Goal: Information Seeking & Learning: Find specific fact

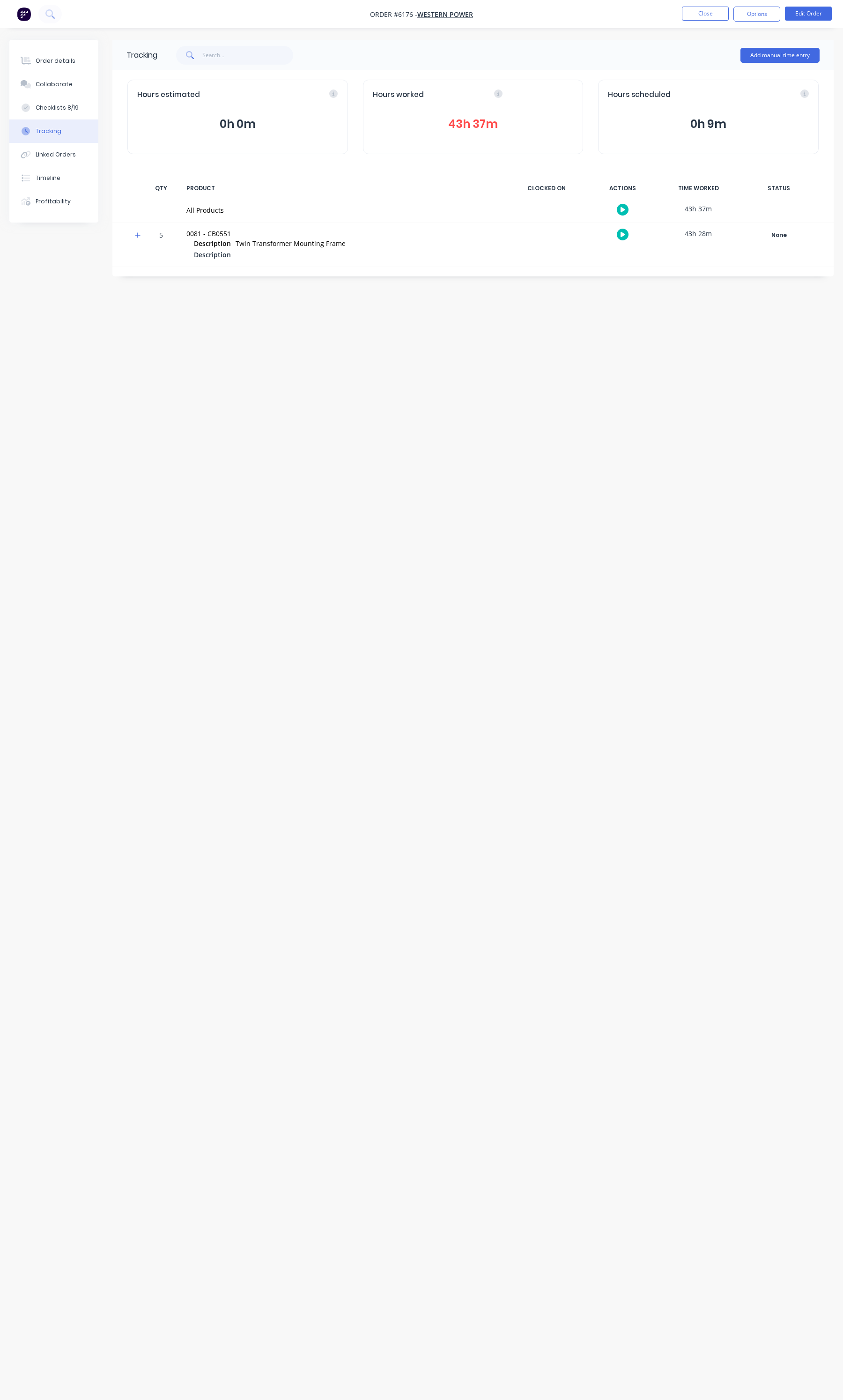
click at [729, 8] on ul "Close Options Edit Order" at bounding box center [756, 14] width 172 height 15
click at [727, 8] on button "Close" at bounding box center [706, 13] width 47 height 14
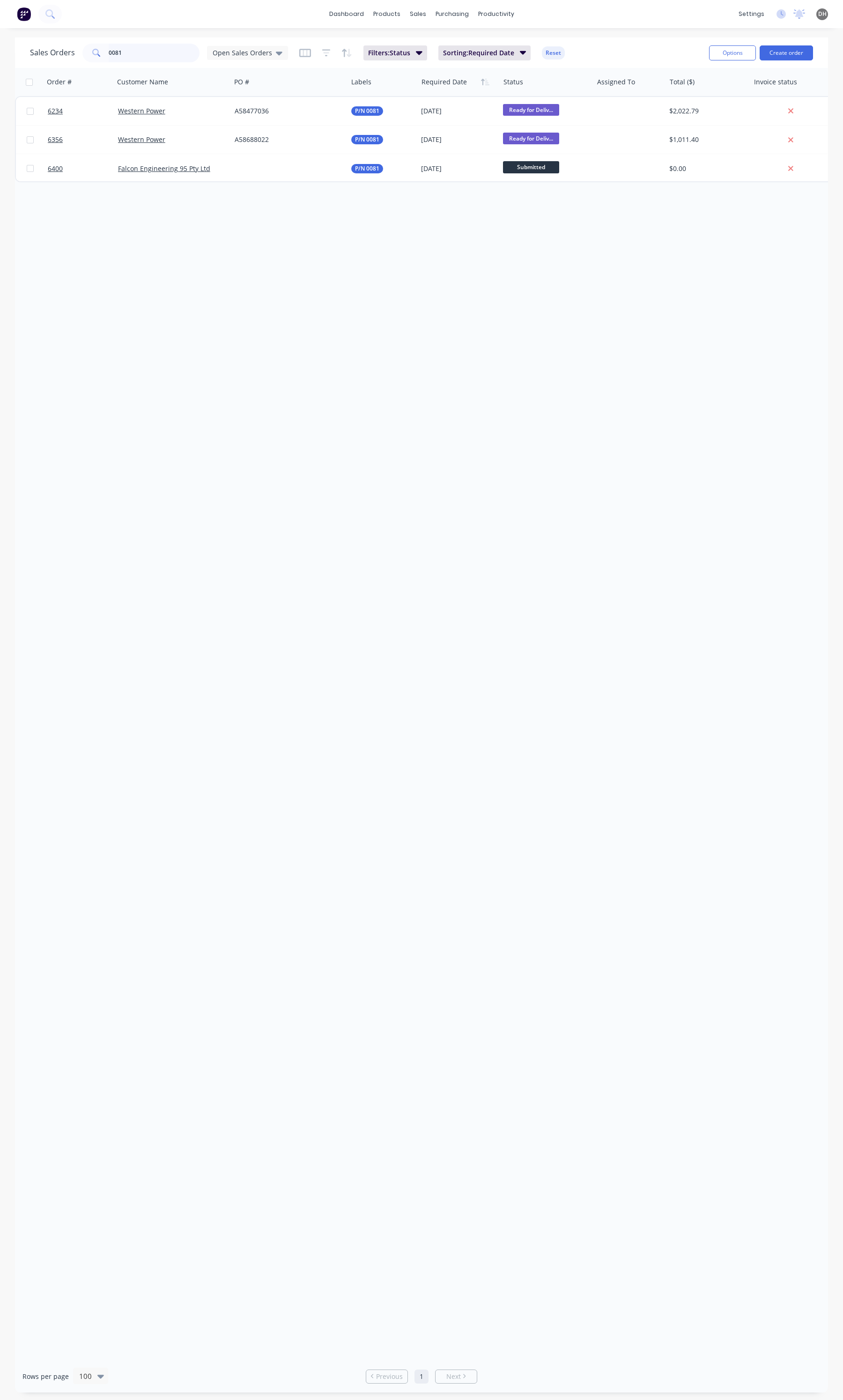
click at [160, 54] on input "0081" at bounding box center [154, 53] width 91 height 19
type input "6171"
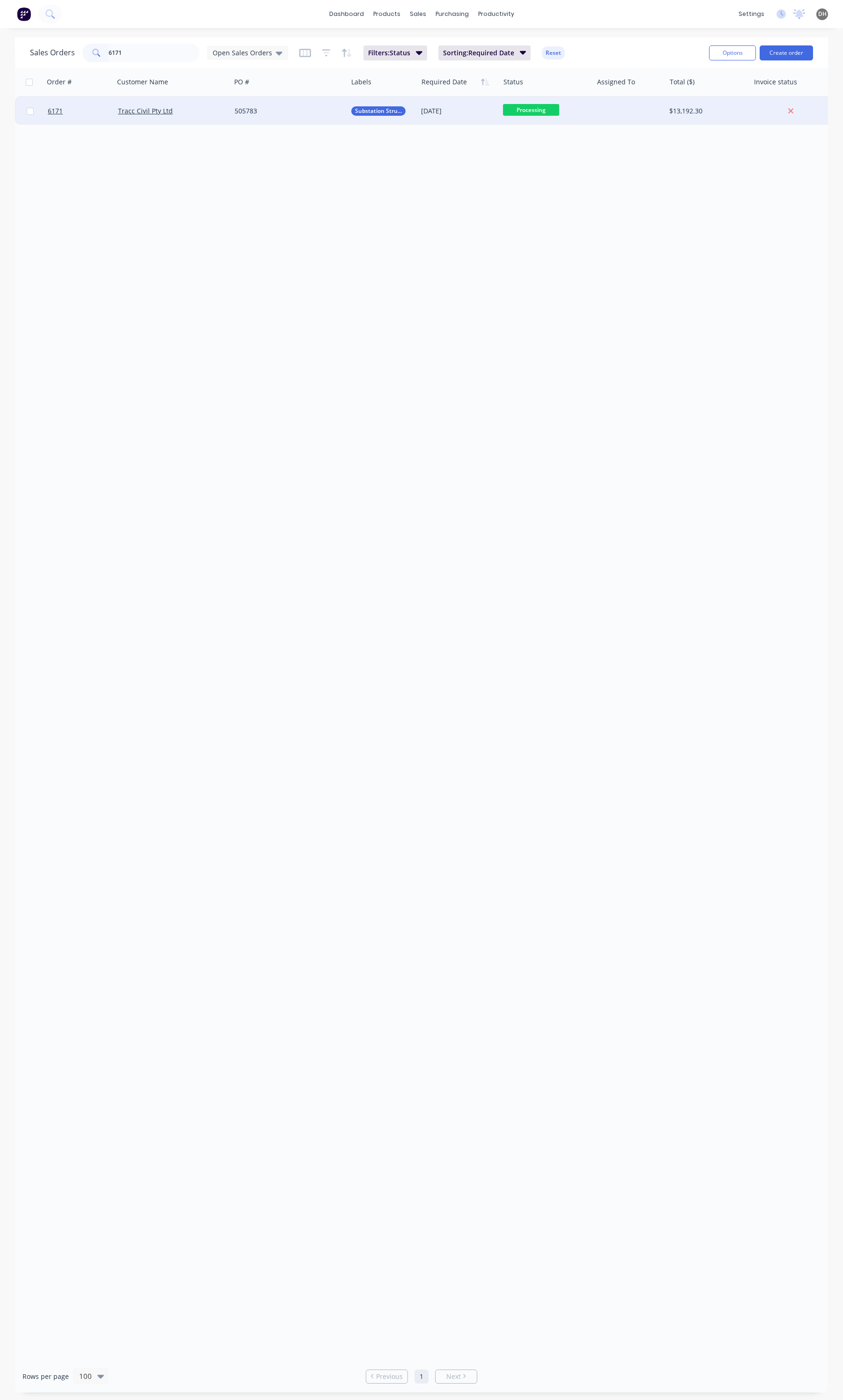
click at [196, 109] on div "Tracc Civil Pty Ltd" at bounding box center [169, 111] width 103 height 9
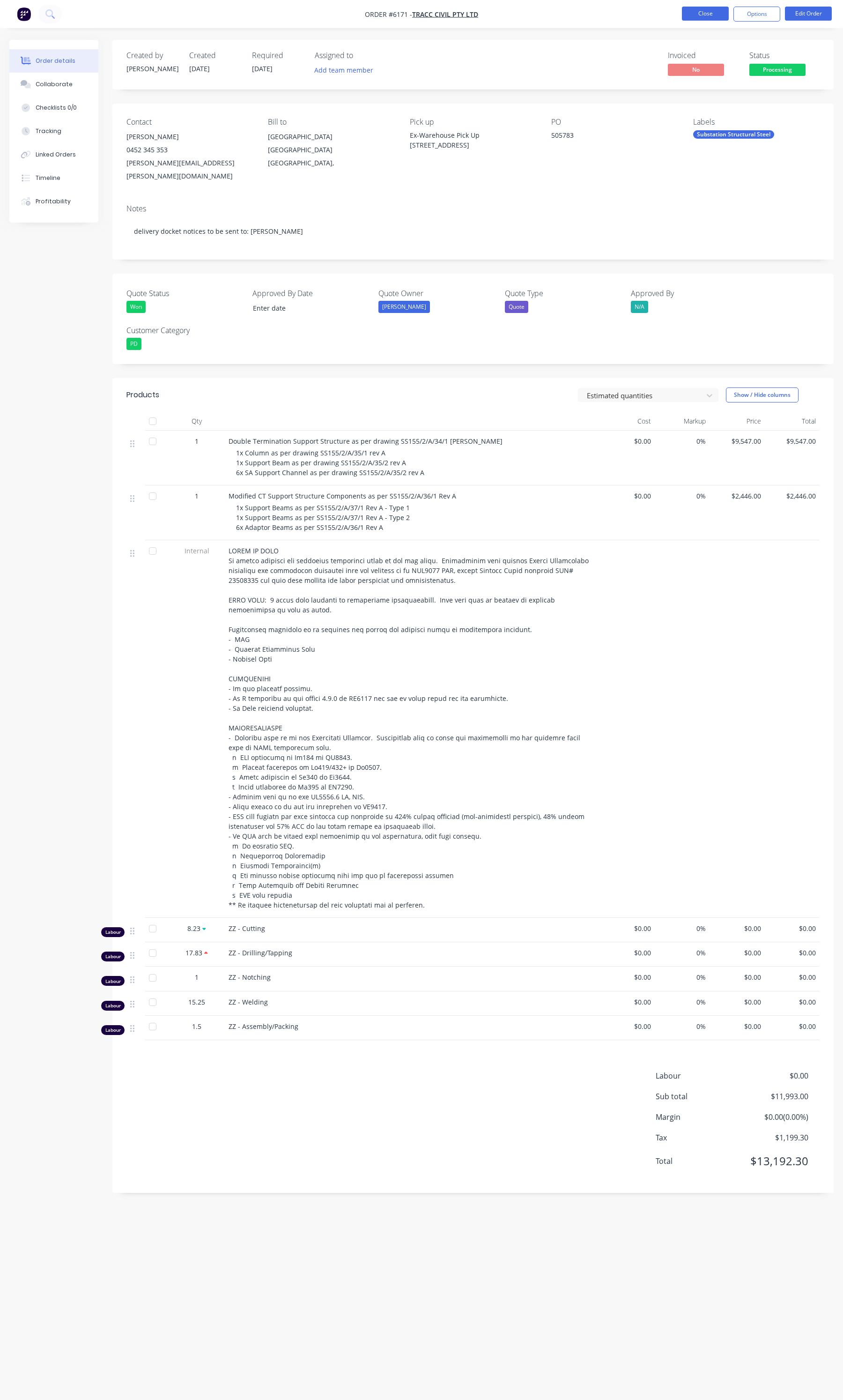
click at [719, 15] on button "Close" at bounding box center [706, 13] width 47 height 14
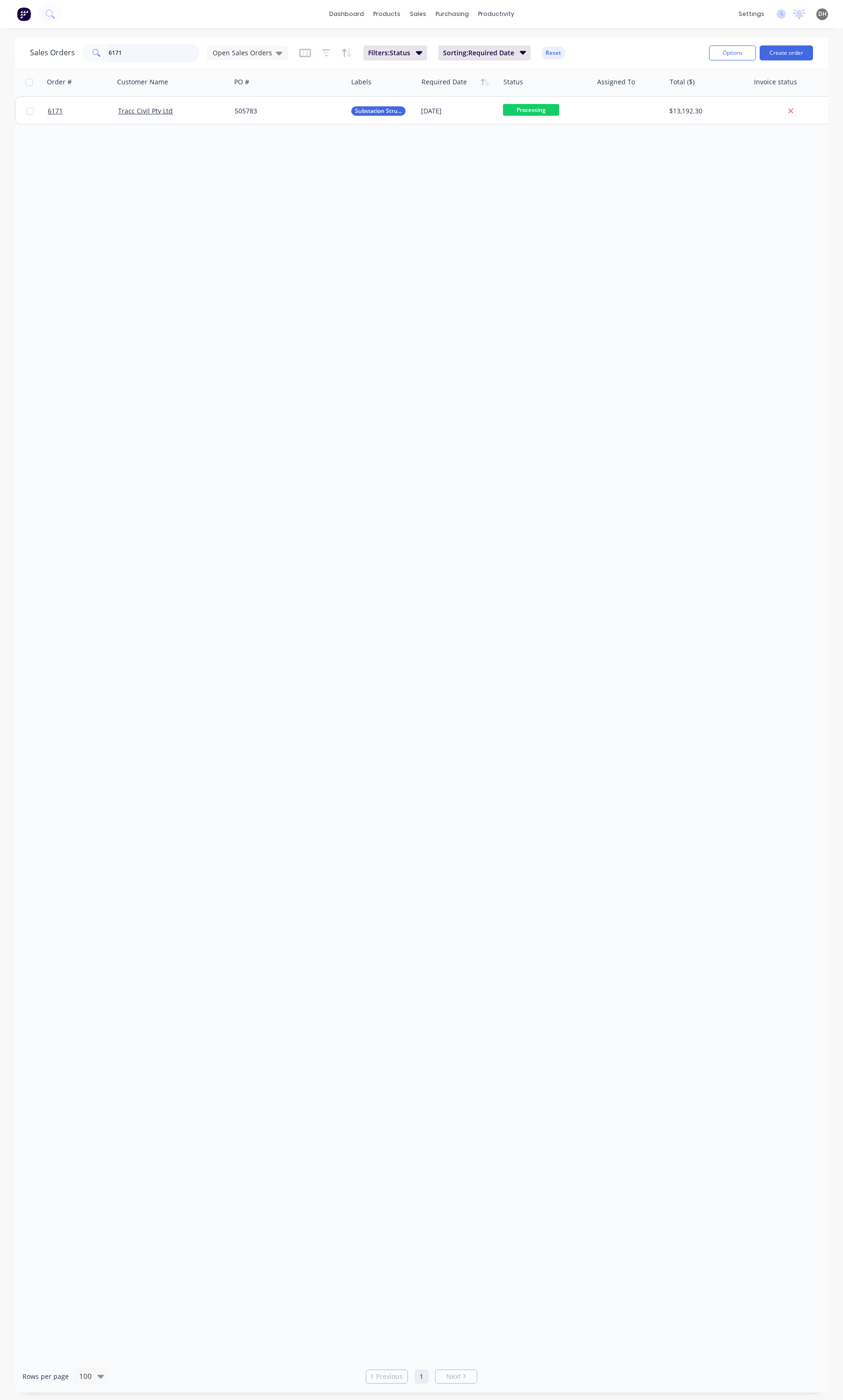
click at [167, 56] on input "6171" at bounding box center [154, 53] width 91 height 19
type input "6382"
click at [143, 52] on input "6382" at bounding box center [154, 53] width 91 height 19
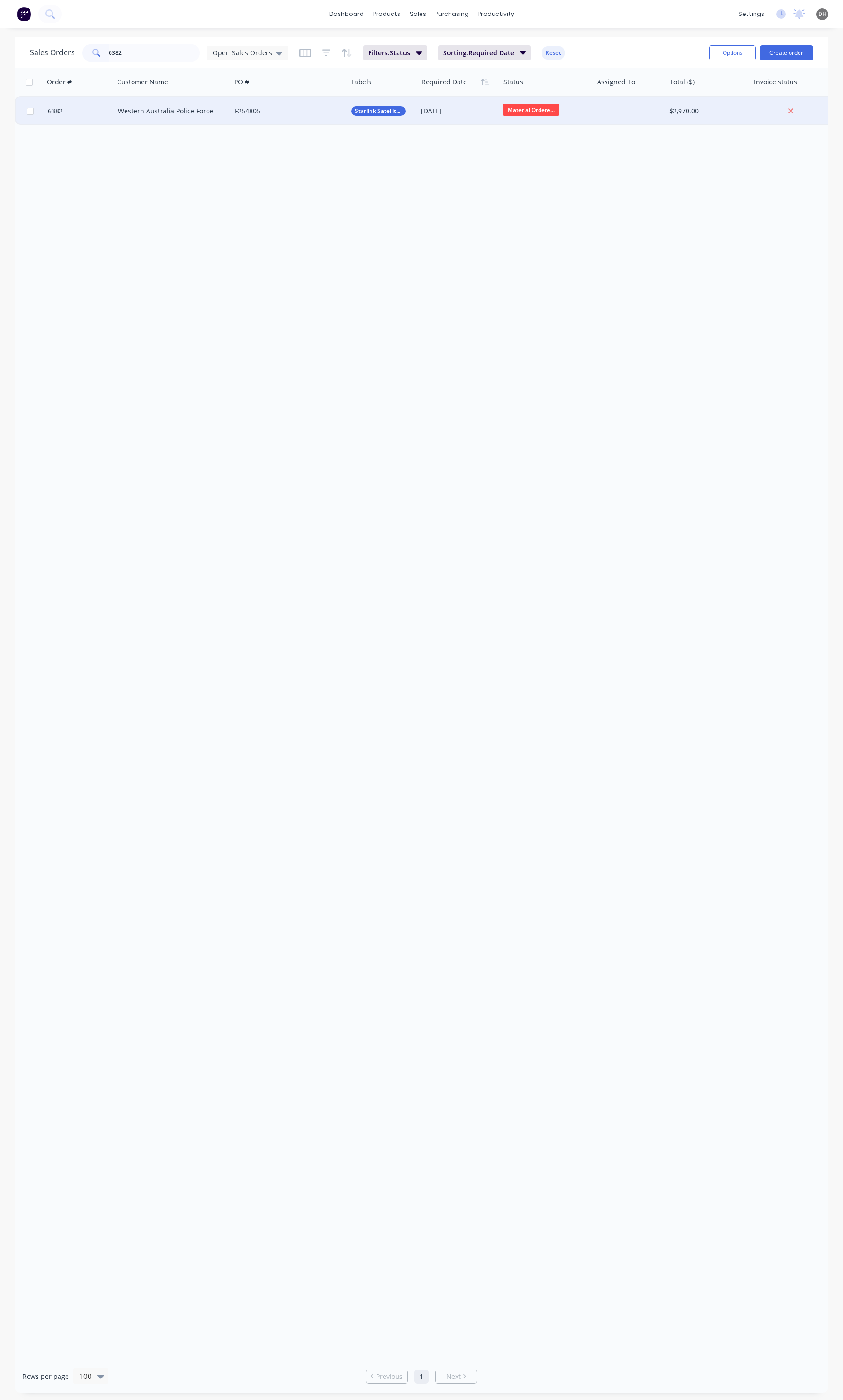
click at [245, 114] on div "F254805" at bounding box center [286, 111] width 103 height 9
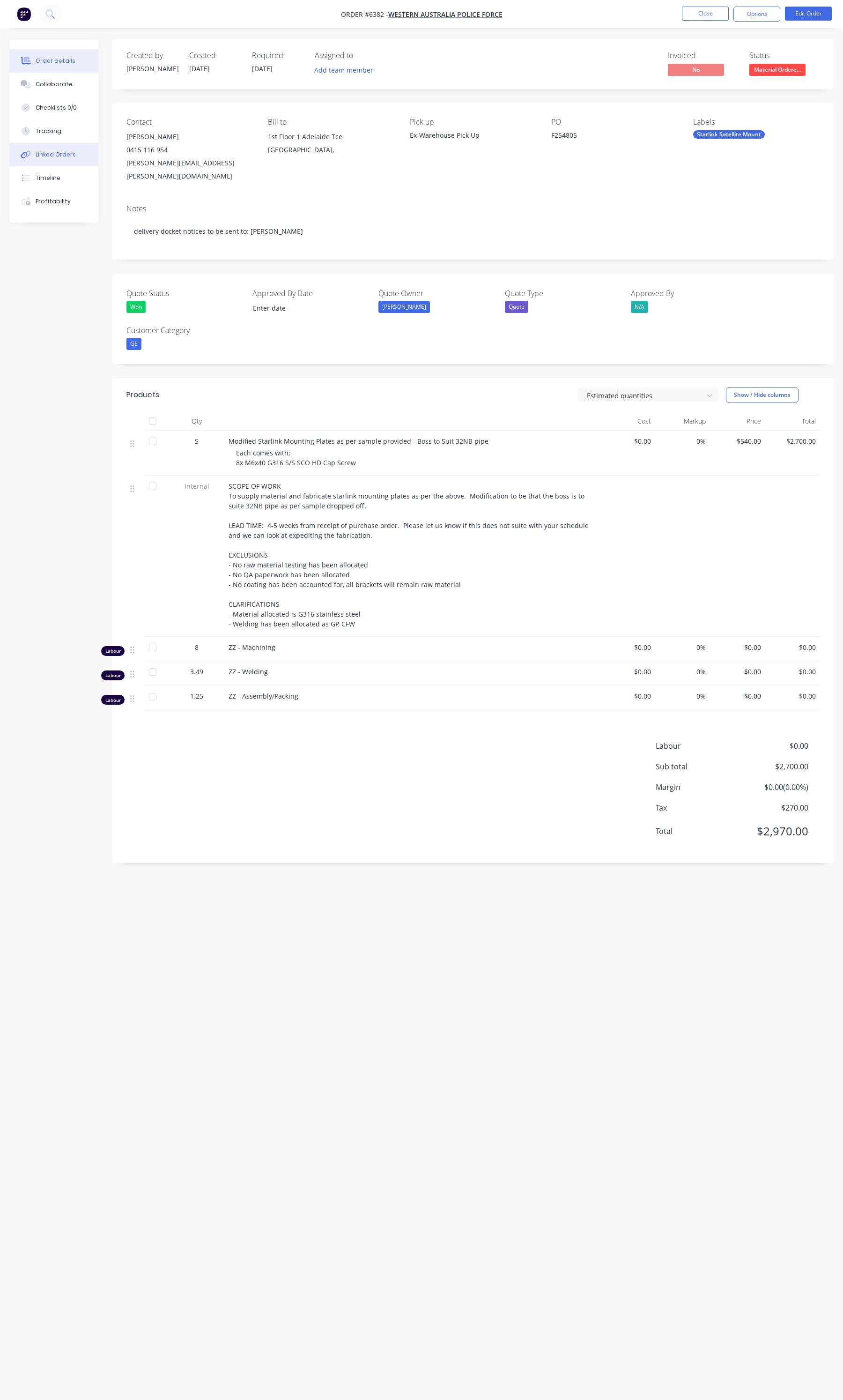
click at [82, 161] on button "Linked Orders" at bounding box center [54, 154] width 89 height 24
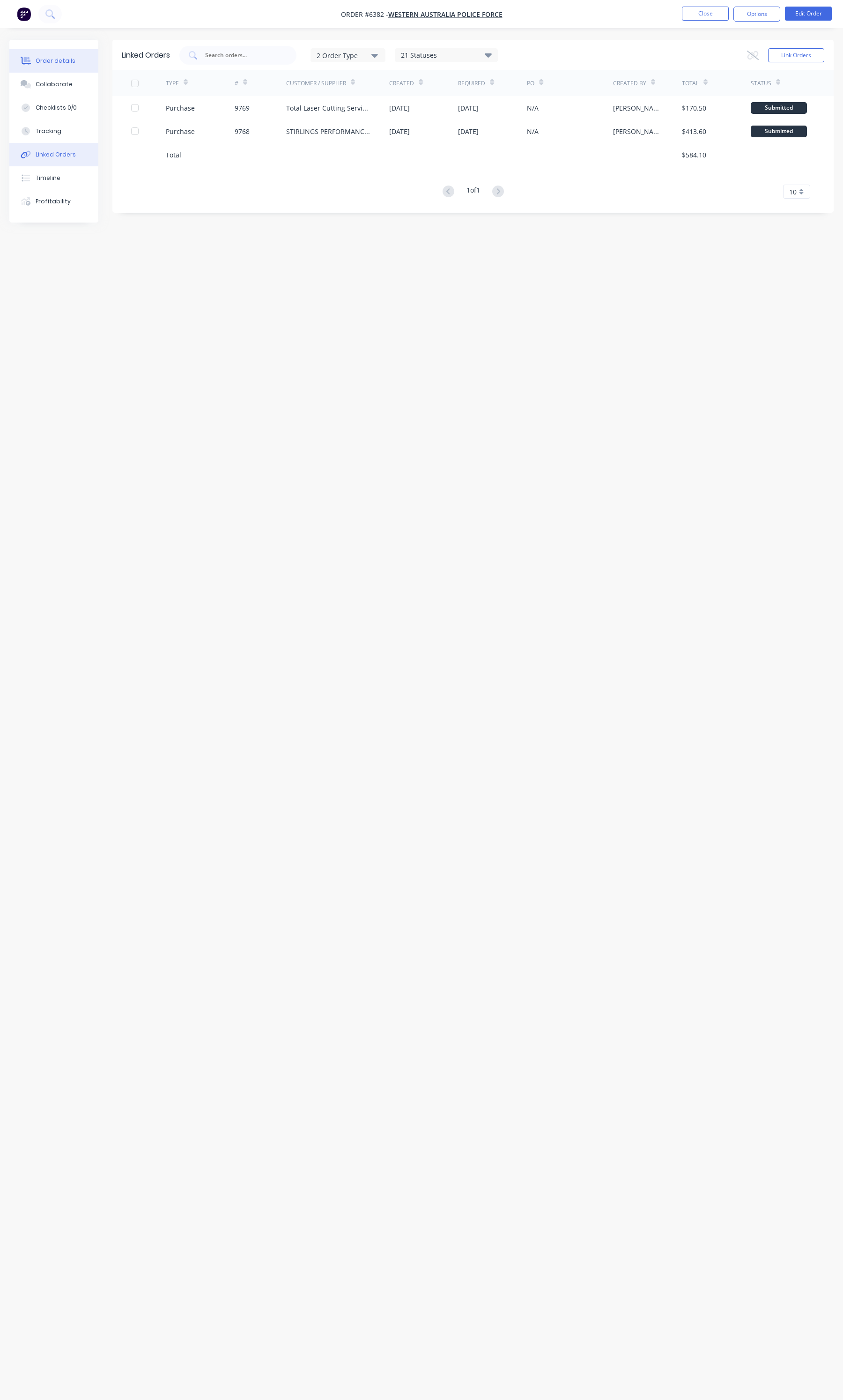
click at [53, 59] on div "Order details" at bounding box center [56, 60] width 40 height 8
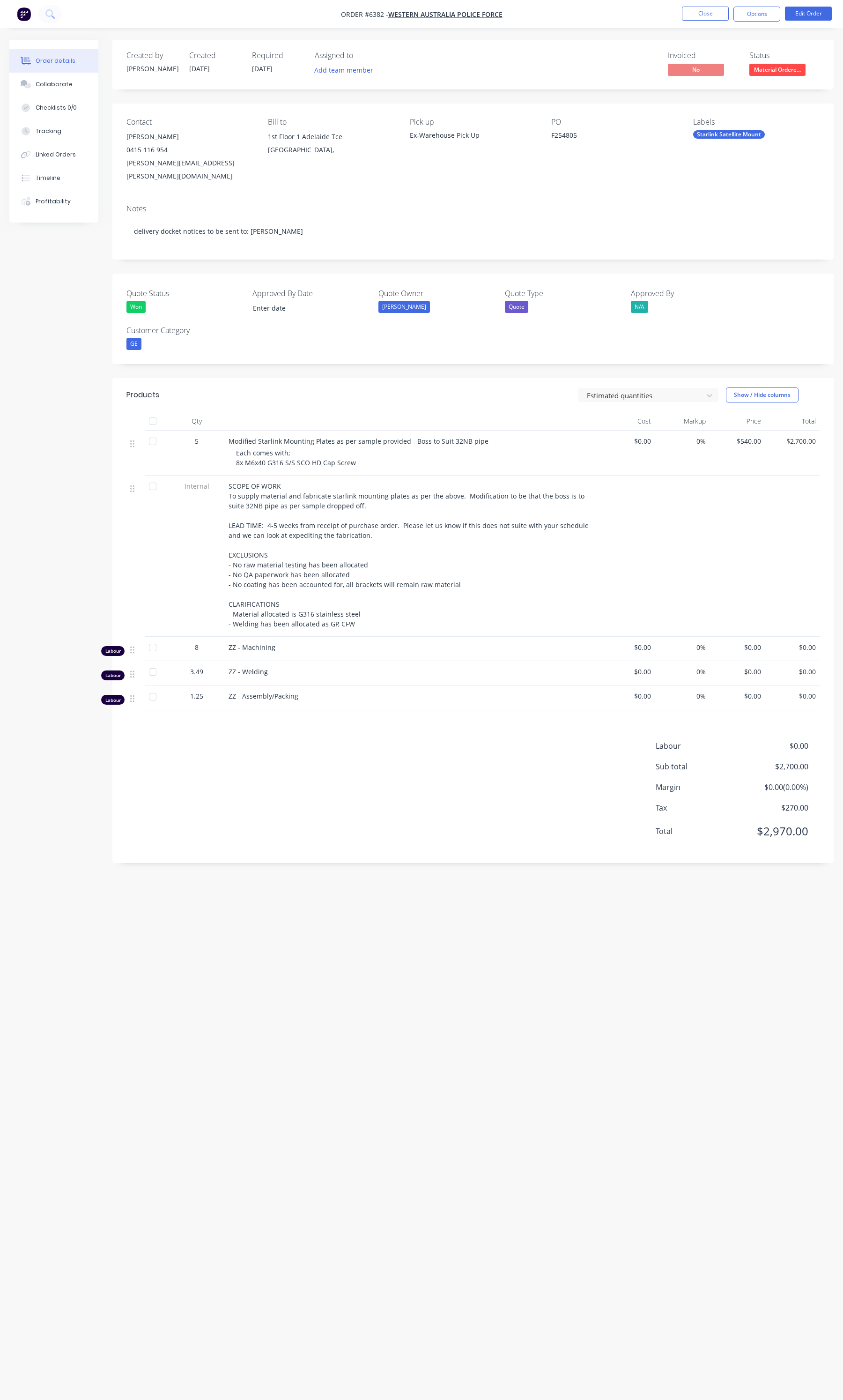
click at [338, 458] on div "Modified Starlink Mounting Plates as per sample provided - Boss to Suit 32NB pi…" at bounding box center [412, 453] width 374 height 45
drag, startPoint x: 355, startPoint y: 451, endPoint x: 237, endPoint y: 453, distance: 118.0
click at [237, 453] on div "Each comes with; 8x M6x40 G316 S/S SCO HD Cap Screw" at bounding box center [416, 457] width 359 height 20
copy span "8x M6x40 G316 S/S SCO HD Cap Screw"
click at [724, 20] on button "Close" at bounding box center [706, 13] width 47 height 14
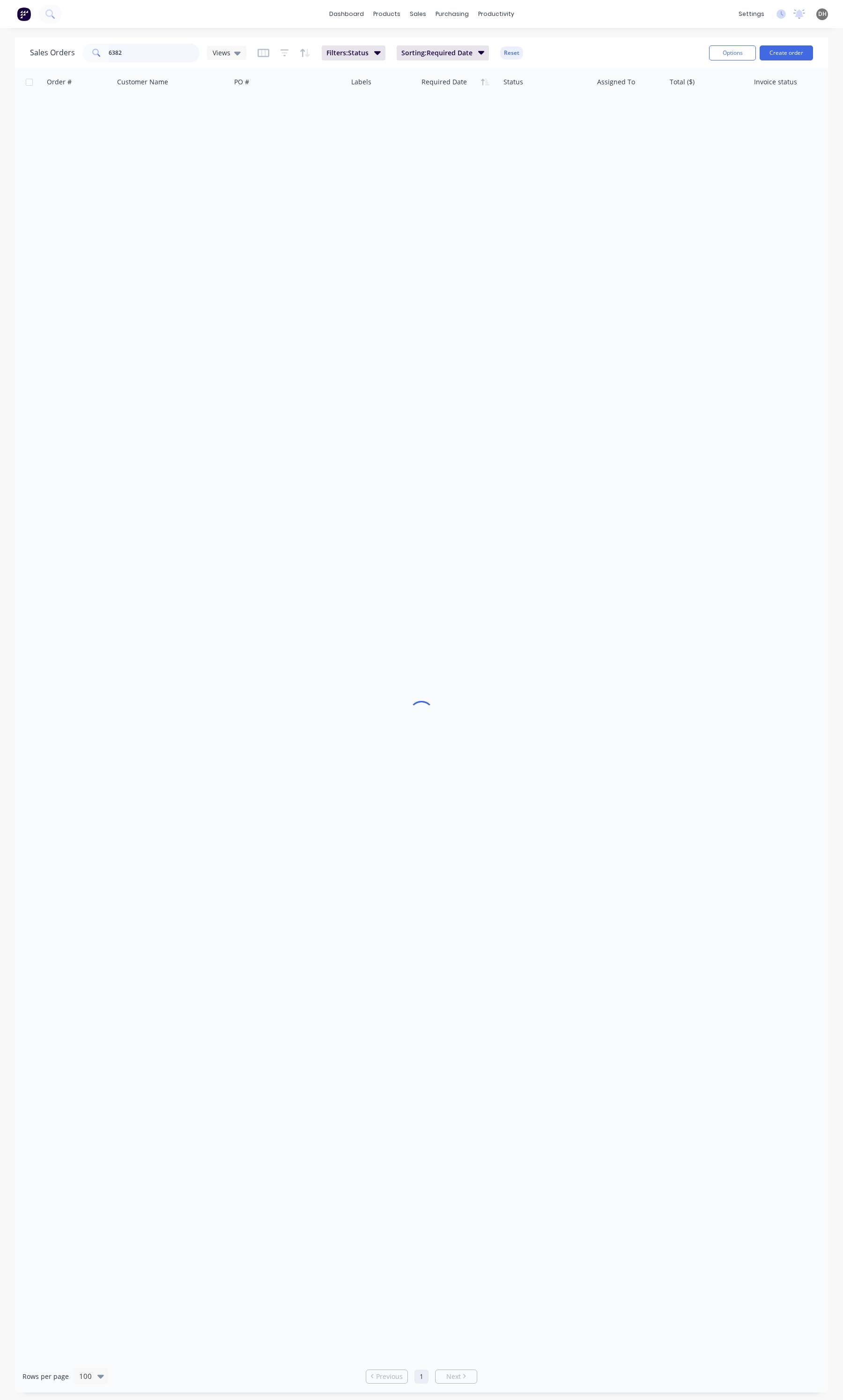
click at [167, 52] on input "6382" at bounding box center [154, 53] width 91 height 19
click at [167, 52] on input "6382" at bounding box center [154, 53] width 91 height 19
type input "6394"
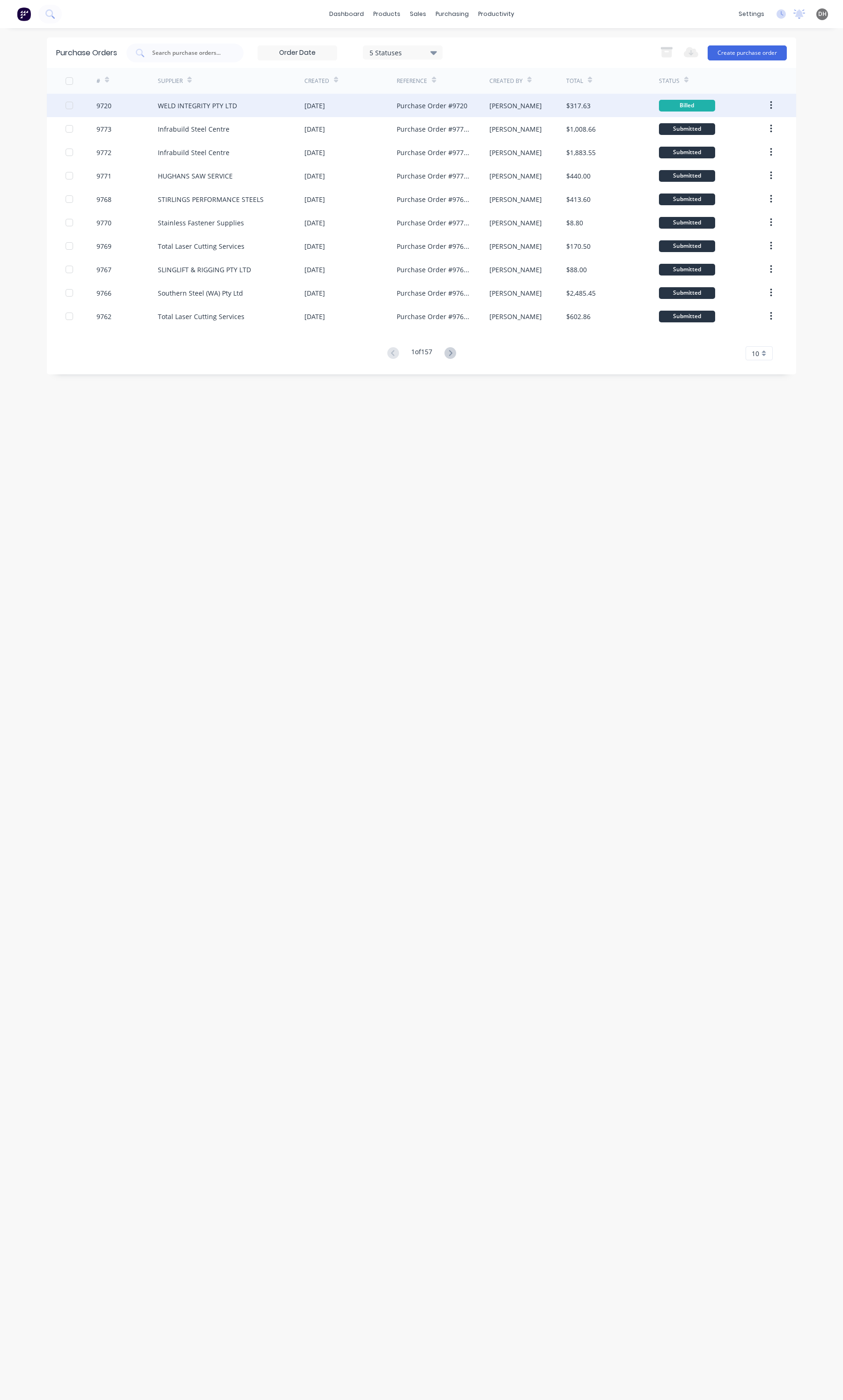
click at [202, 96] on div "WELD INTEGRITY PTY LTD" at bounding box center [231, 105] width 147 height 24
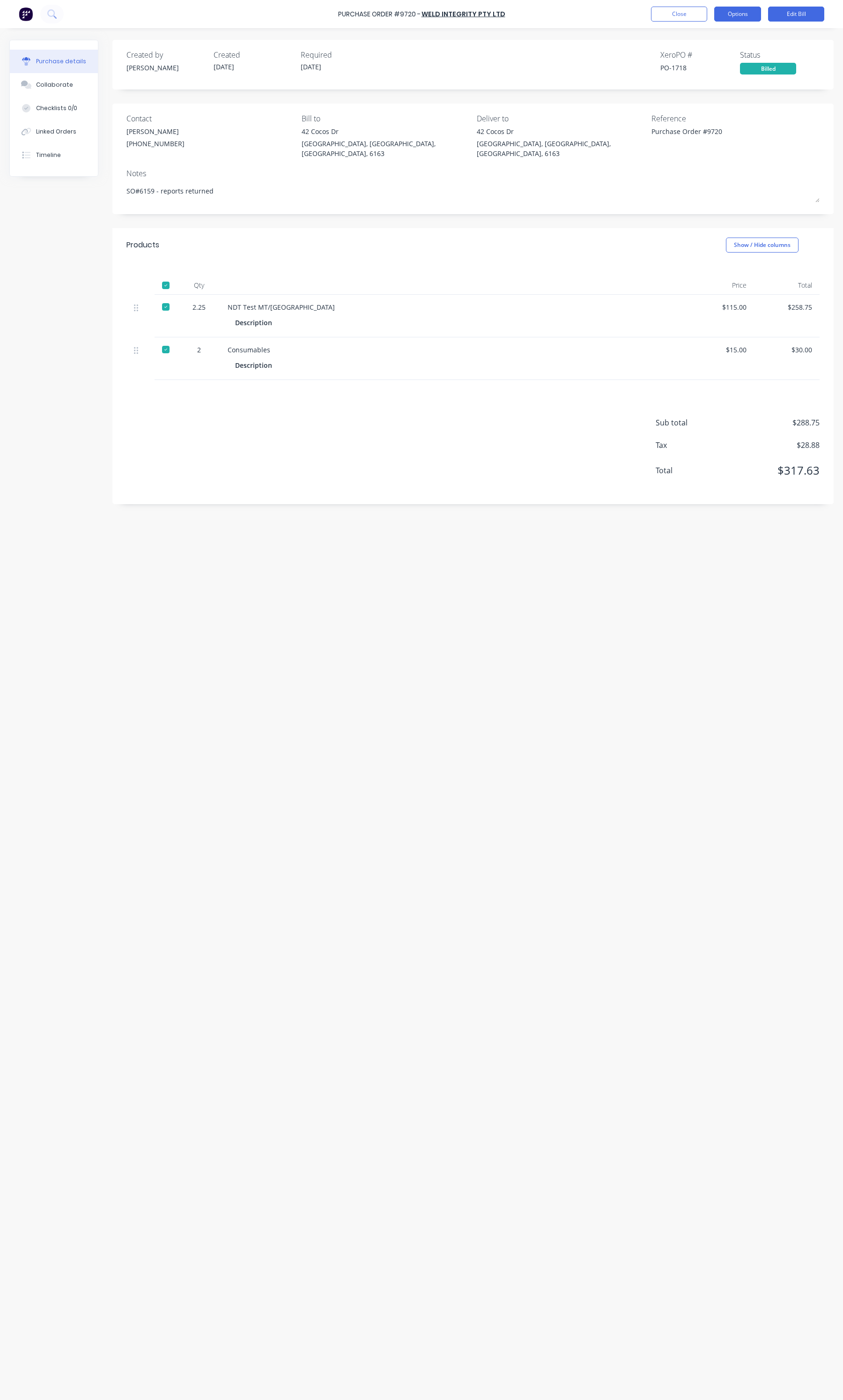
click at [741, 8] on button "Options" at bounding box center [738, 14] width 47 height 15
click at [715, 89] on button "Duplicate" at bounding box center [717, 99] width 89 height 19
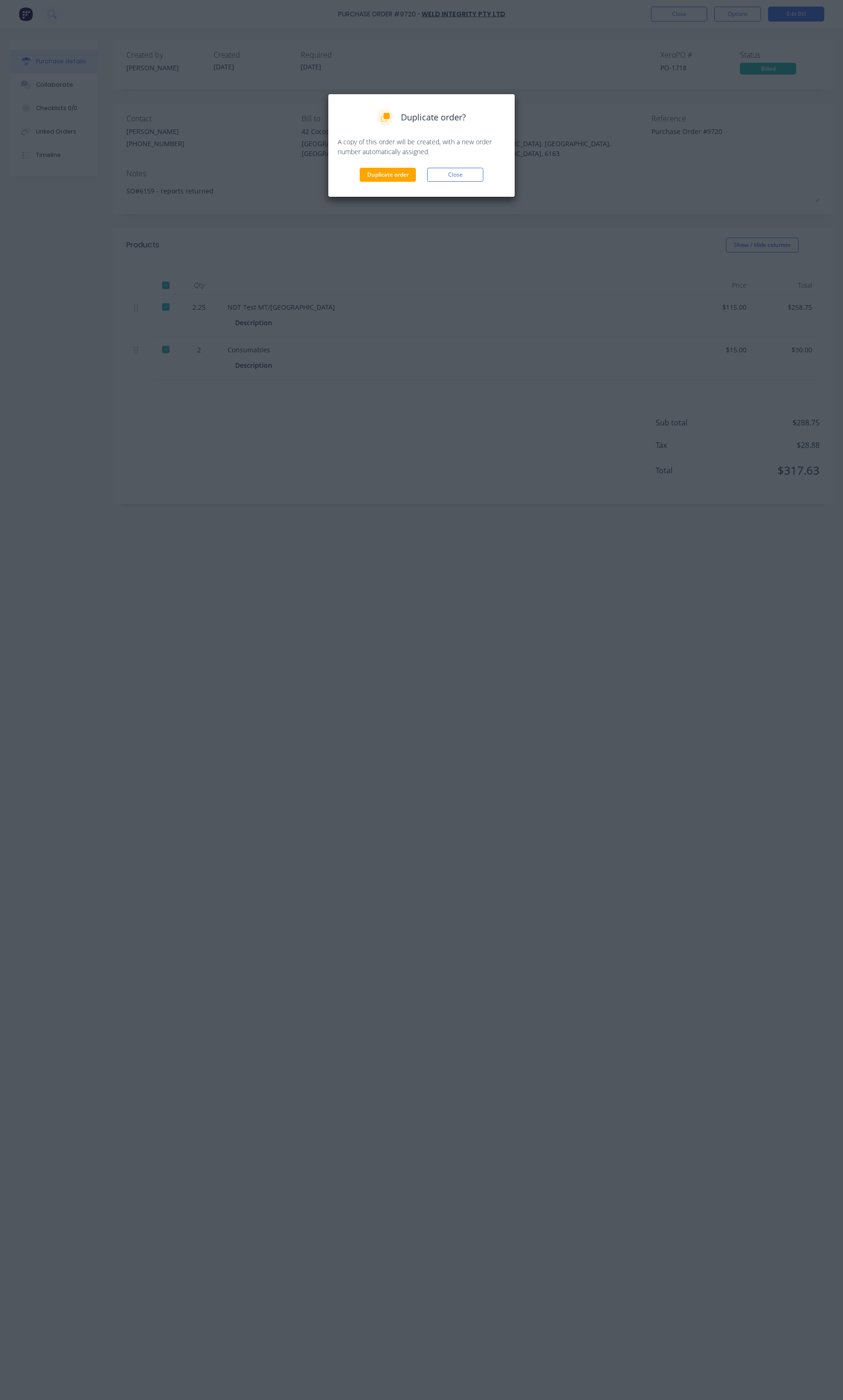
click at [416, 171] on div "Duplicate order Close" at bounding box center [422, 174] width 167 height 14
click at [414, 172] on button "Duplicate order" at bounding box center [388, 174] width 56 height 14
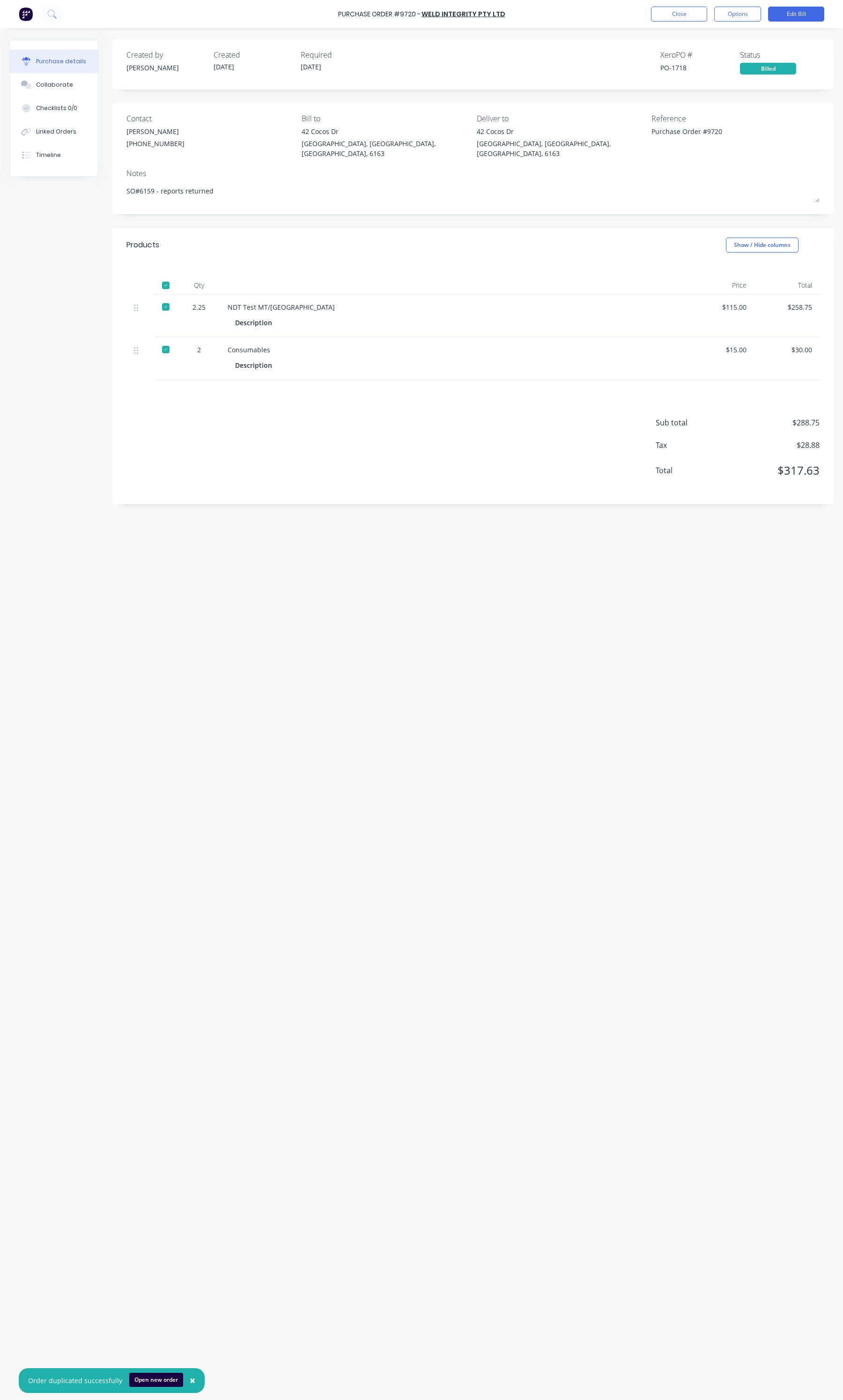
click at [692, 4] on div "Purchase Order #9720 - WELD INTEGRITY PTY LTD Close Options Edit Bill" at bounding box center [422, 14] width 843 height 28
click at [693, 8] on button "Close" at bounding box center [679, 14] width 56 height 15
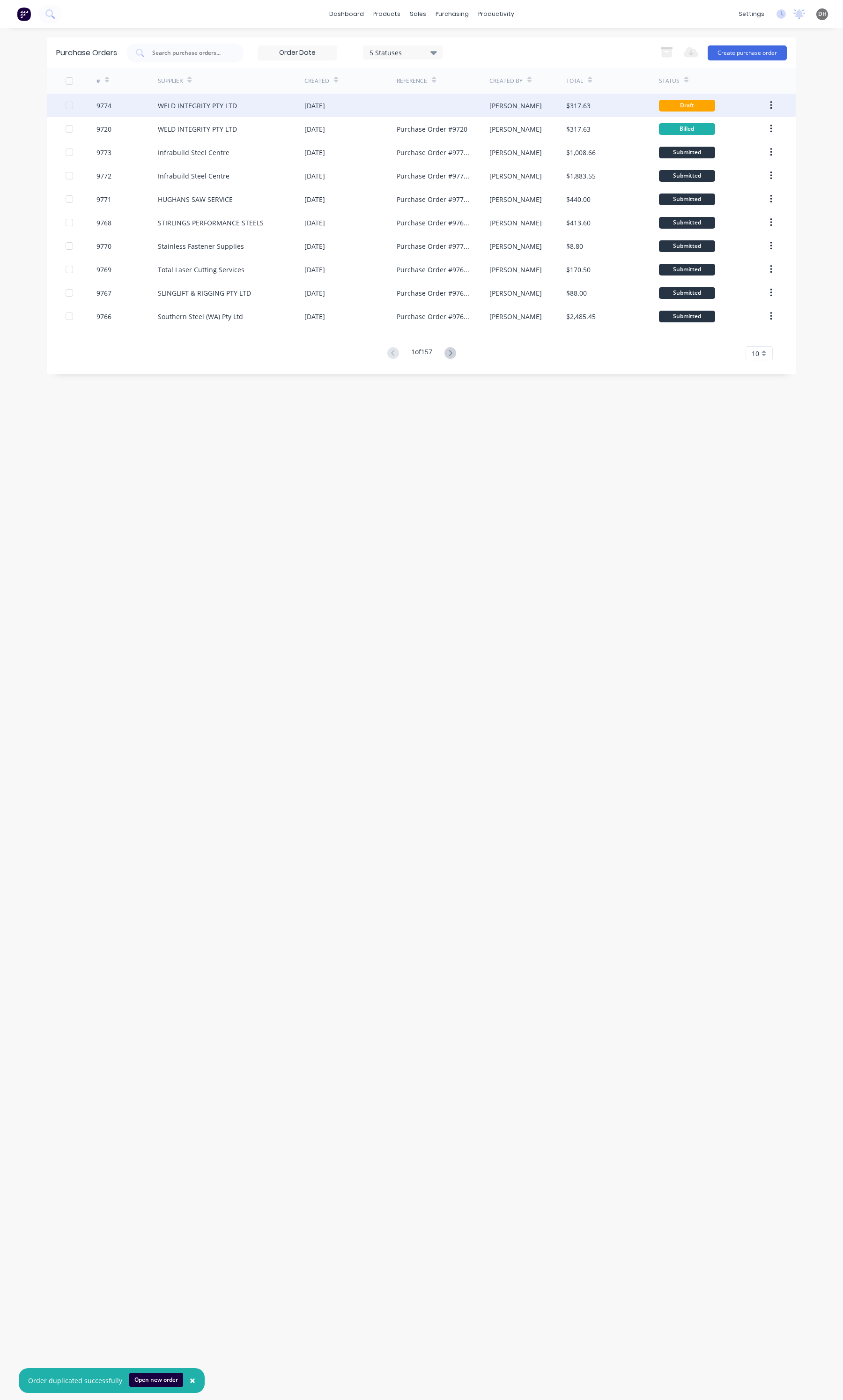
click at [352, 107] on div "07 Oct 2025" at bounding box center [351, 105] width 92 height 24
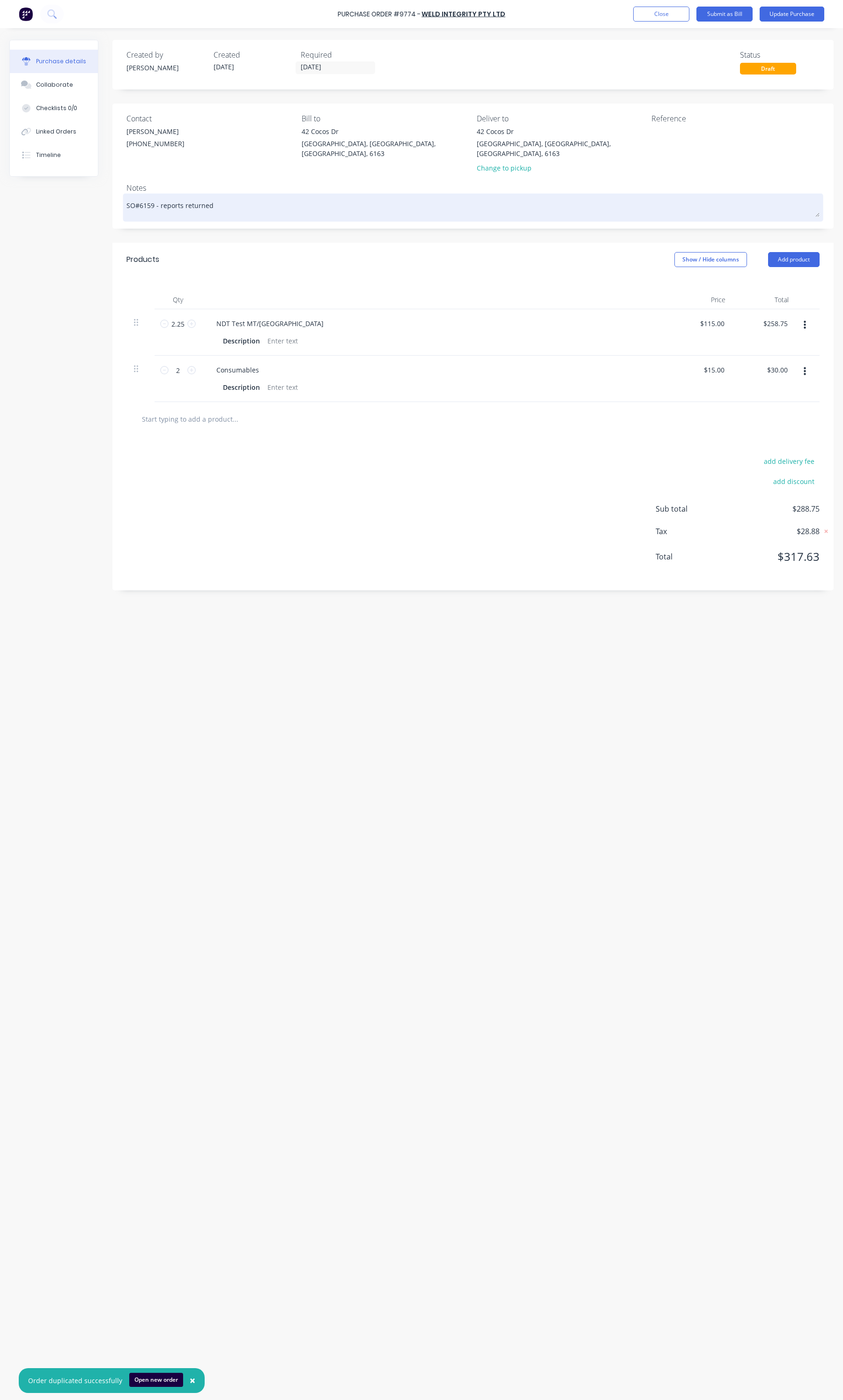
click at [189, 196] on textarea "SO#6159 - reports returned" at bounding box center [472, 206] width 693 height 21
drag, startPoint x: 215, startPoint y: 198, endPoint x: 158, endPoint y: 199, distance: 57.0
click at [158, 199] on textarea "SO#6159 - reports returned" at bounding box center [472, 206] width 693 height 21
type textarea "x"
type textarea "SO#6159 -"
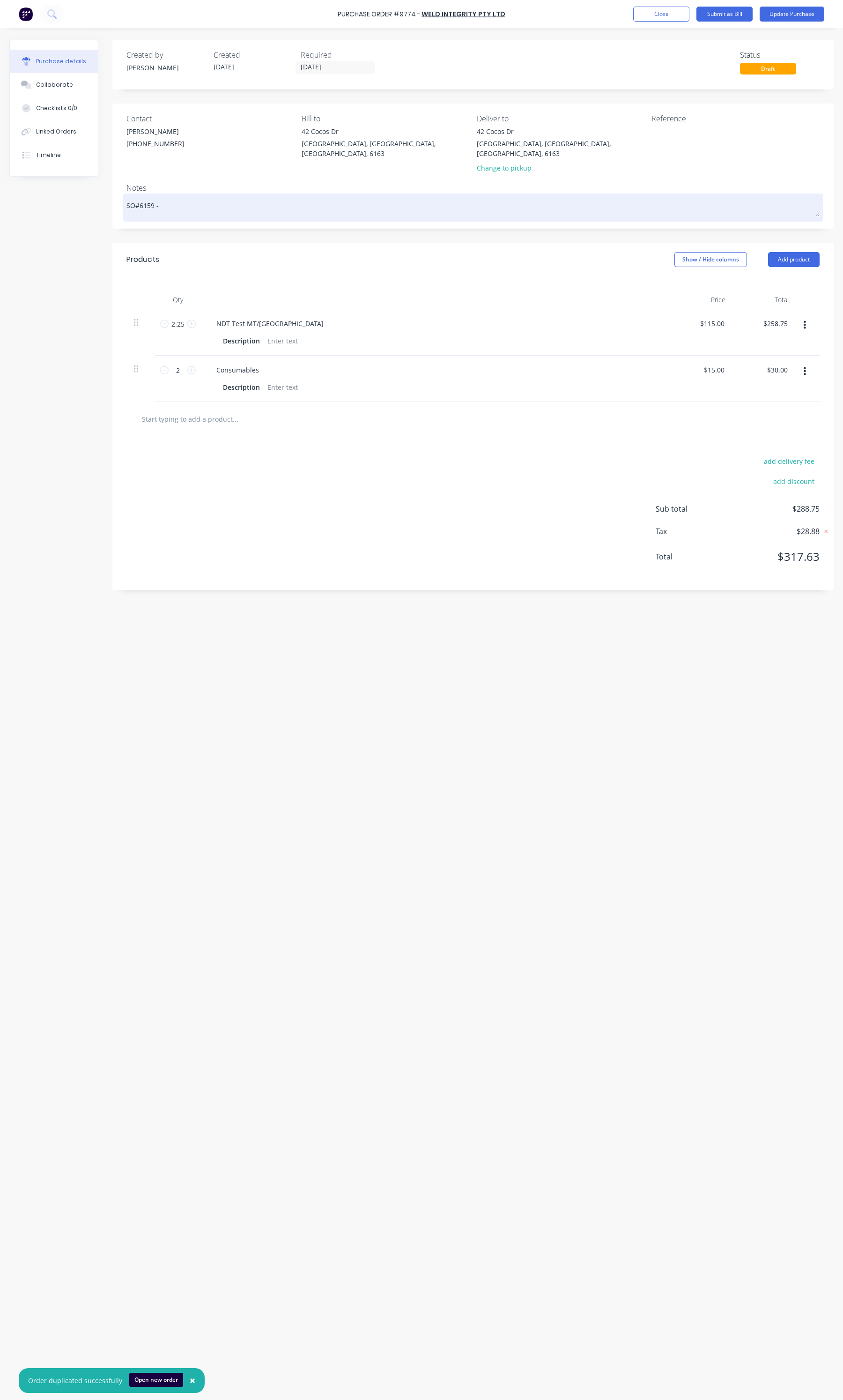
type textarea "x"
type textarea "SO#6159"
type textarea "x"
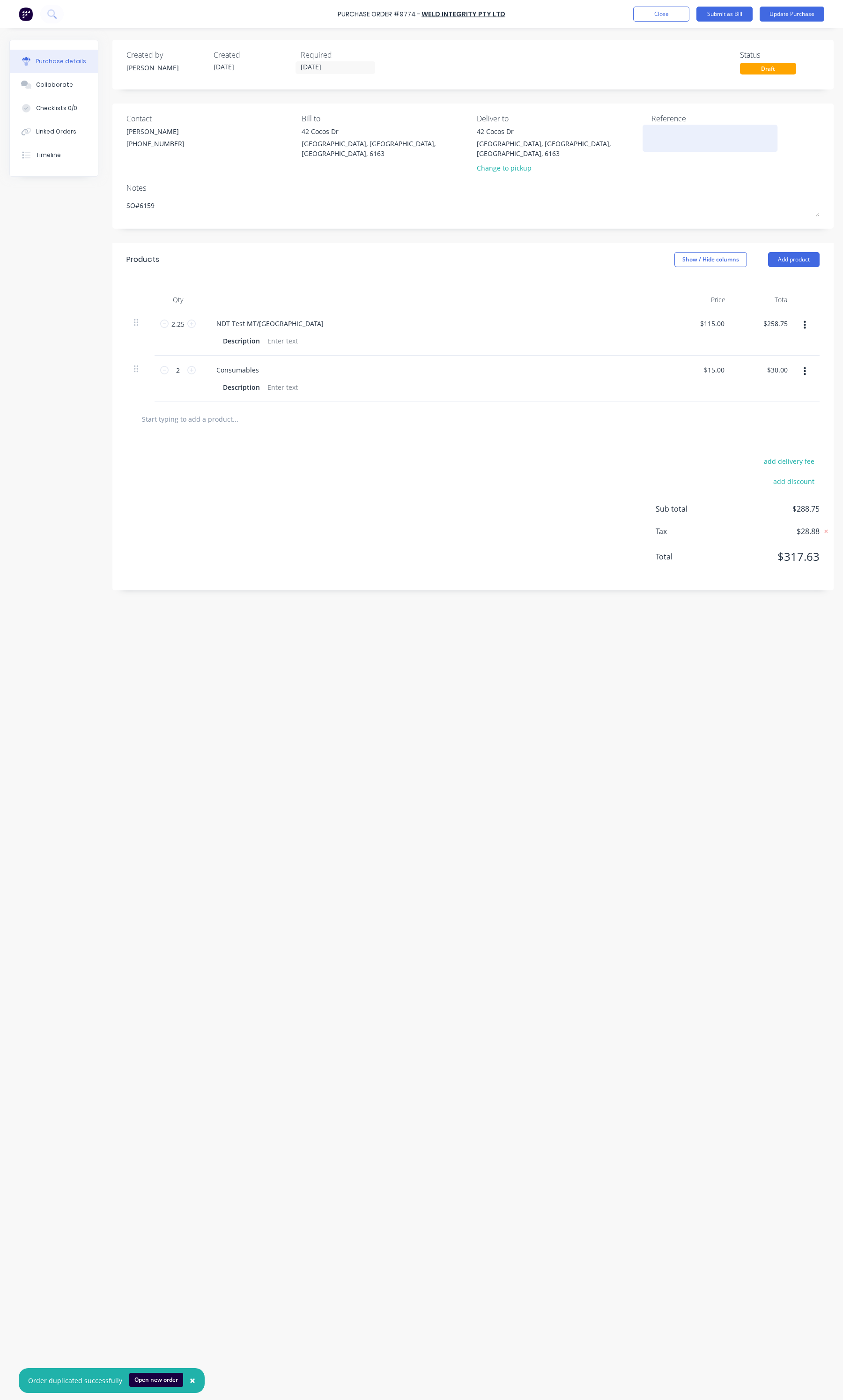
type textarea "SO#6159"
type textarea "x"
type textarea "SO#6159"
click at [694, 141] on textarea at bounding box center [710, 136] width 117 height 21
type textarea "SO6159"
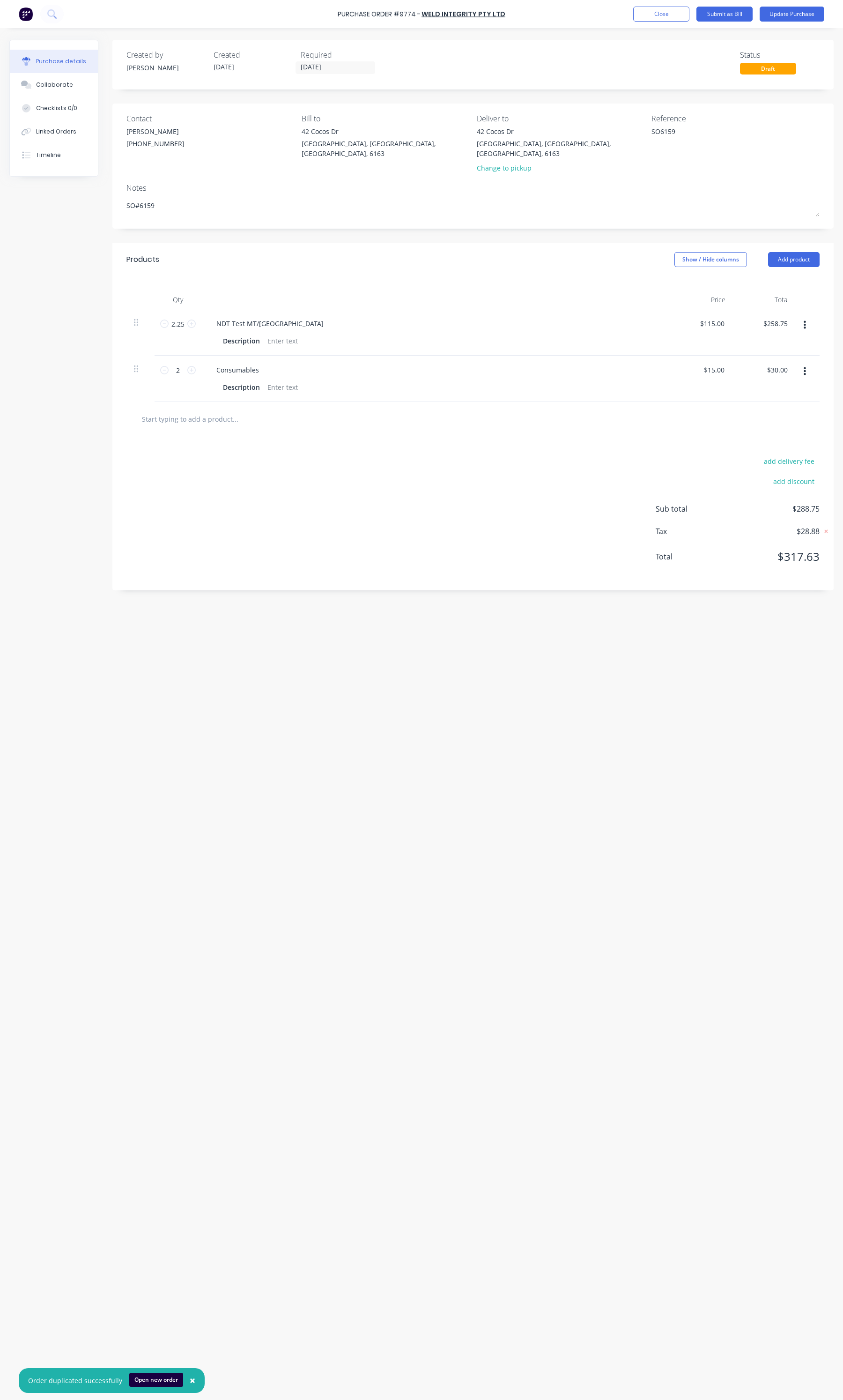
type textarea "x"
drag, startPoint x: 420, startPoint y: 15, endPoint x: 285, endPoint y: 15, distance: 135.0
click at [285, 15] on div "Purchase Order #9774 - WELD INTEGRITY PTY LTD Add product Close Submit as Bill …" at bounding box center [422, 14] width 843 height 28
copy div "Purchase Order #9774"
click at [698, 132] on textarea "SO6159" at bounding box center [710, 136] width 117 height 21
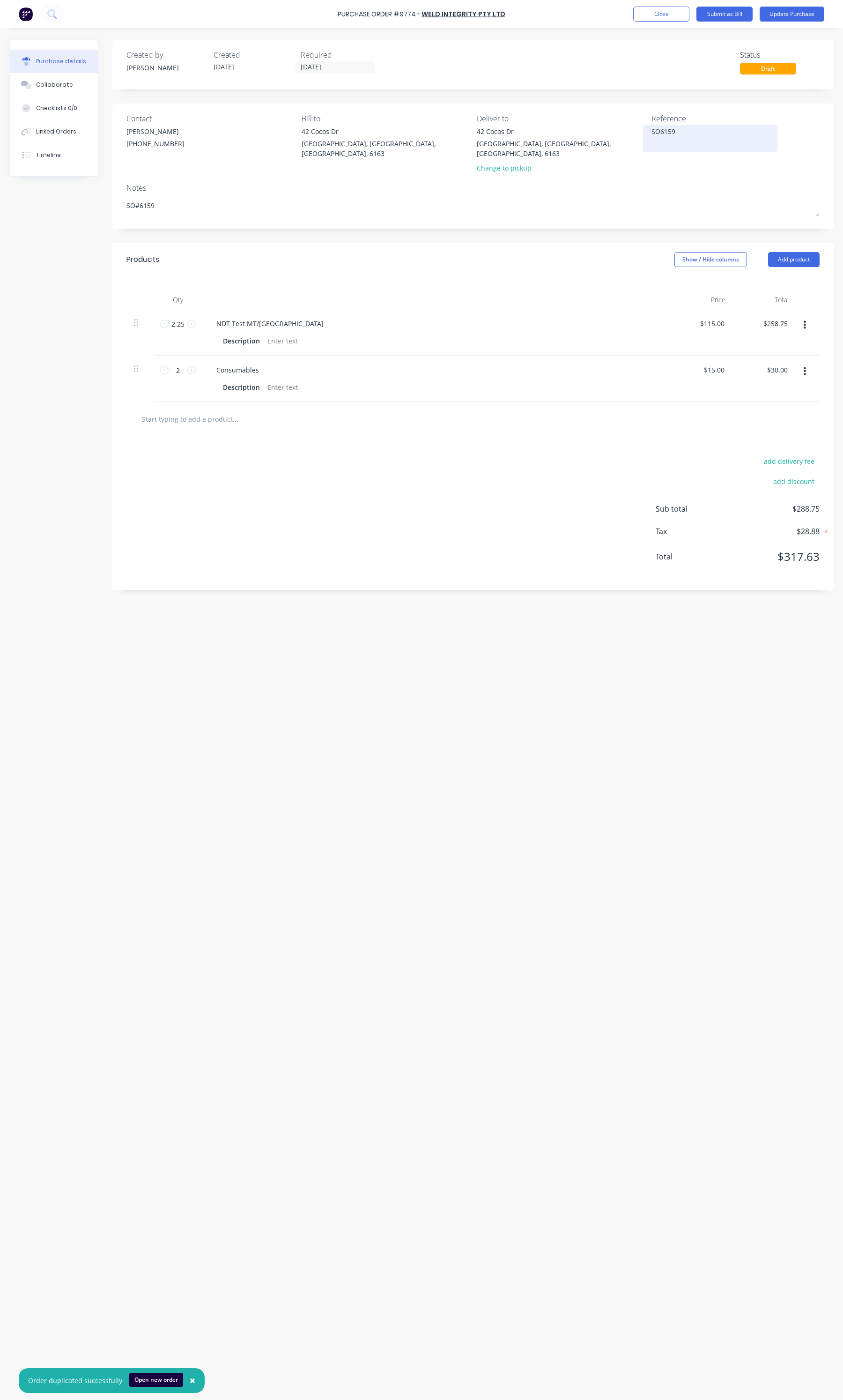
paste textarea "Purchase Order #9774"
type textarea "SO6159 Purchase Order #9774"
type textarea "x"
type textarea "SO6159 Purchase Order #9774"
click at [333, 57] on div "Required" at bounding box center [341, 55] width 80 height 11
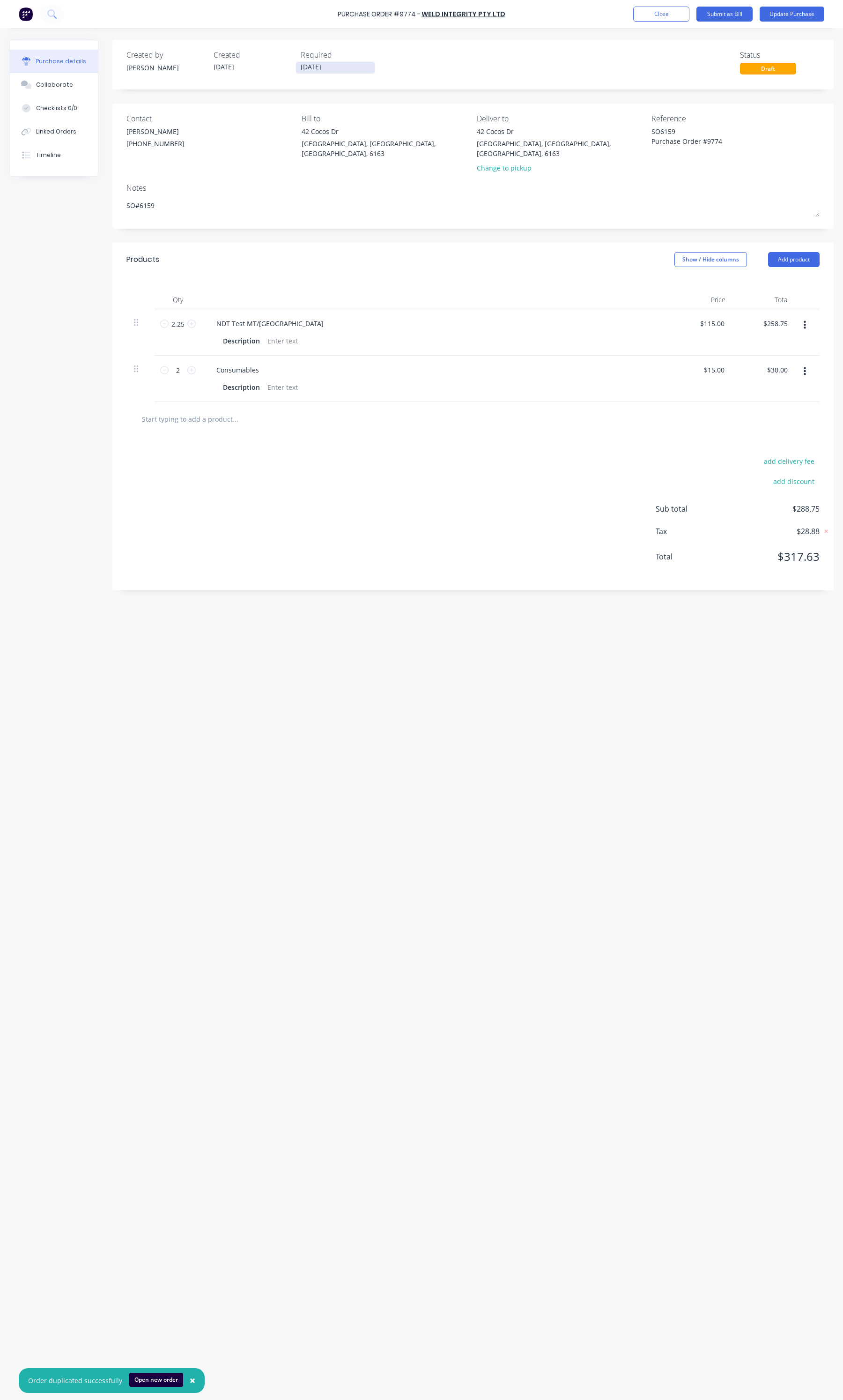
click at [319, 66] on input "07/10/25" at bounding box center [336, 68] width 79 height 11
click at [385, 135] on div "9" at bounding box center [384, 131] width 14 height 14
type textarea "x"
type input "09/10/25"
click at [177, 317] on input "2.25" at bounding box center [178, 324] width 19 height 14
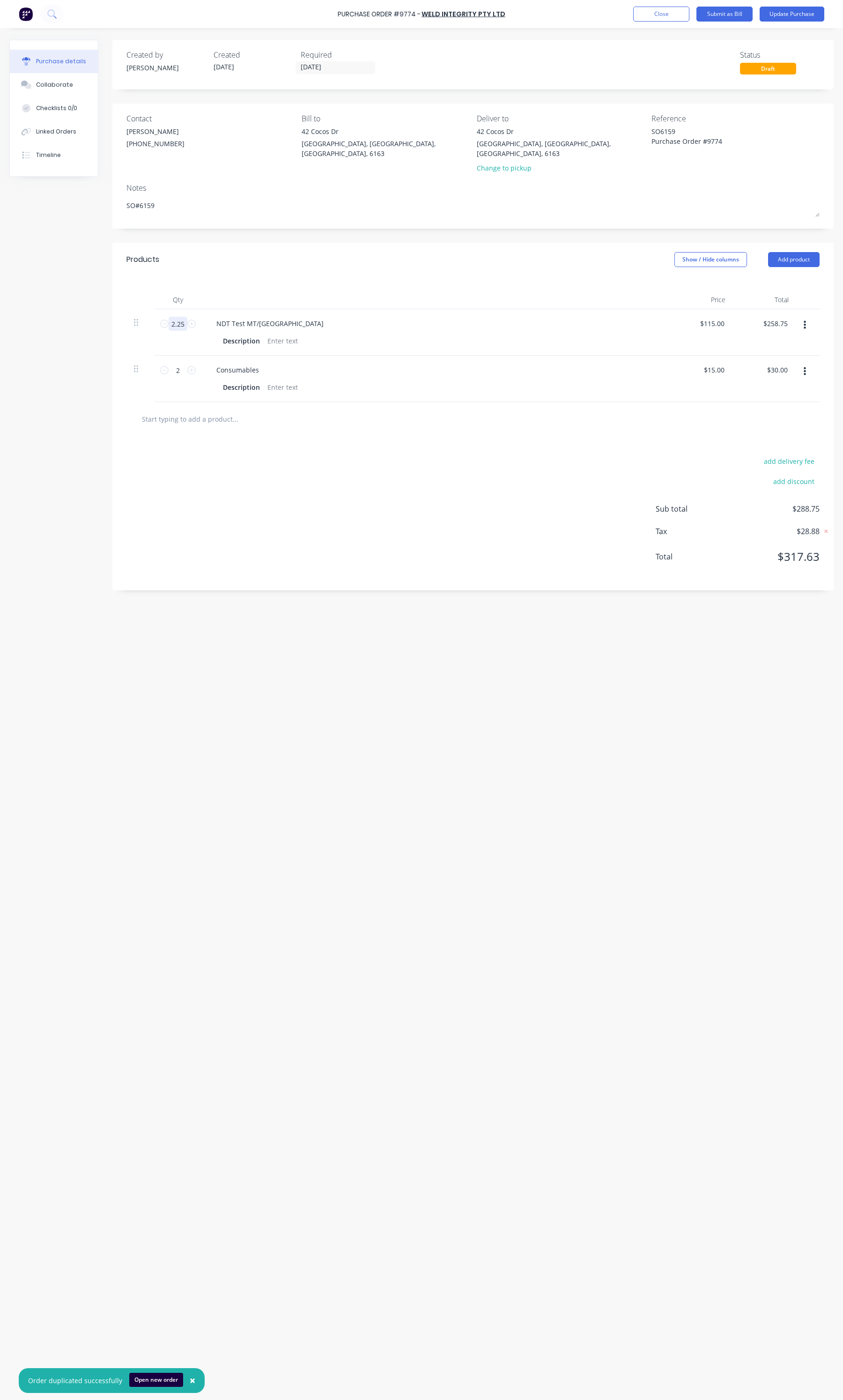
type textarea "x"
type input "1"
type input "$115.00"
type textarea "x"
type input "1"
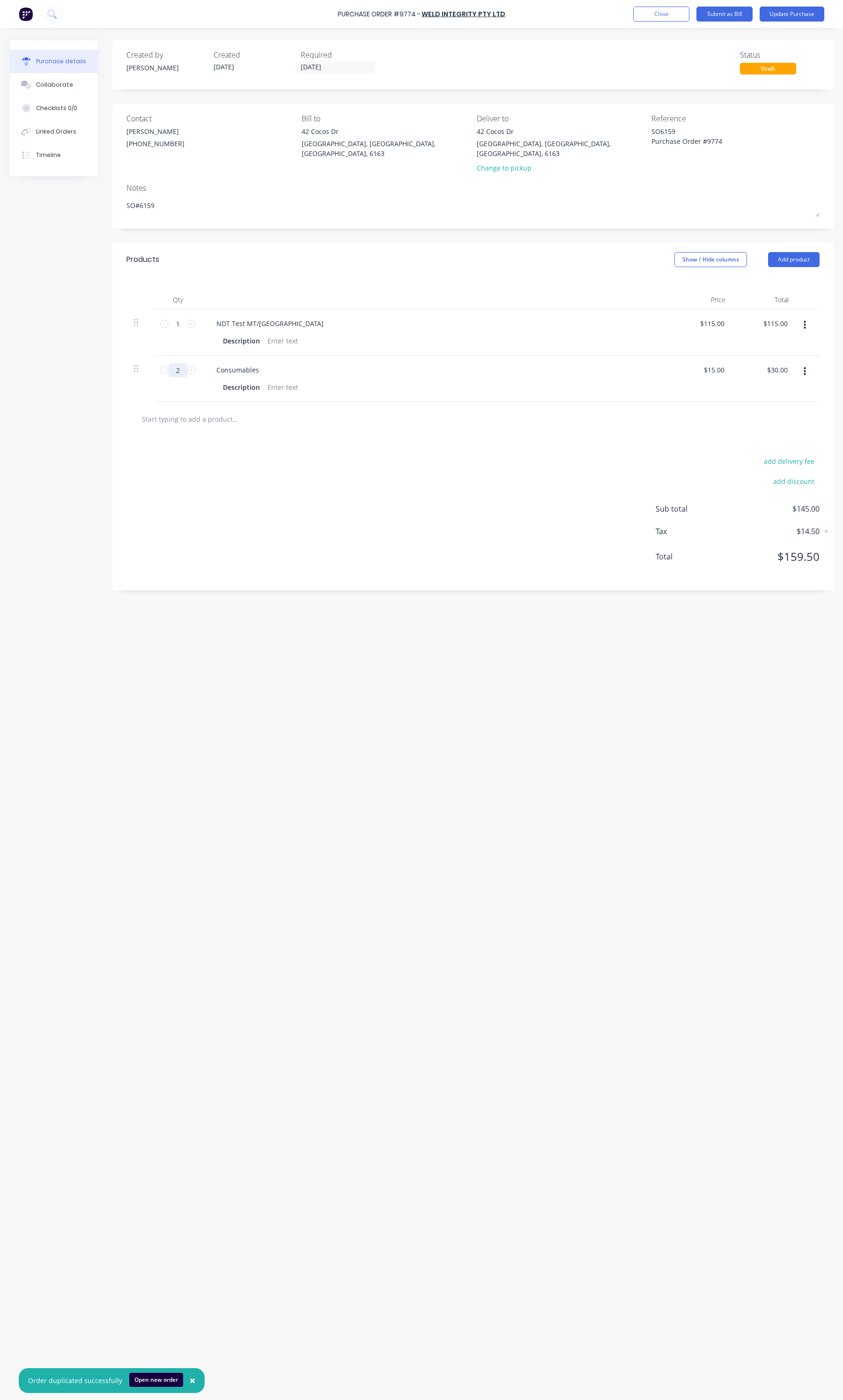
click at [177, 363] on input "2" at bounding box center [178, 370] width 19 height 14
type textarea "x"
type input "1"
type input "$15.00"
type textarea "x"
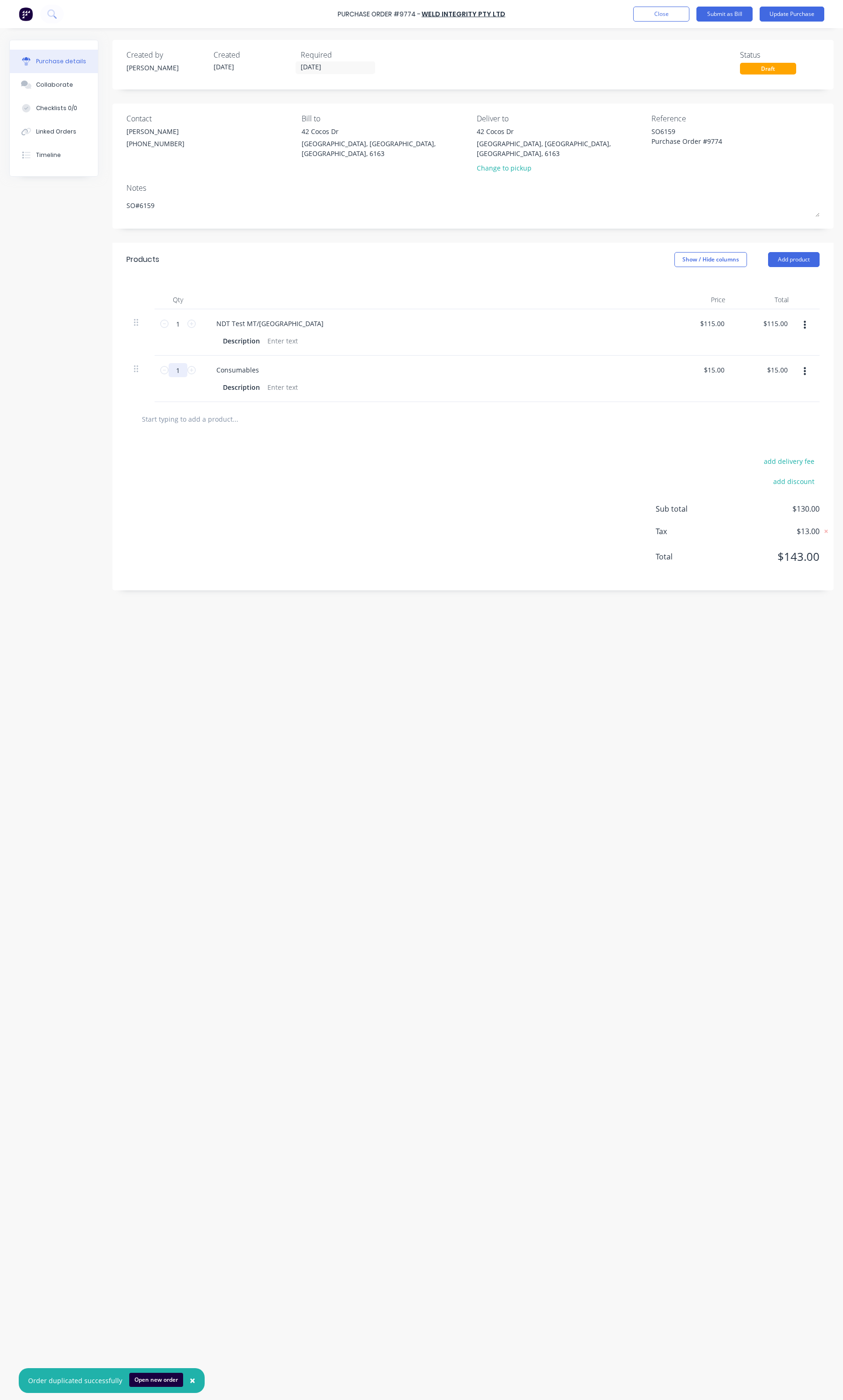
type input "1"
click at [254, 528] on div "add delivery fee add discount Sub total $130.00 Tax $13.00 Total $143.00" at bounding box center [473, 514] width 722 height 154
type textarea "x"
click at [62, 132] on div "Linked Orders" at bounding box center [56, 131] width 40 height 8
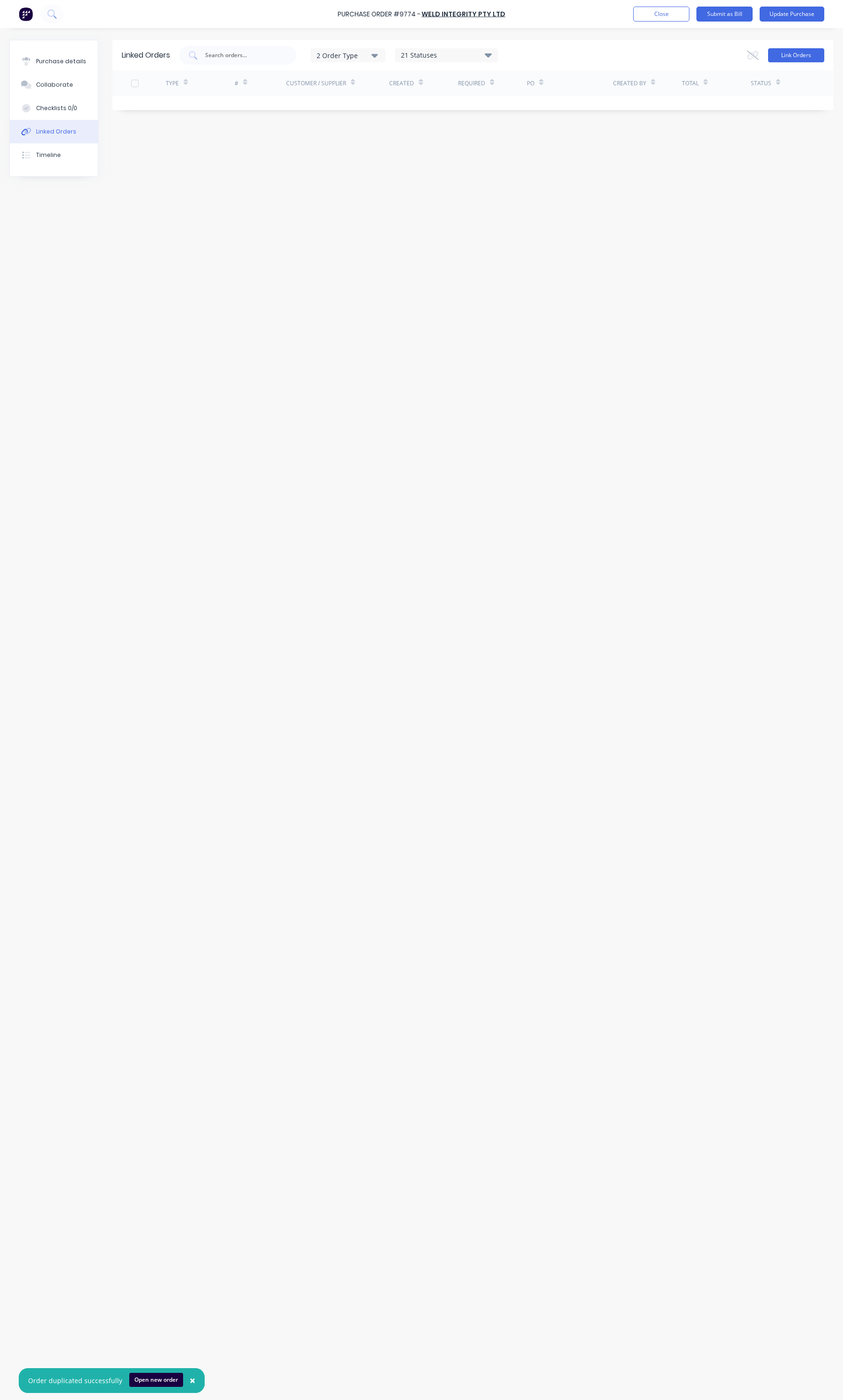
click at [782, 53] on button "Link Orders" at bounding box center [797, 55] width 56 height 14
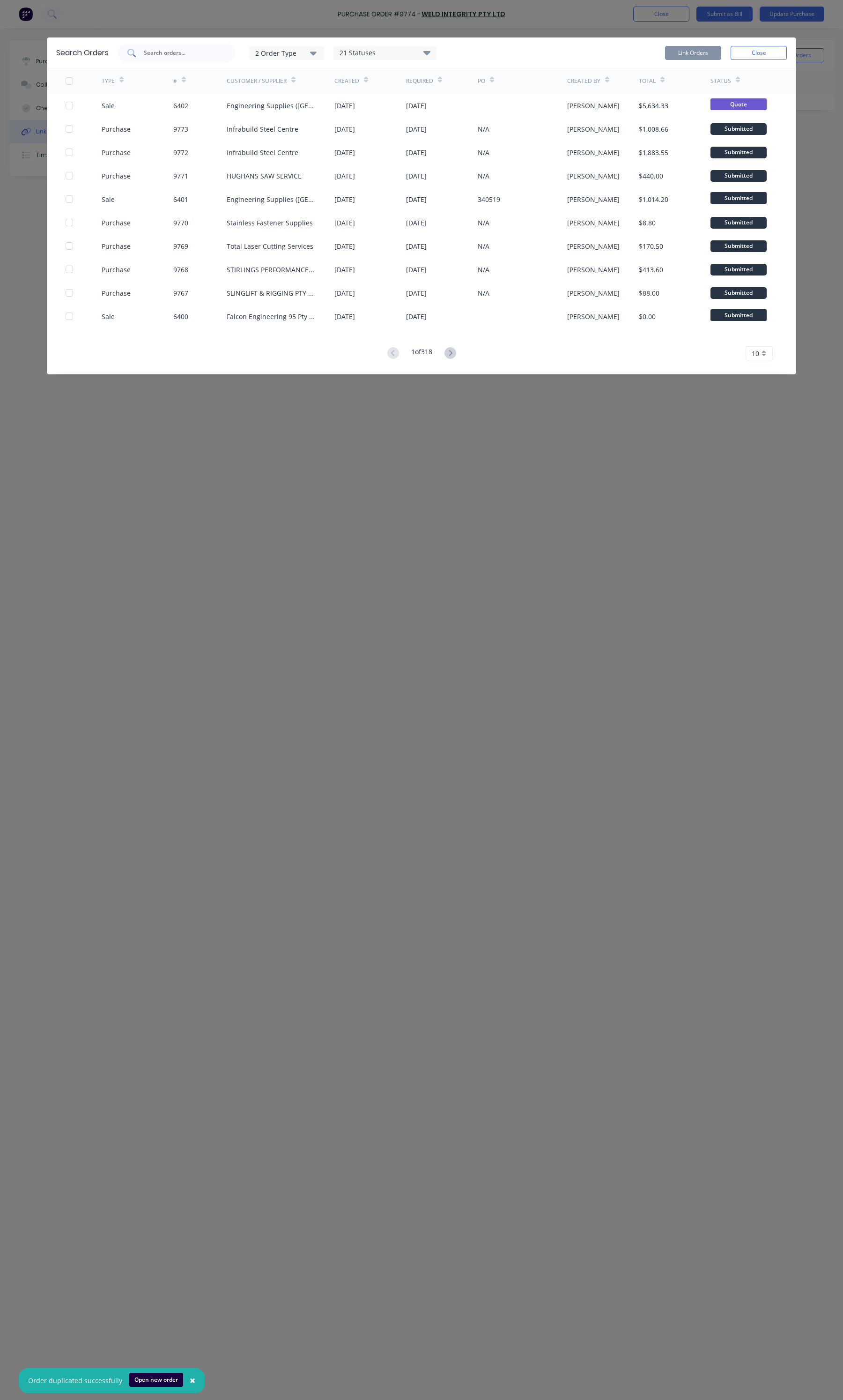
click at [208, 53] on input "text" at bounding box center [182, 53] width 78 height 9
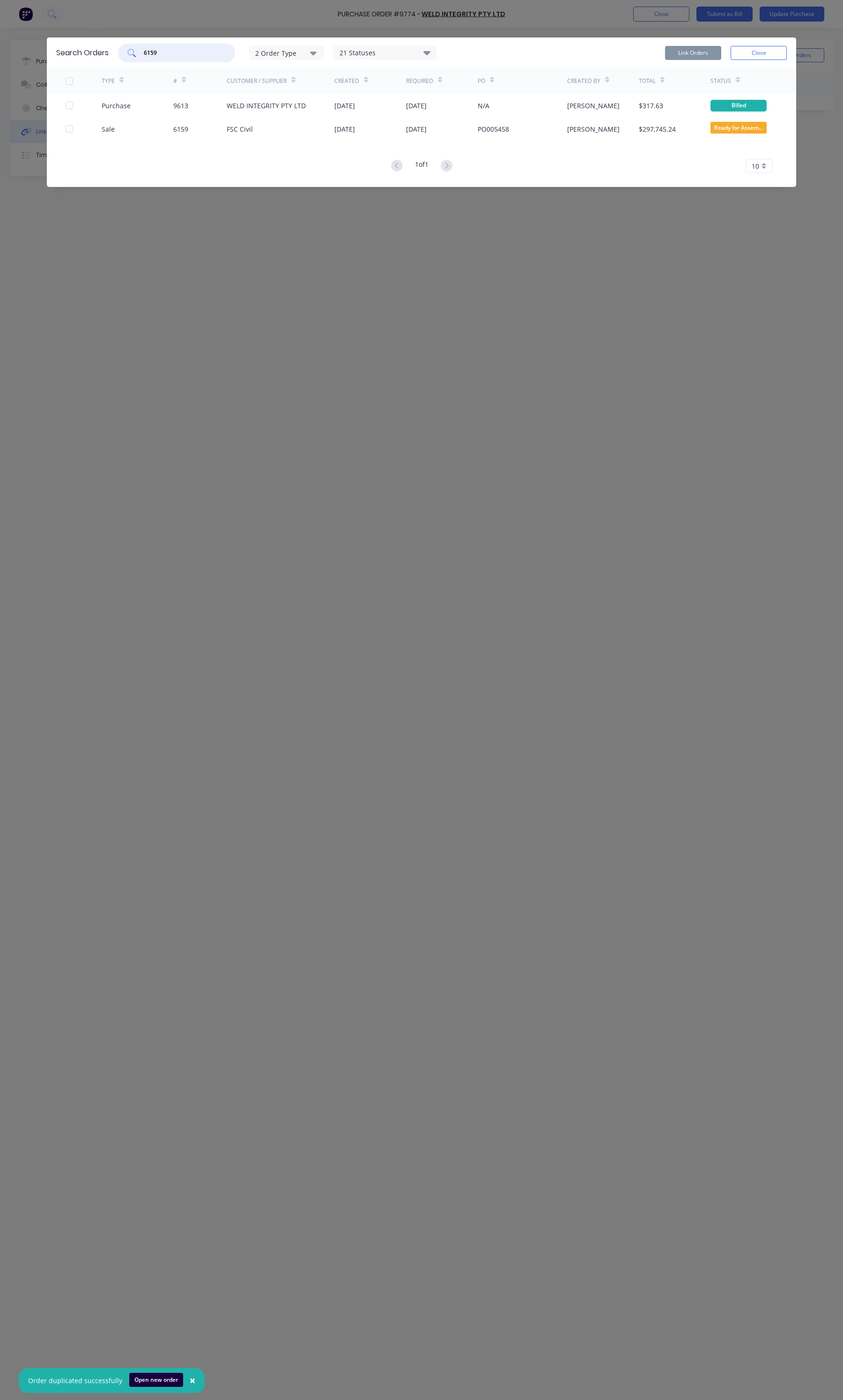
click at [70, 104] on div at bounding box center [70, 105] width 19 height 19
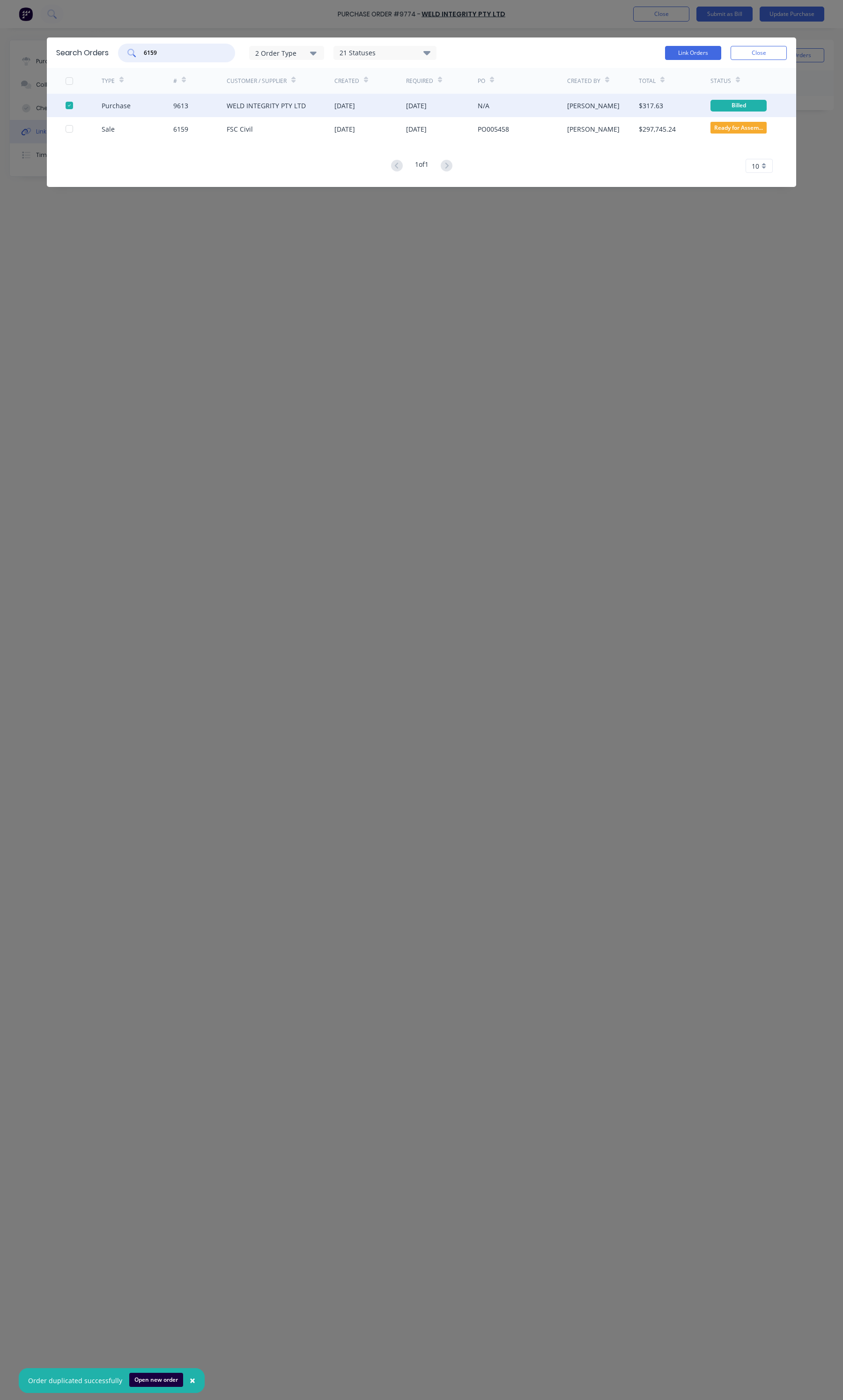
click at [70, 104] on div at bounding box center [70, 105] width 19 height 19
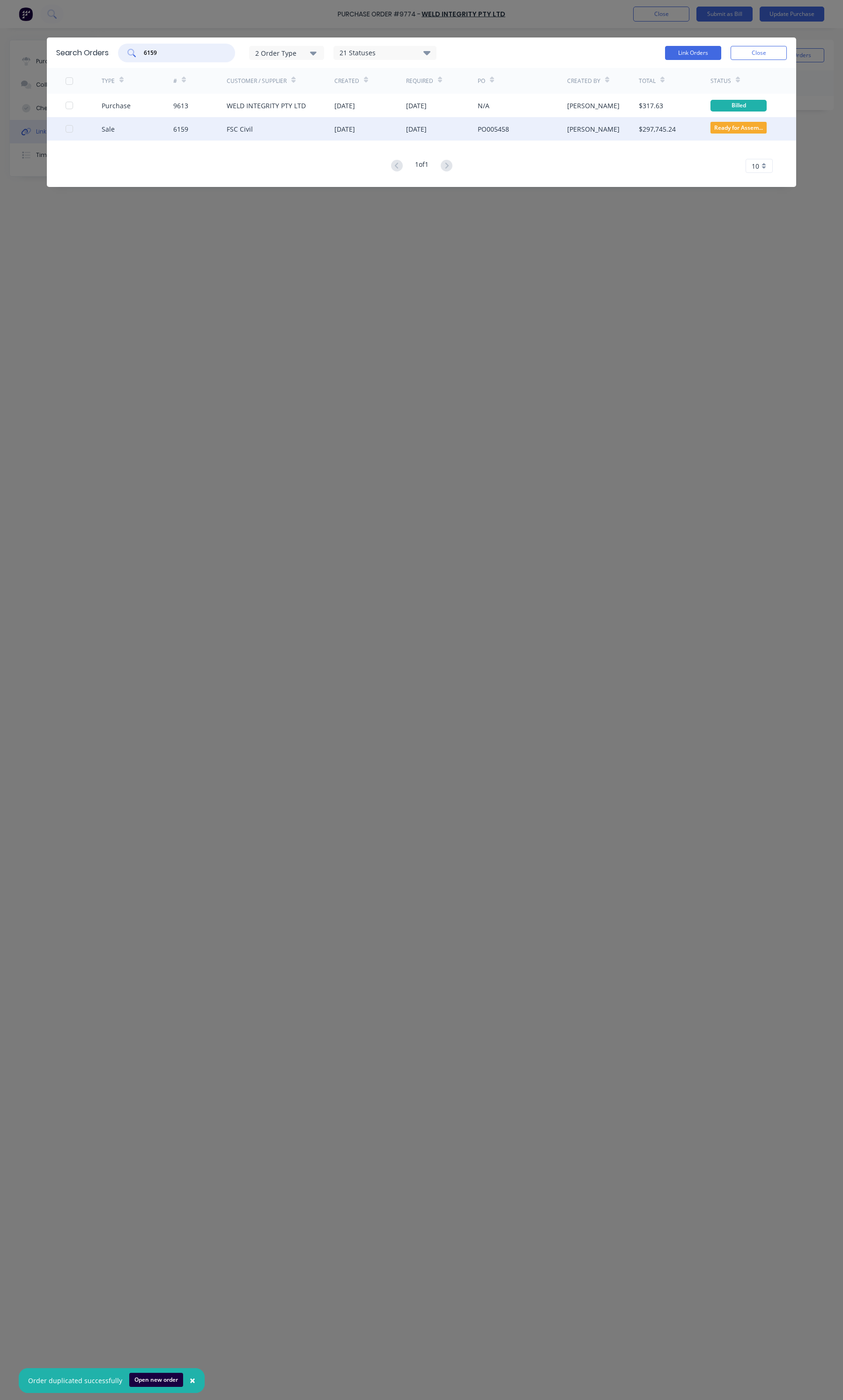
click at [67, 127] on div at bounding box center [70, 129] width 19 height 19
type input "6159"
click at [708, 56] on button "Link Orders" at bounding box center [693, 53] width 56 height 14
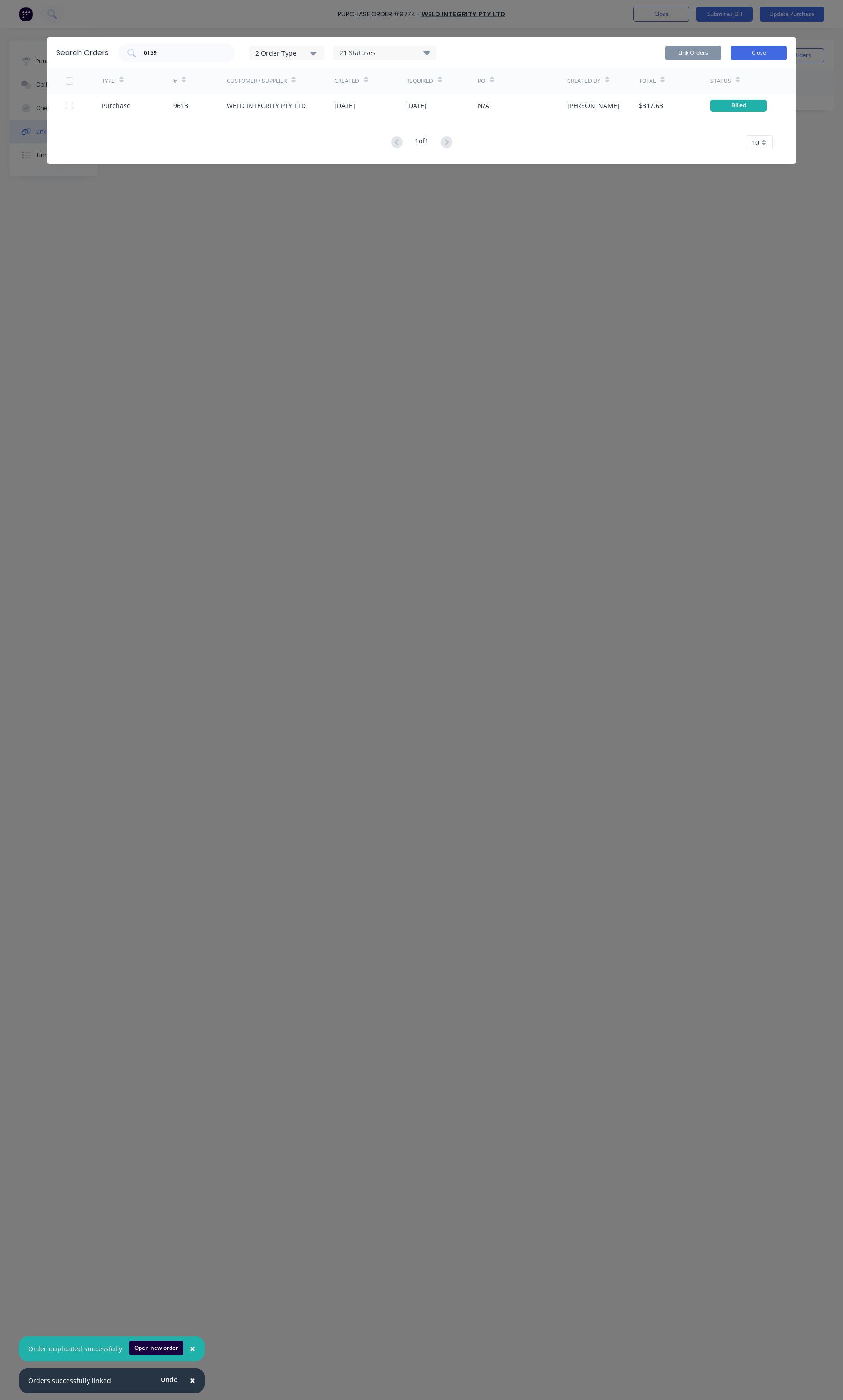
click at [745, 57] on button "Close" at bounding box center [759, 53] width 56 height 14
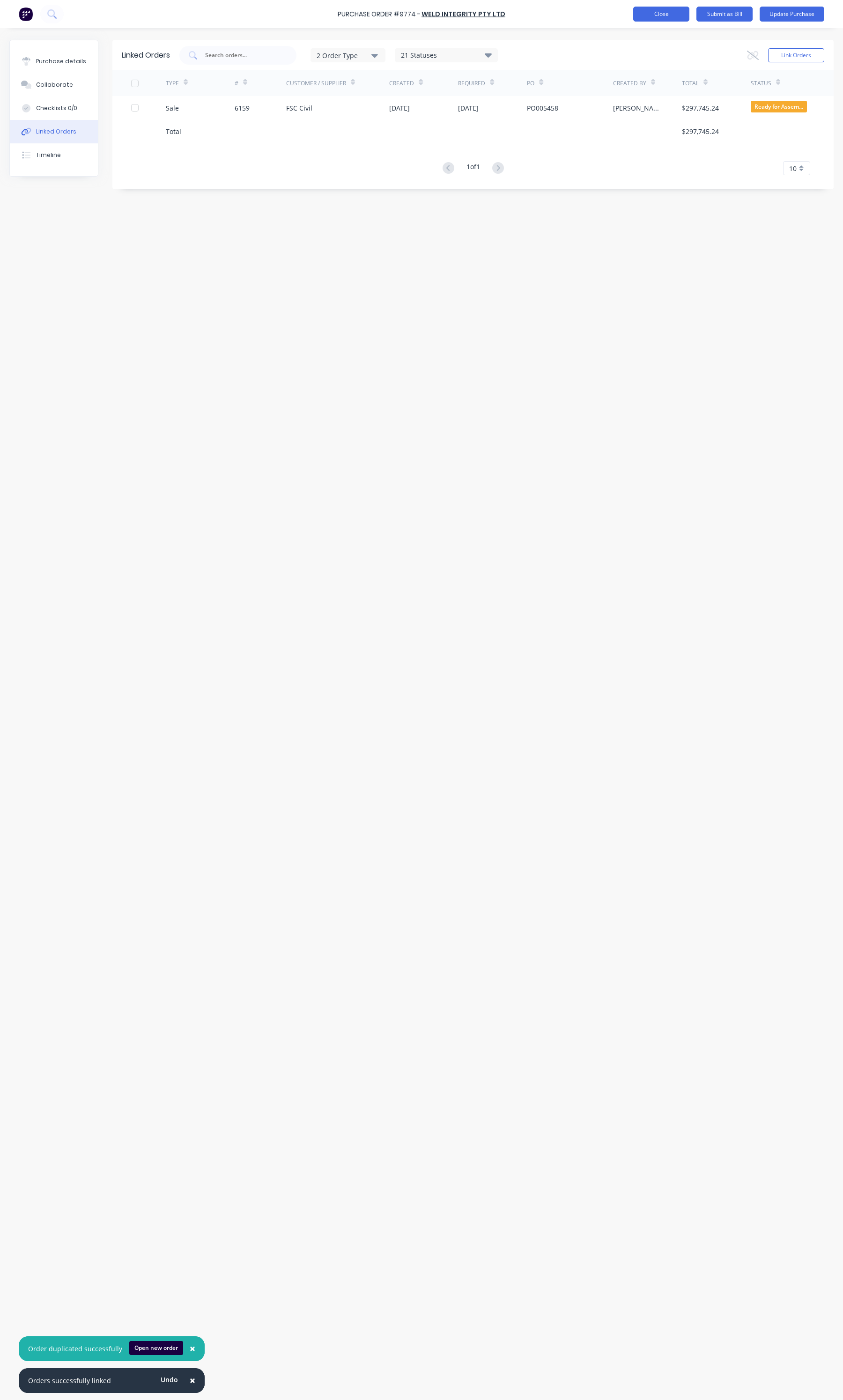
click at [668, 18] on button "Close" at bounding box center [661, 14] width 56 height 15
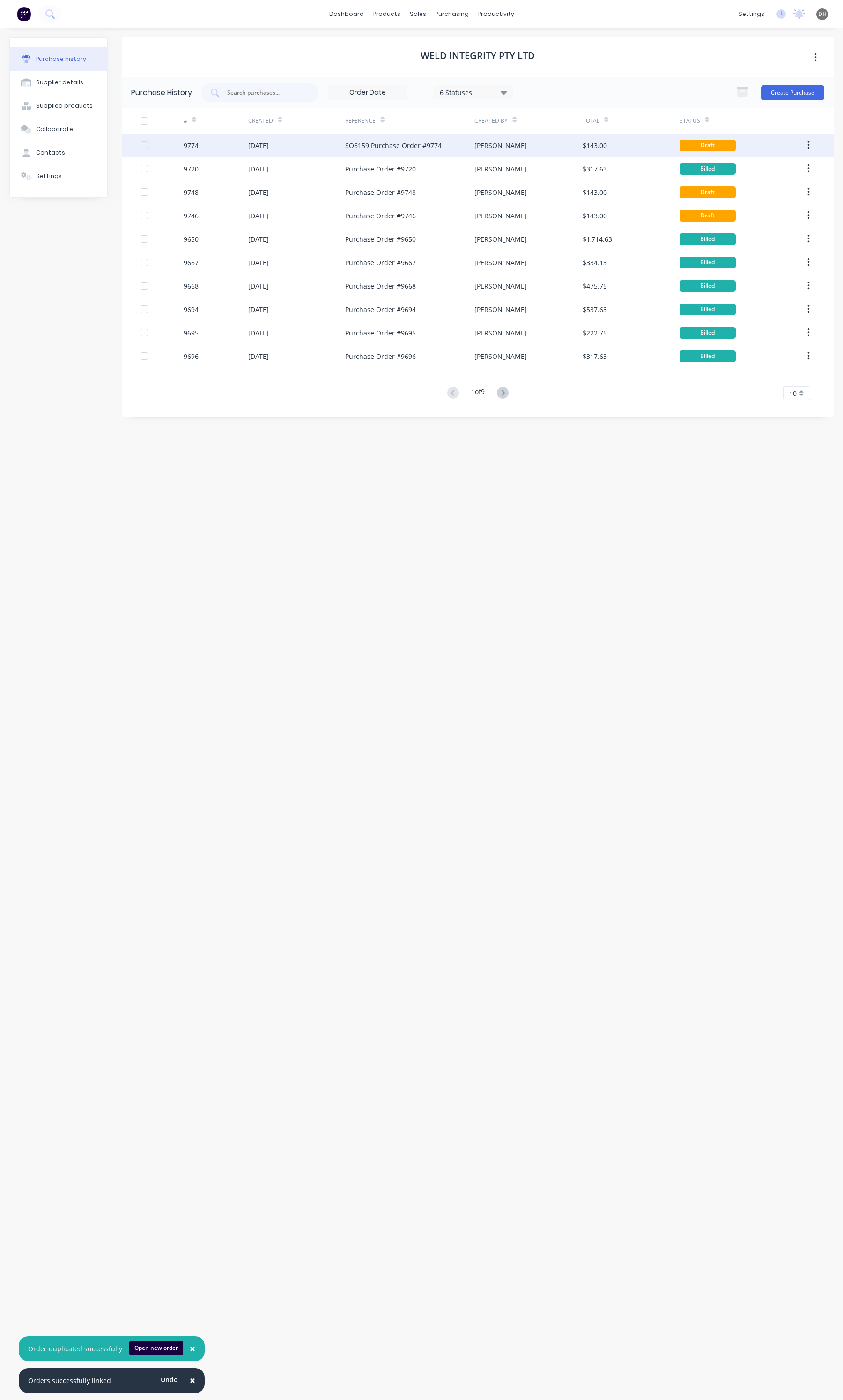
click at [807, 140] on icon "button" at bounding box center [808, 145] width 2 height 10
click at [778, 183] on div "Duplicate" at bounding box center [775, 188] width 72 height 13
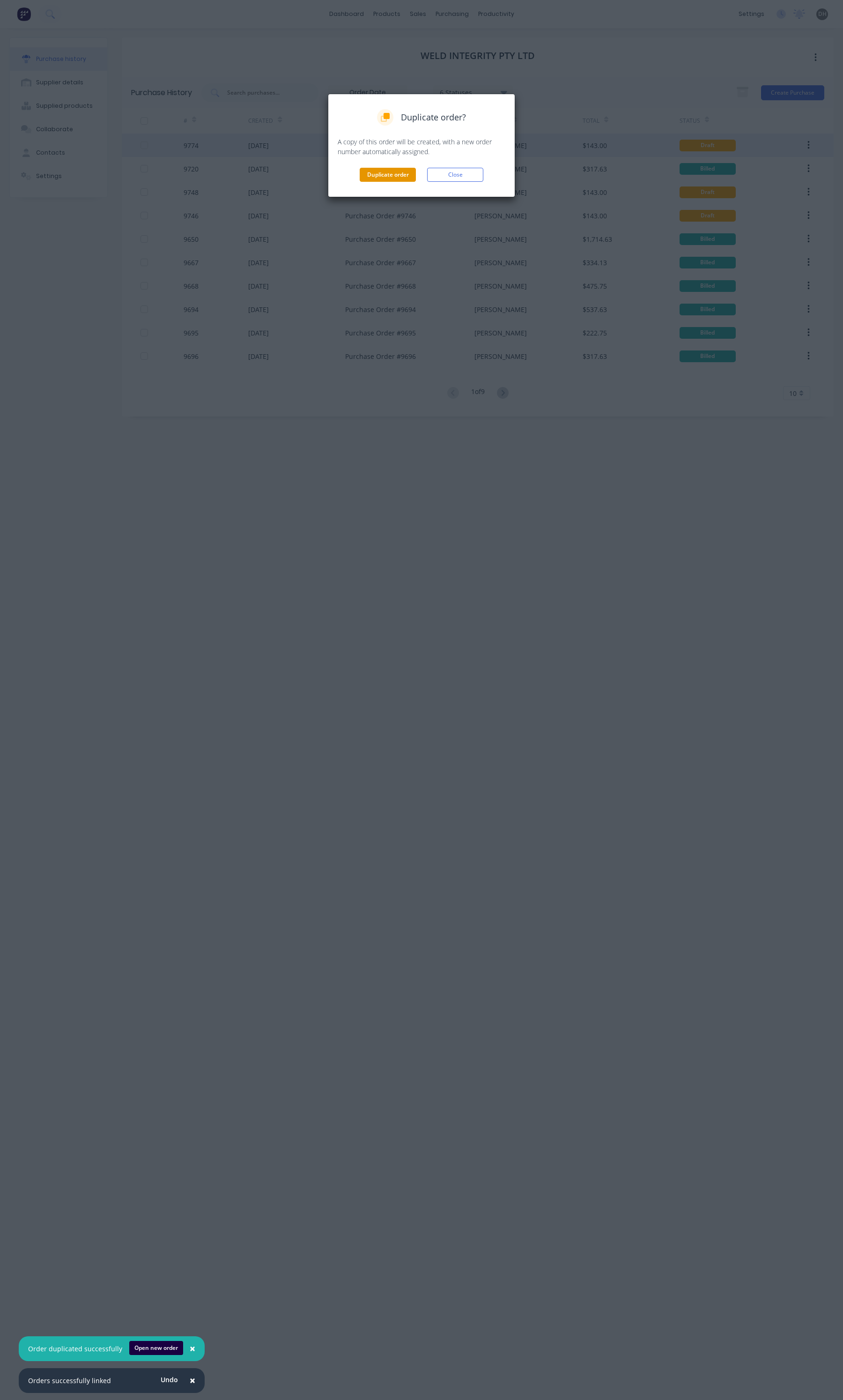
click at [392, 172] on button "Duplicate order" at bounding box center [388, 174] width 56 height 14
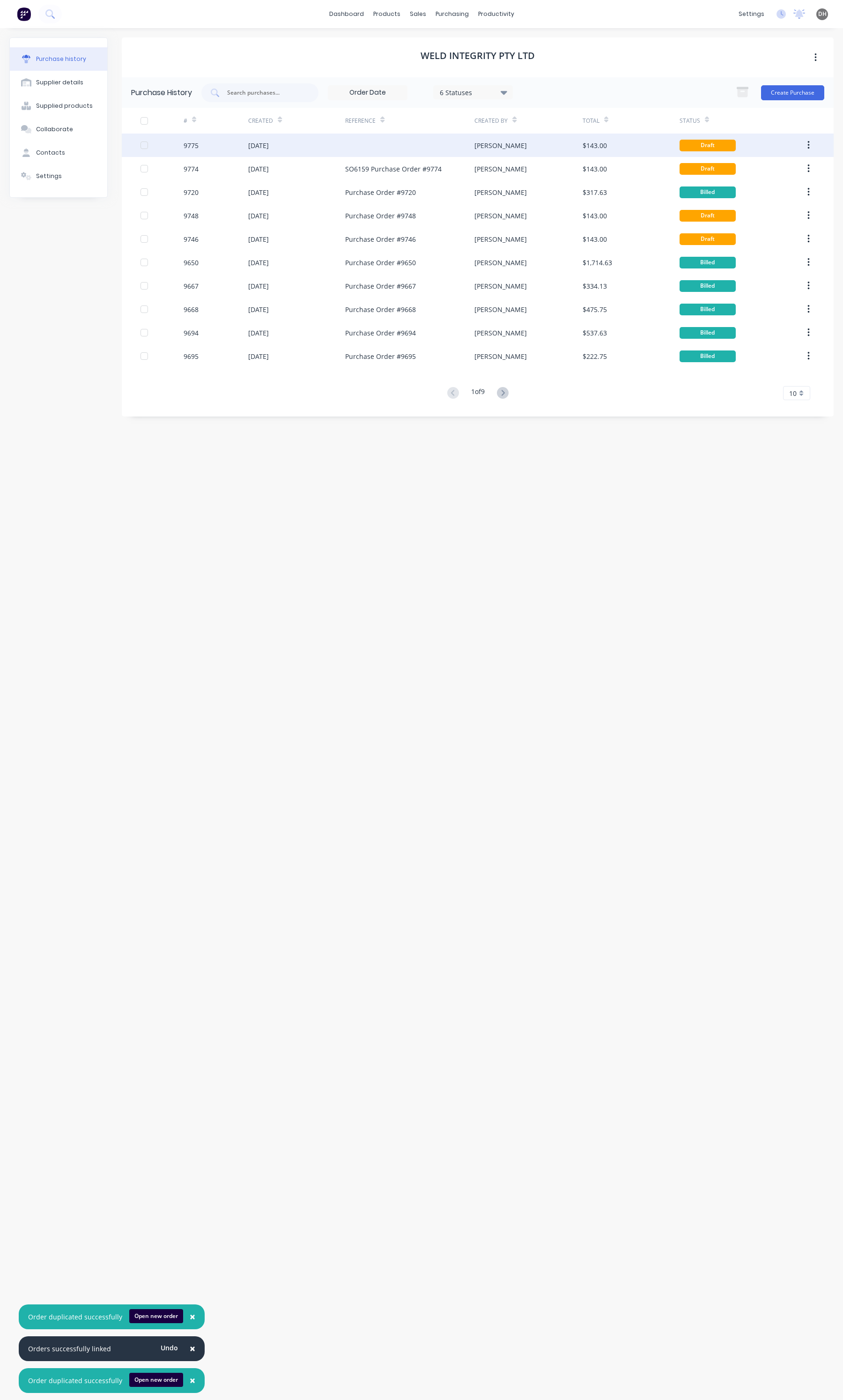
click at [345, 151] on div at bounding box center [409, 145] width 129 height 24
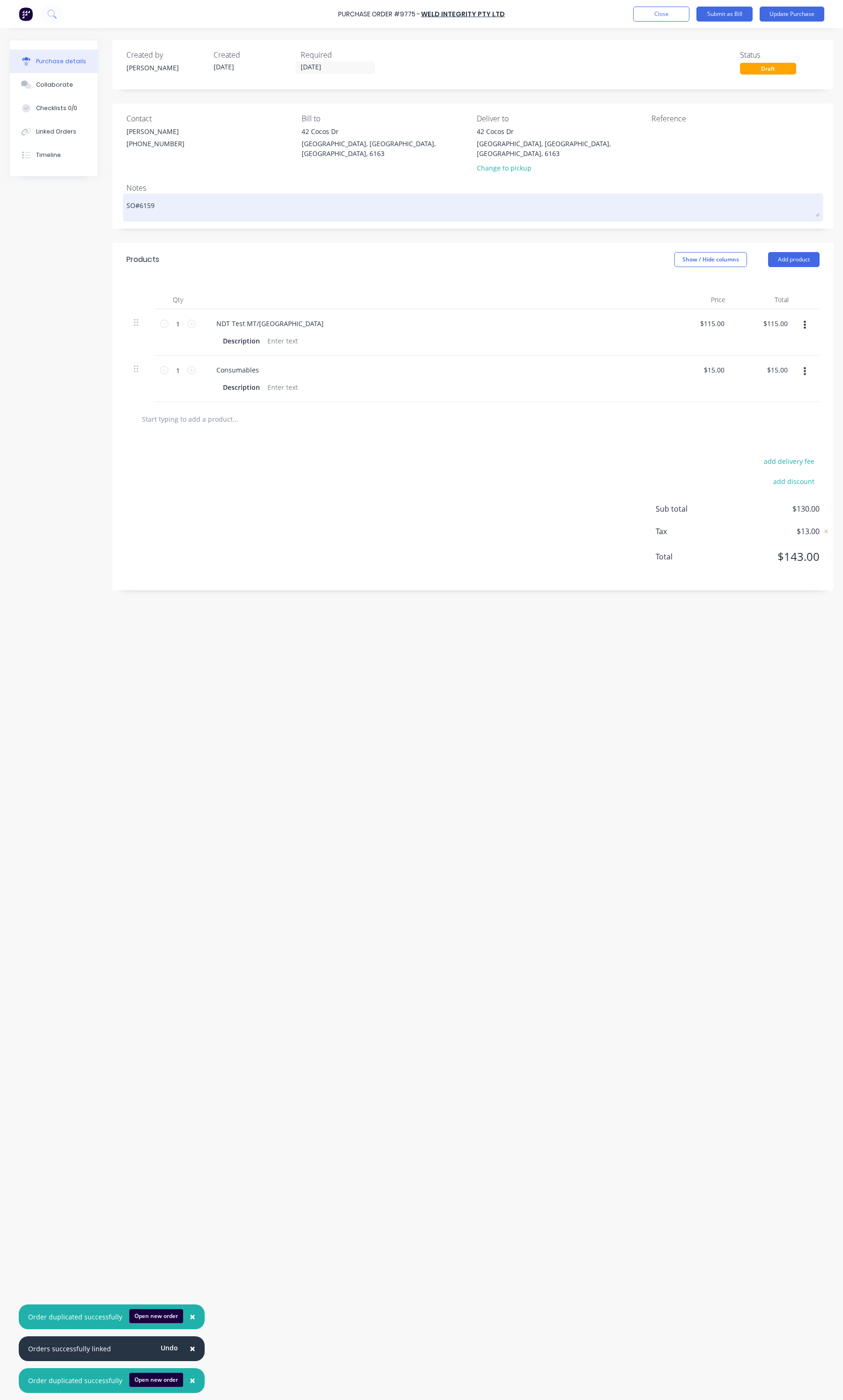
click at [180, 198] on textarea "SO#6159" at bounding box center [472, 206] width 693 height 21
type textarea "x"
type textarea "SO#615"
type textarea "x"
type textarea "SO#61"
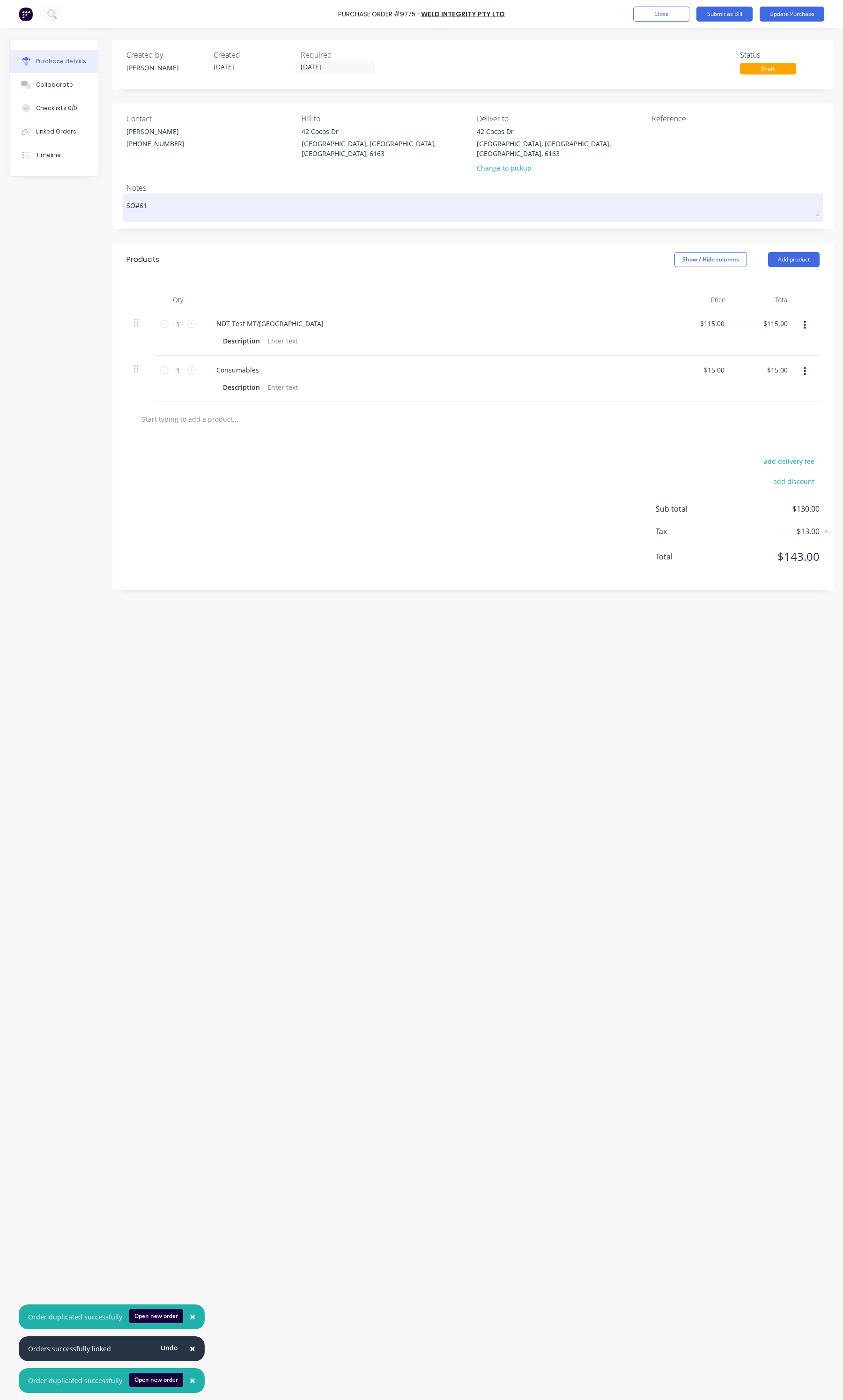
type textarea "x"
type textarea "SO#617"
type textarea "x"
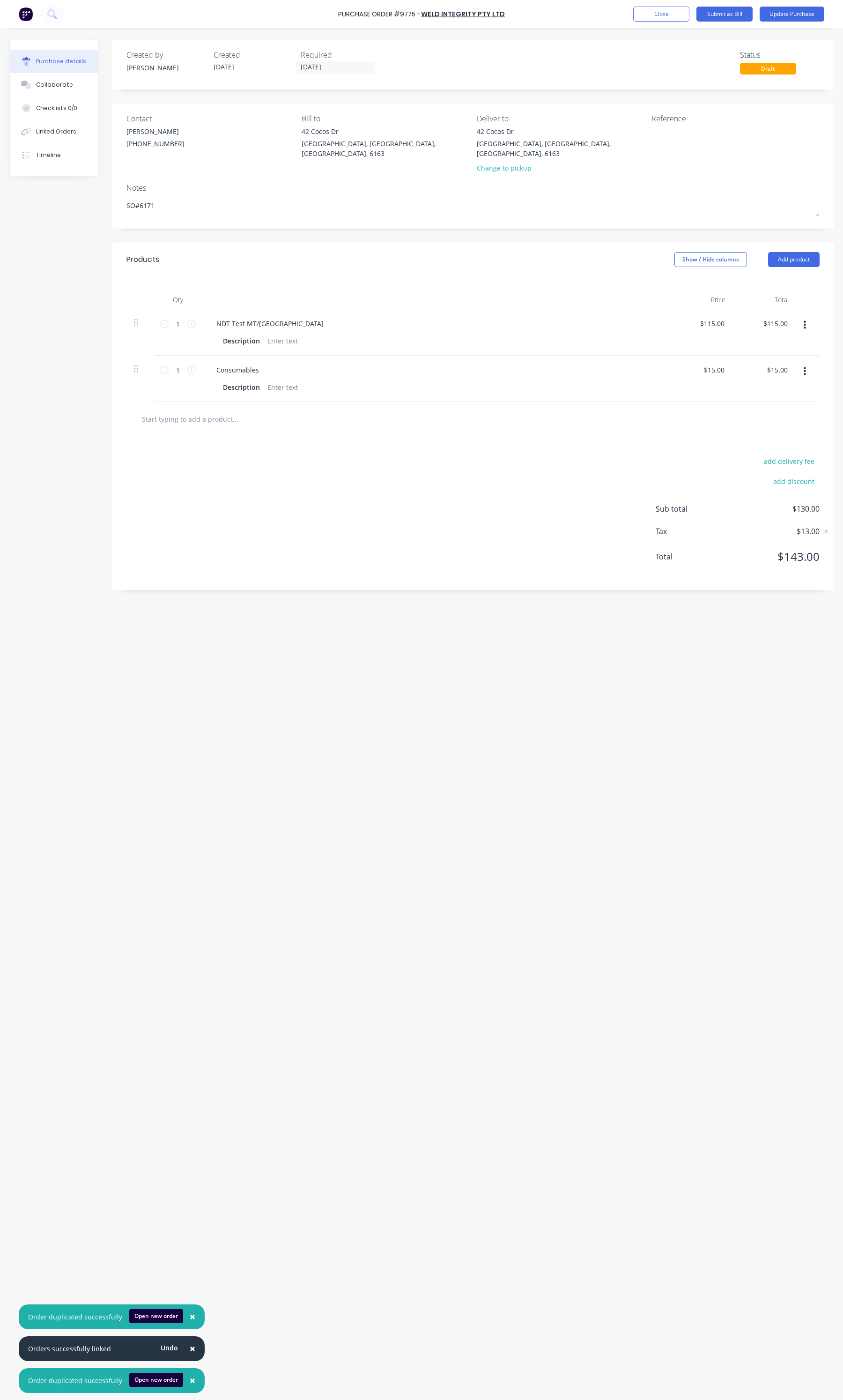
type textarea "SO#6171"
type textarea "x"
type textarea "SO#6171"
drag, startPoint x: 415, startPoint y: 10, endPoint x: 338, endPoint y: 11, distance: 77.0
click at [338, 11] on div "Purchase Order #9775 - WELD INTEGRITY PTY LTD Add product Close Submit as Bill …" at bounding box center [422, 14] width 843 height 28
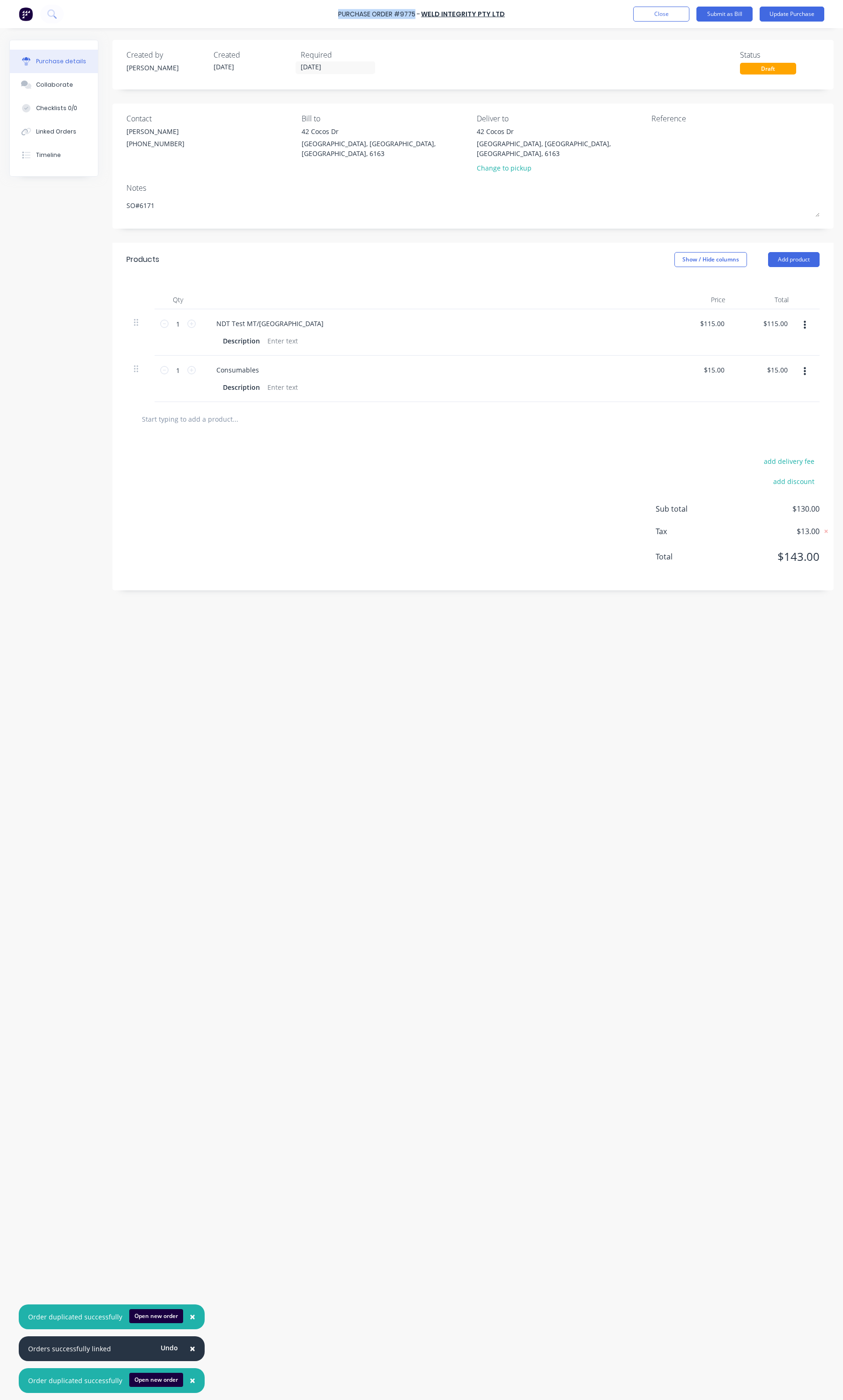
copy div "Purchase Order #9775"
click at [689, 147] on textarea at bounding box center [710, 136] width 117 height 21
paste textarea "Purchase Order #9775"
type textarea "x"
type textarea "Purchase Order #9775"
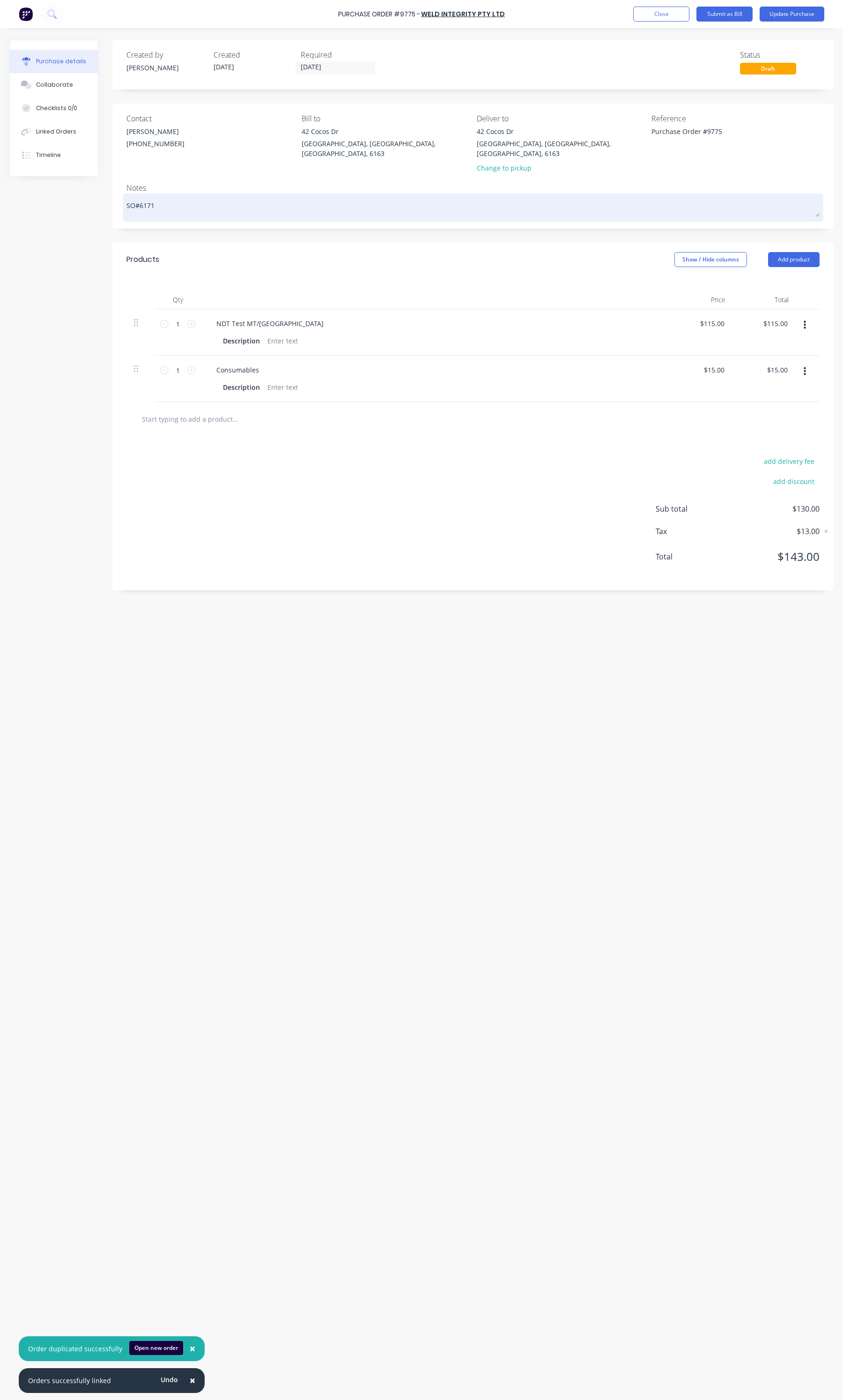
type textarea "x"
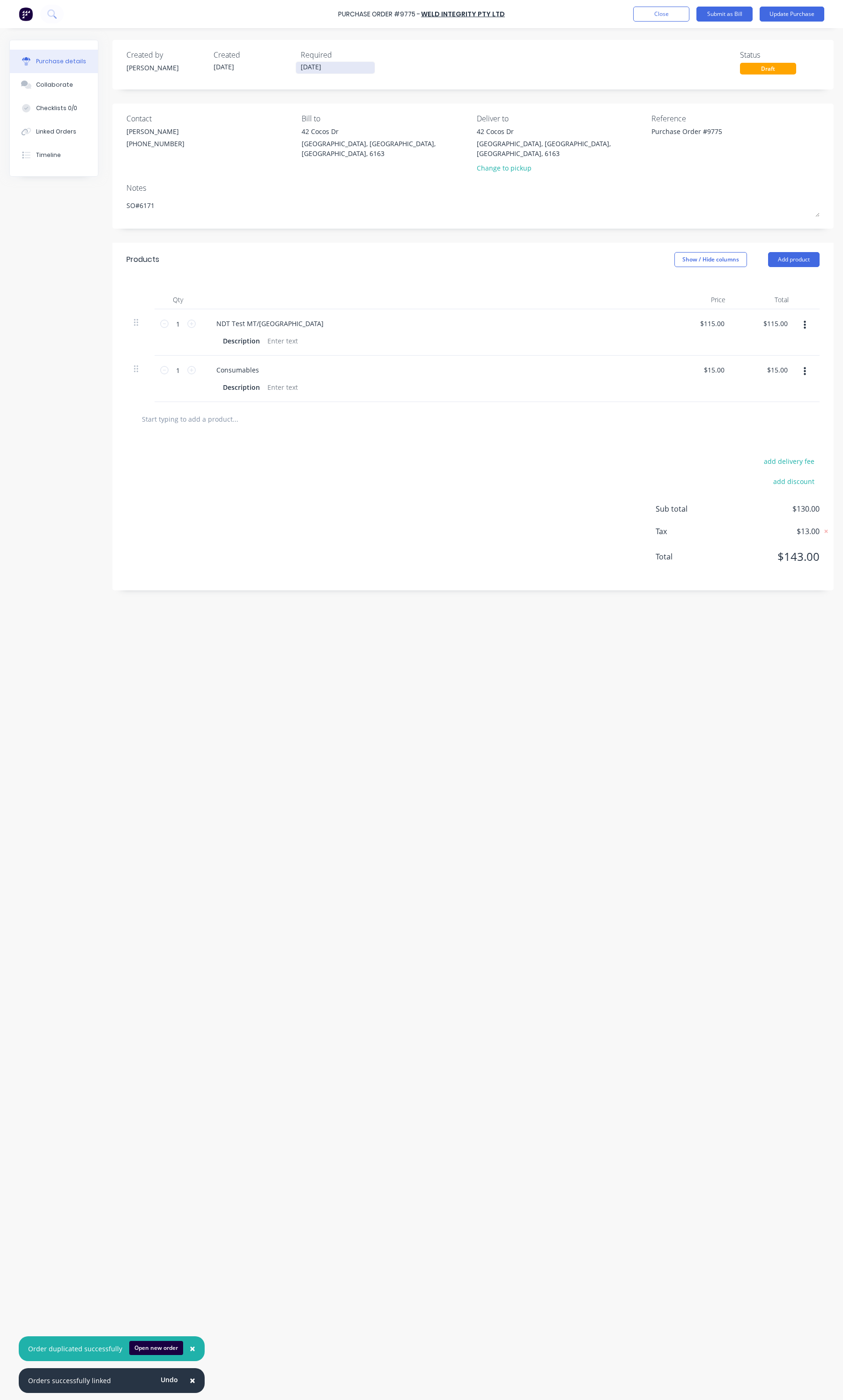
type textarea "Purchase Order #9775"
type textarea "x"
type textarea "Purchase Order #9775"
click at [329, 61] on label "07/10/25" at bounding box center [335, 67] width 80 height 12
click at [329, 62] on input "07/10/25" at bounding box center [336, 68] width 79 height 11
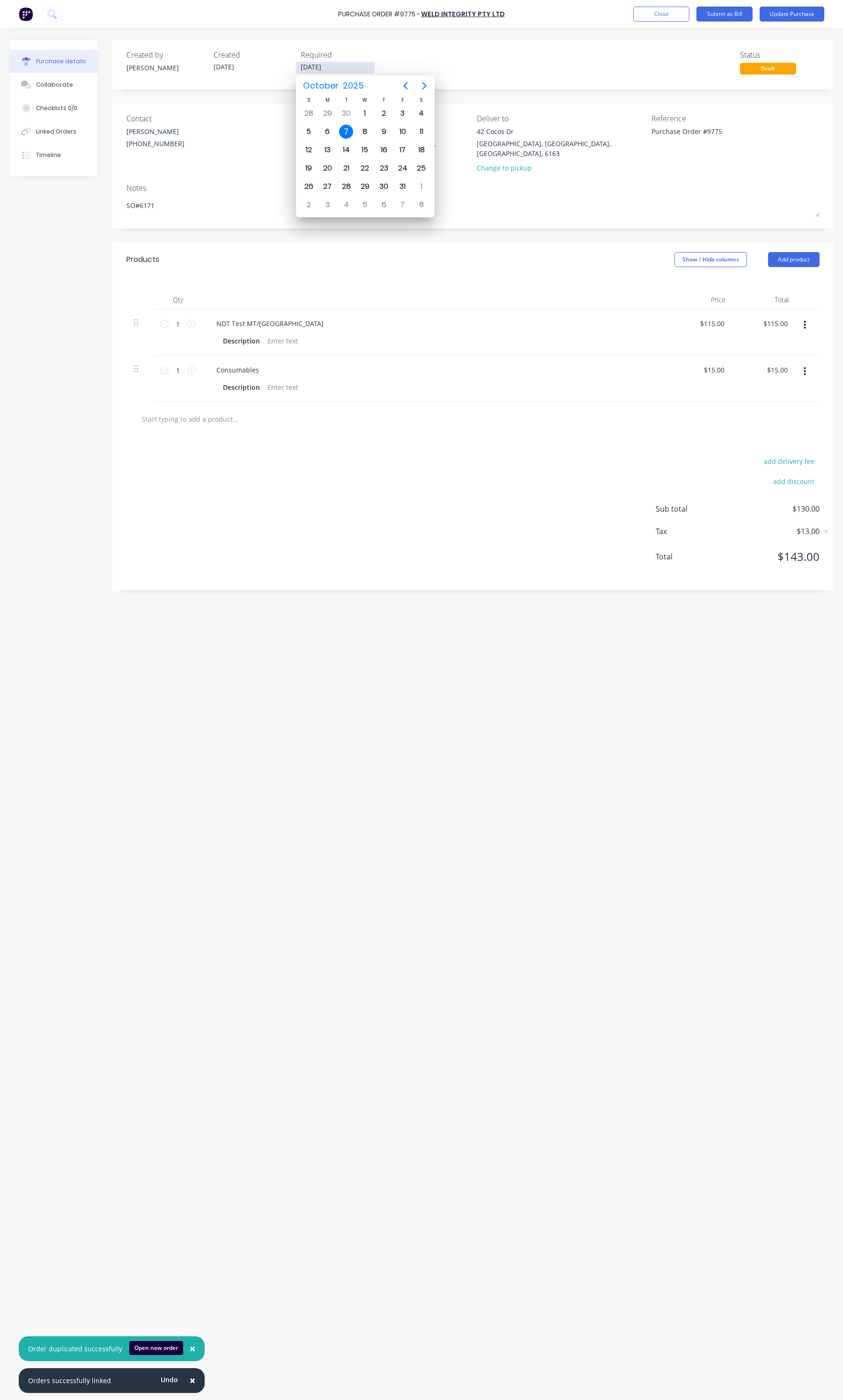
click at [328, 68] on input "07/10/25" at bounding box center [336, 68] width 79 height 11
click at [405, 127] on div "10" at bounding box center [403, 131] width 14 height 14
type textarea "x"
type input "10/10/25"
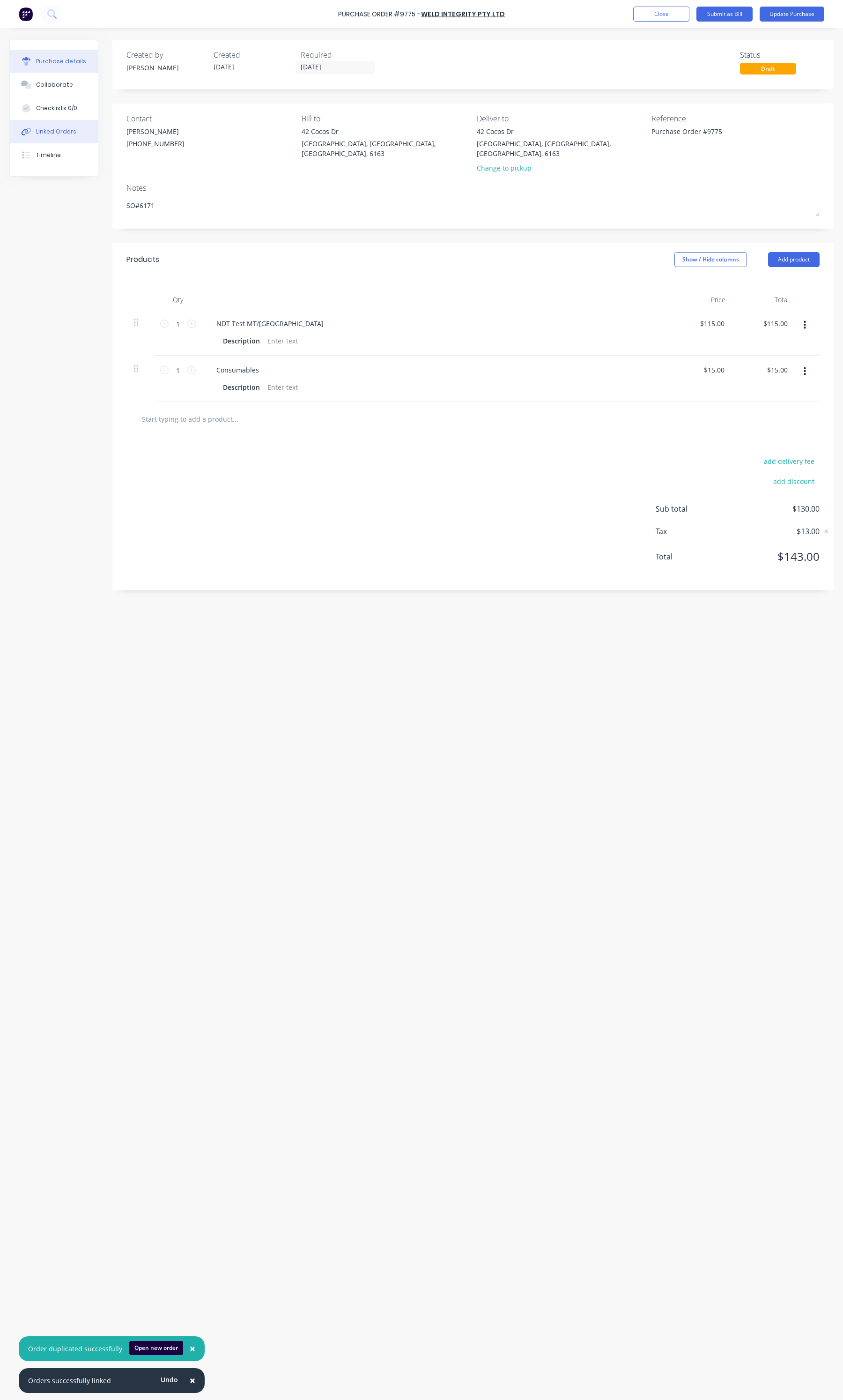
type textarea "x"
click at [68, 125] on button "Linked Orders" at bounding box center [54, 131] width 88 height 24
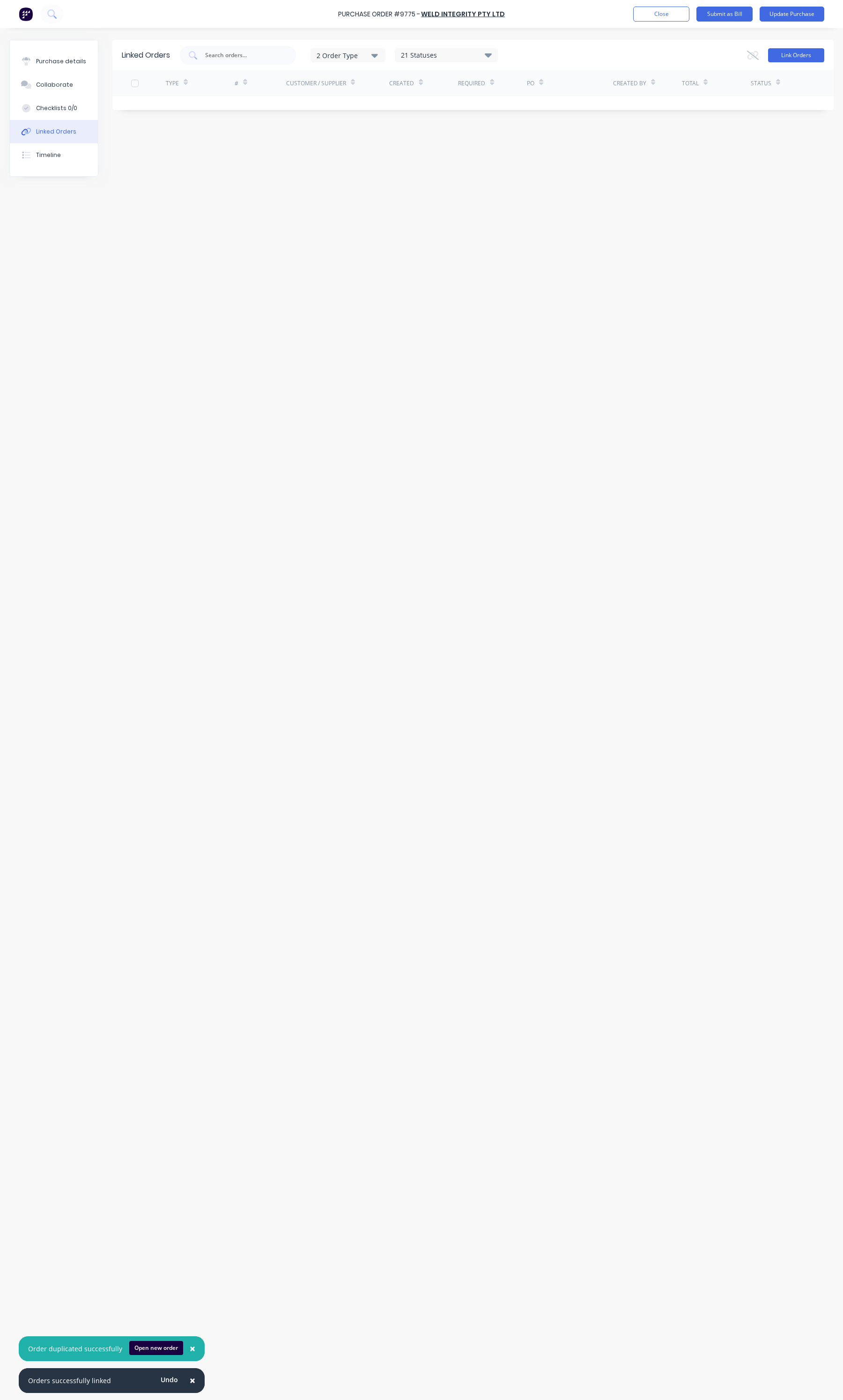
click at [786, 55] on button "Link Orders" at bounding box center [797, 55] width 56 height 14
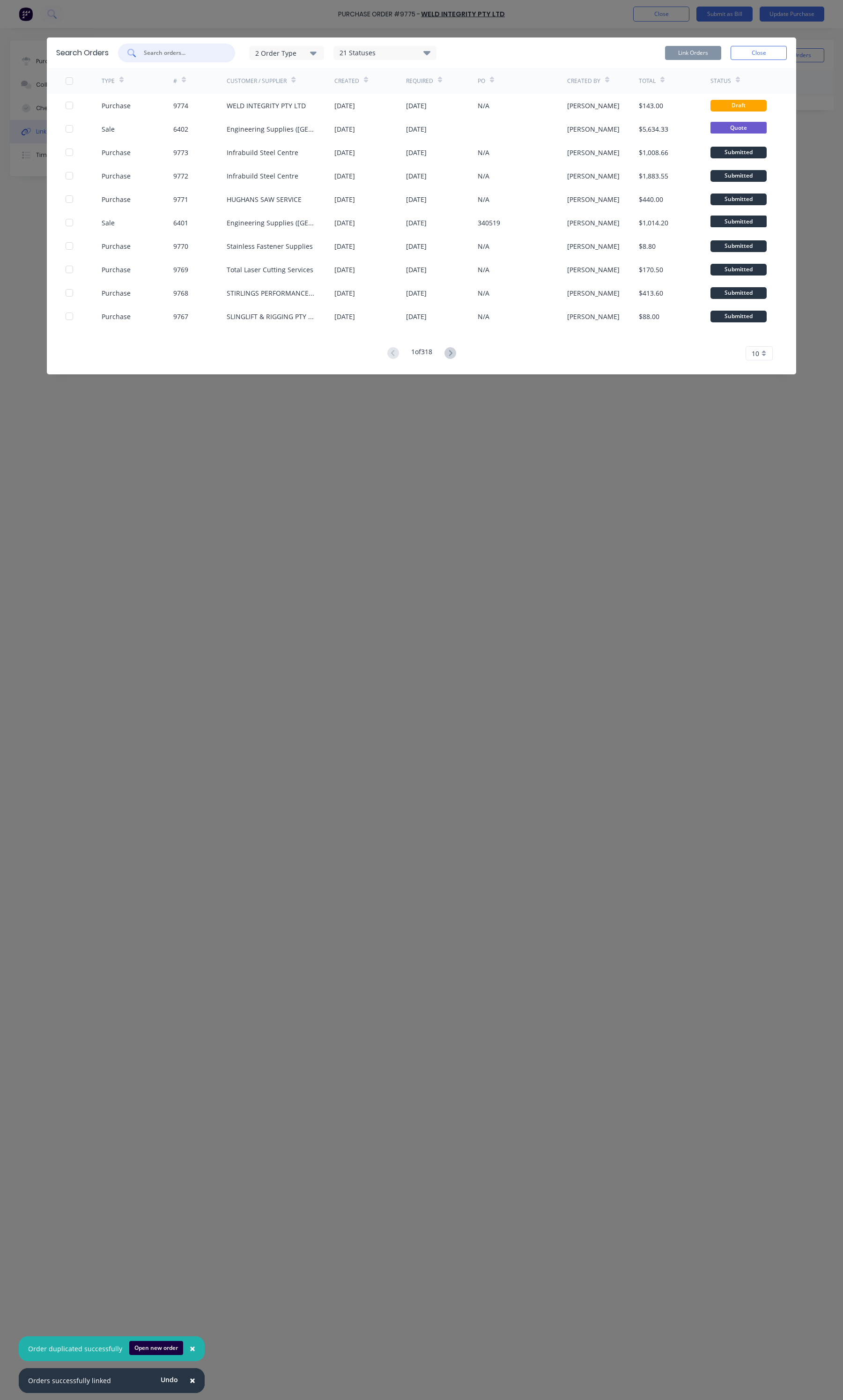
click at [174, 50] on input "text" at bounding box center [182, 53] width 78 height 9
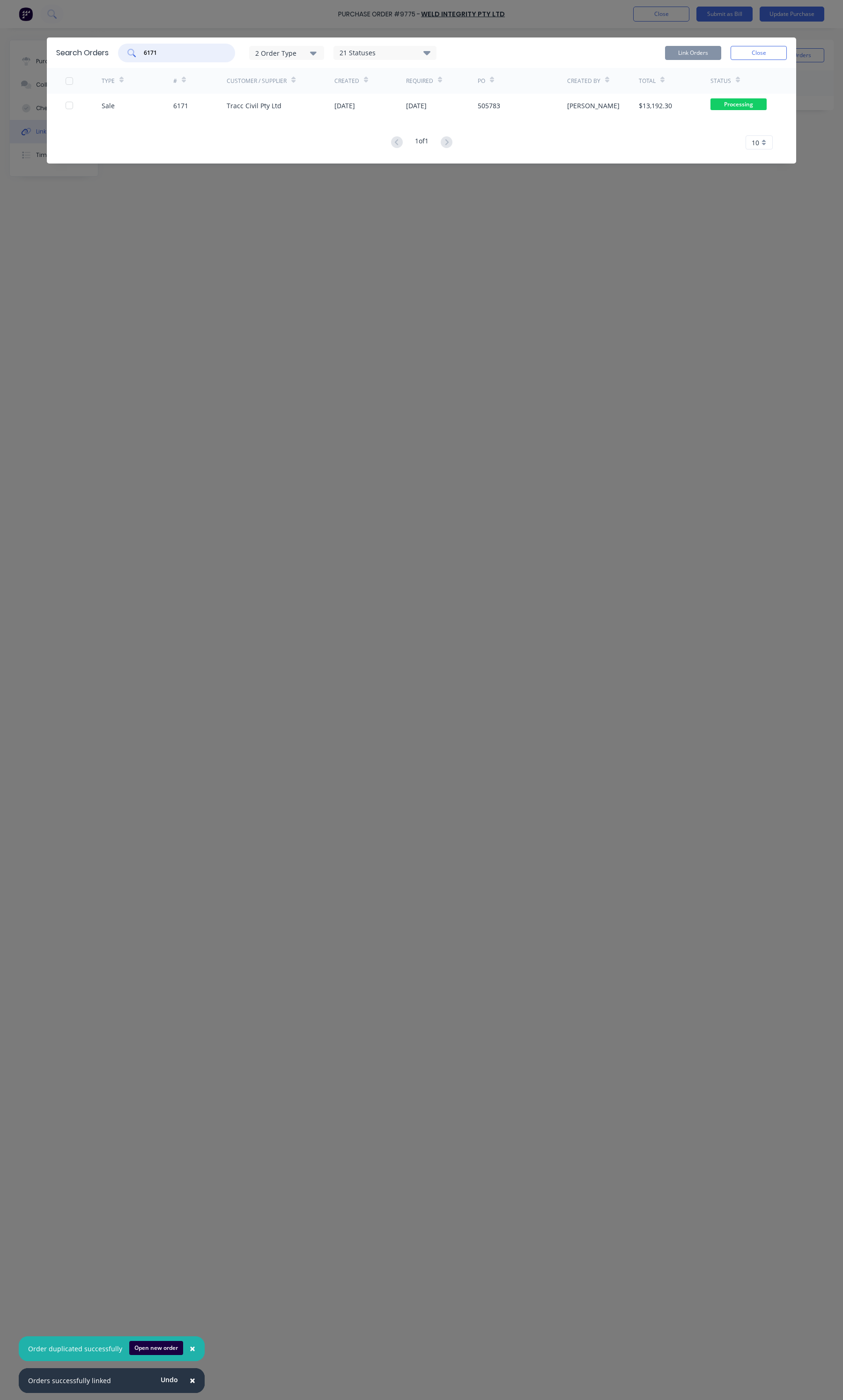
type input "6171"
click at [68, 109] on div at bounding box center [84, 105] width 36 height 24
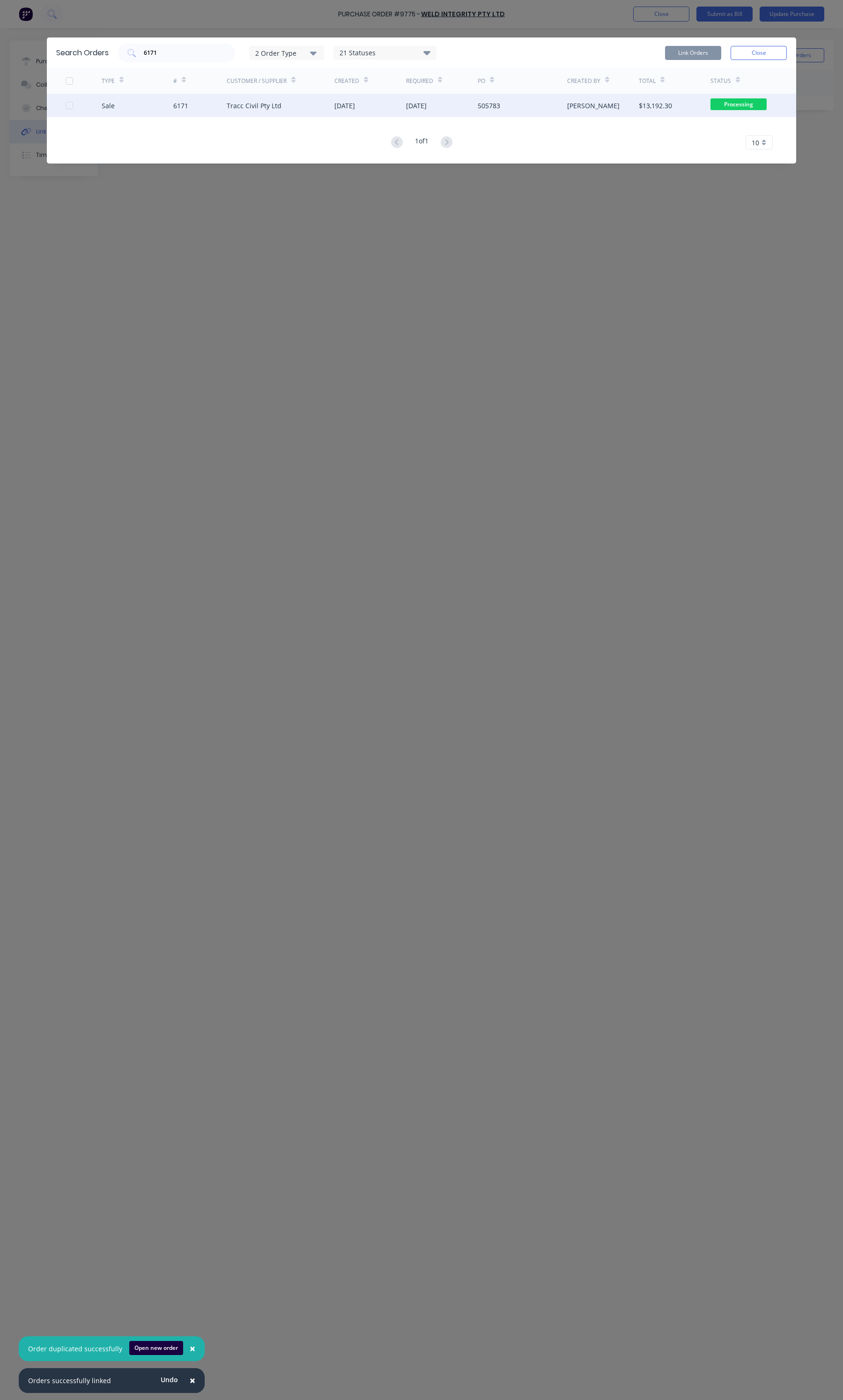
click at [68, 103] on div at bounding box center [70, 105] width 19 height 19
click at [676, 55] on button "Link Orders" at bounding box center [693, 53] width 56 height 14
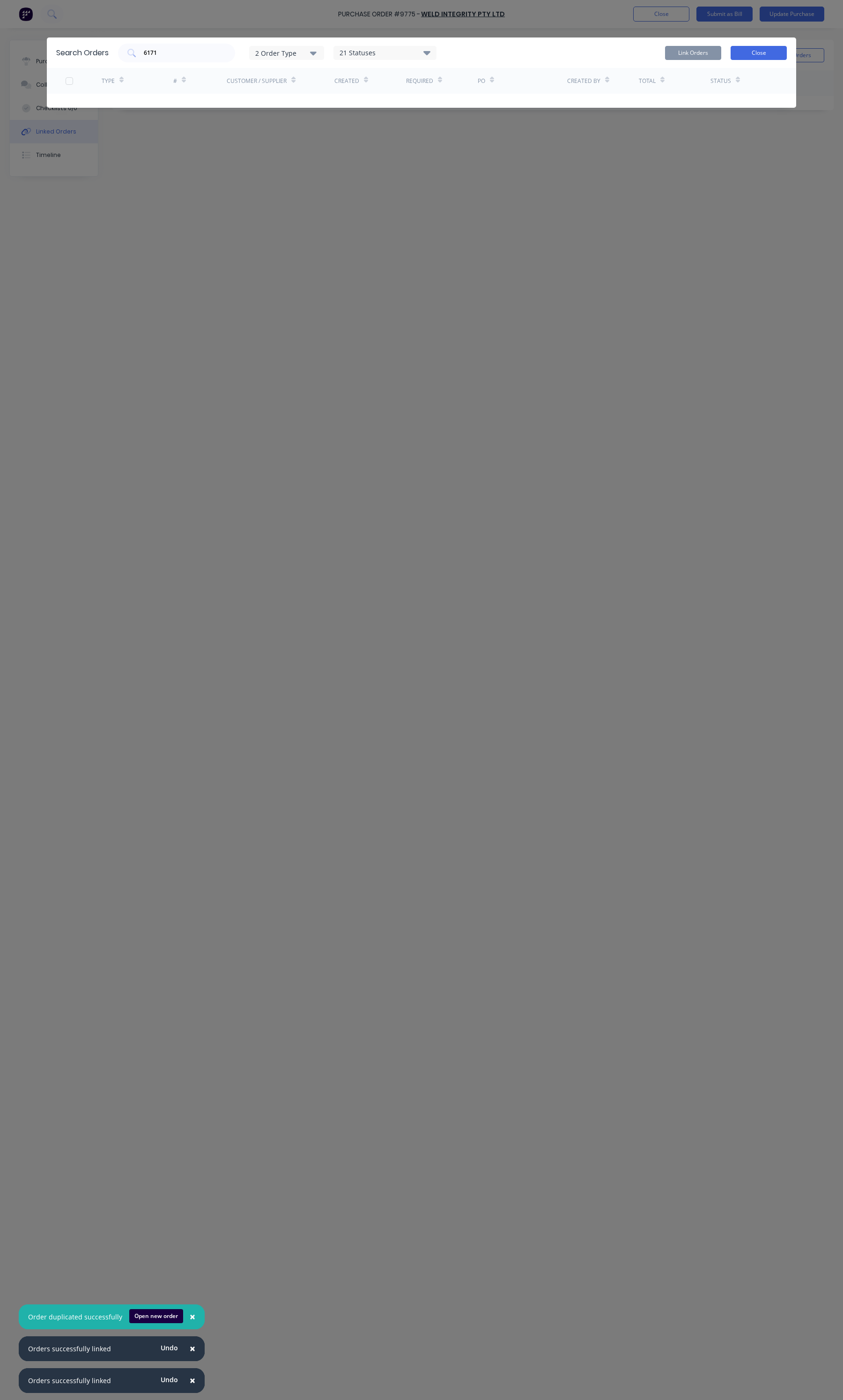
click at [766, 56] on button "Close" at bounding box center [759, 53] width 56 height 14
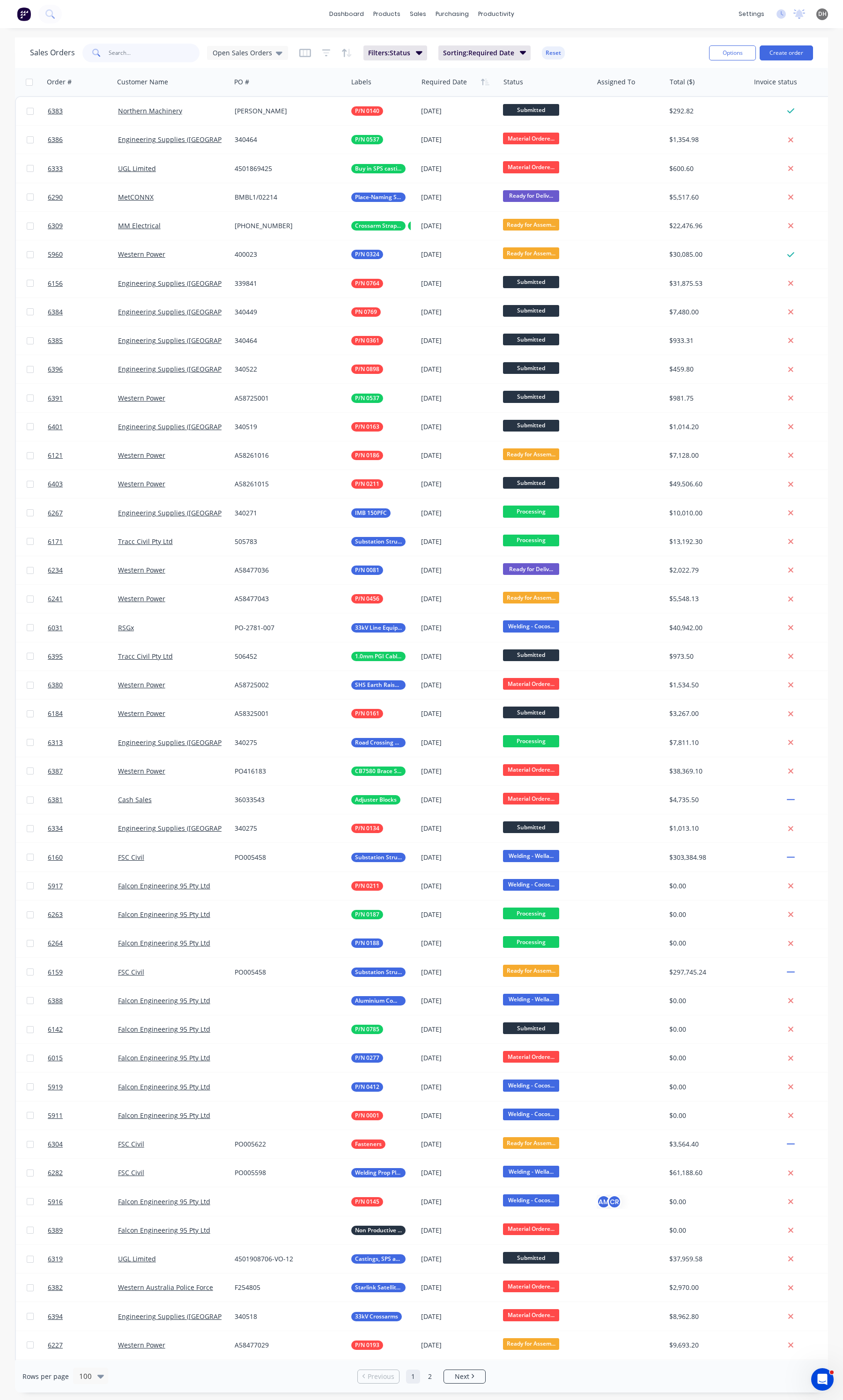
click at [139, 56] on input "text" at bounding box center [154, 53] width 91 height 19
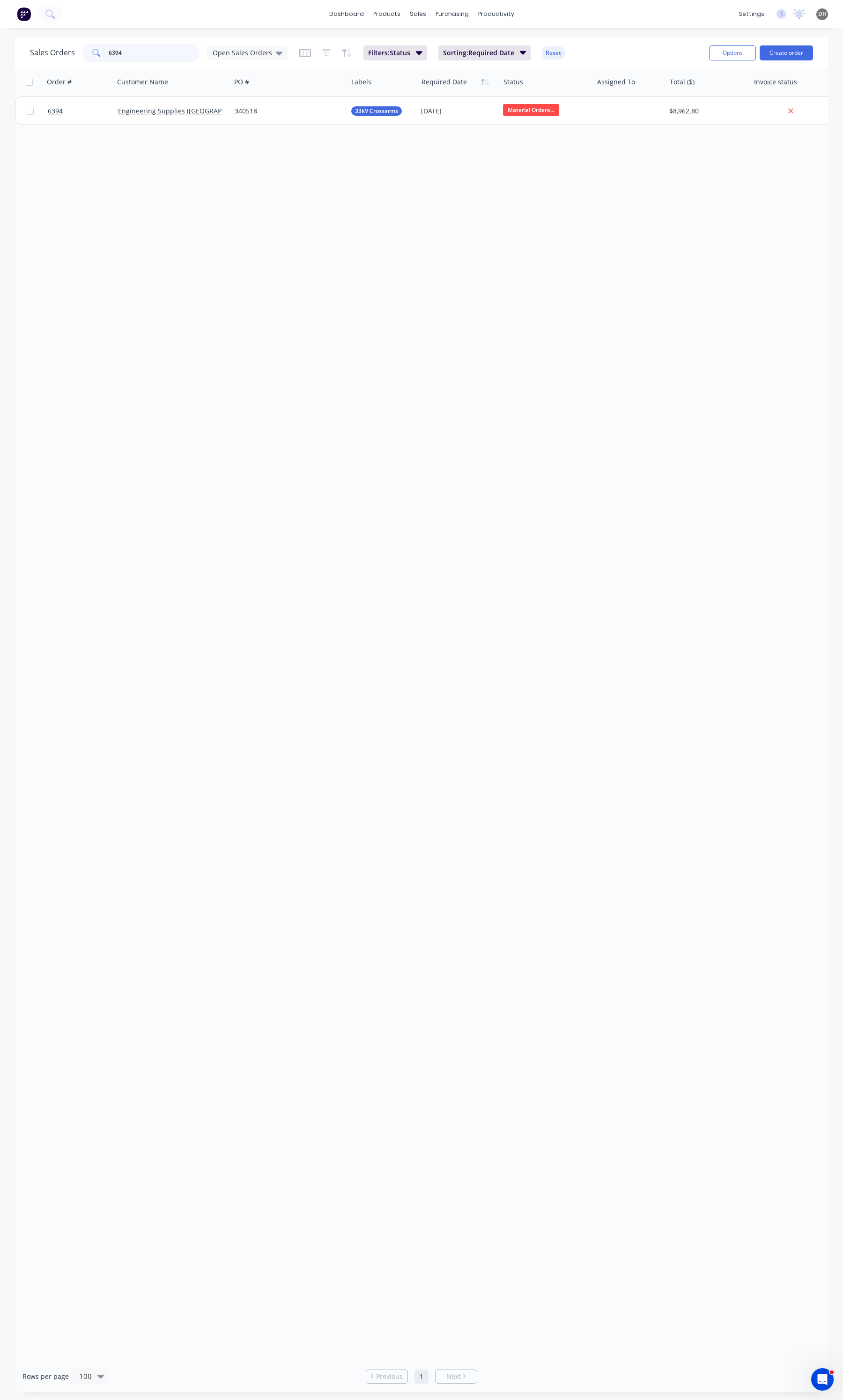
type input "6394"
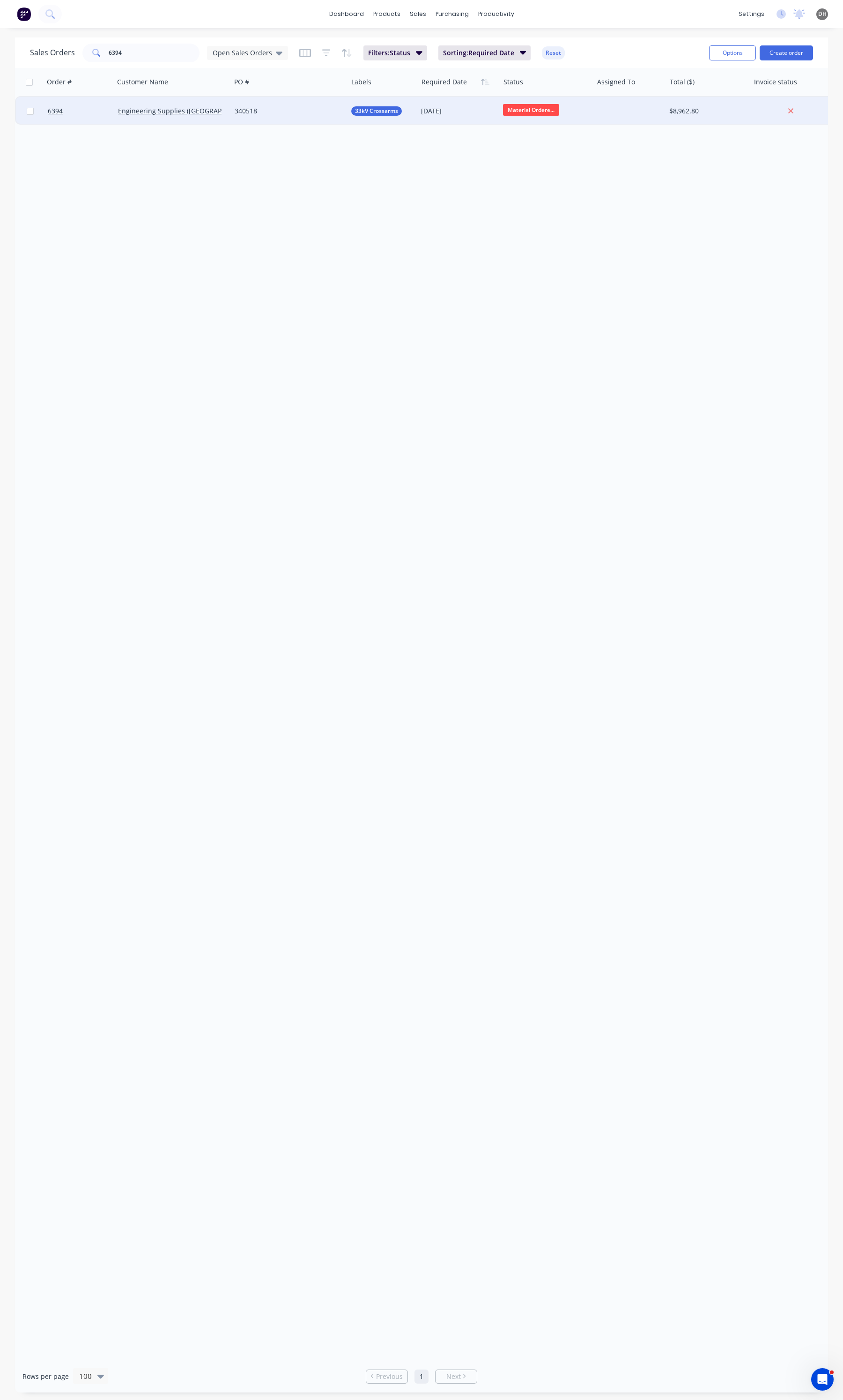
click at [274, 106] on div "340518" at bounding box center [286, 111] width 103 height 9
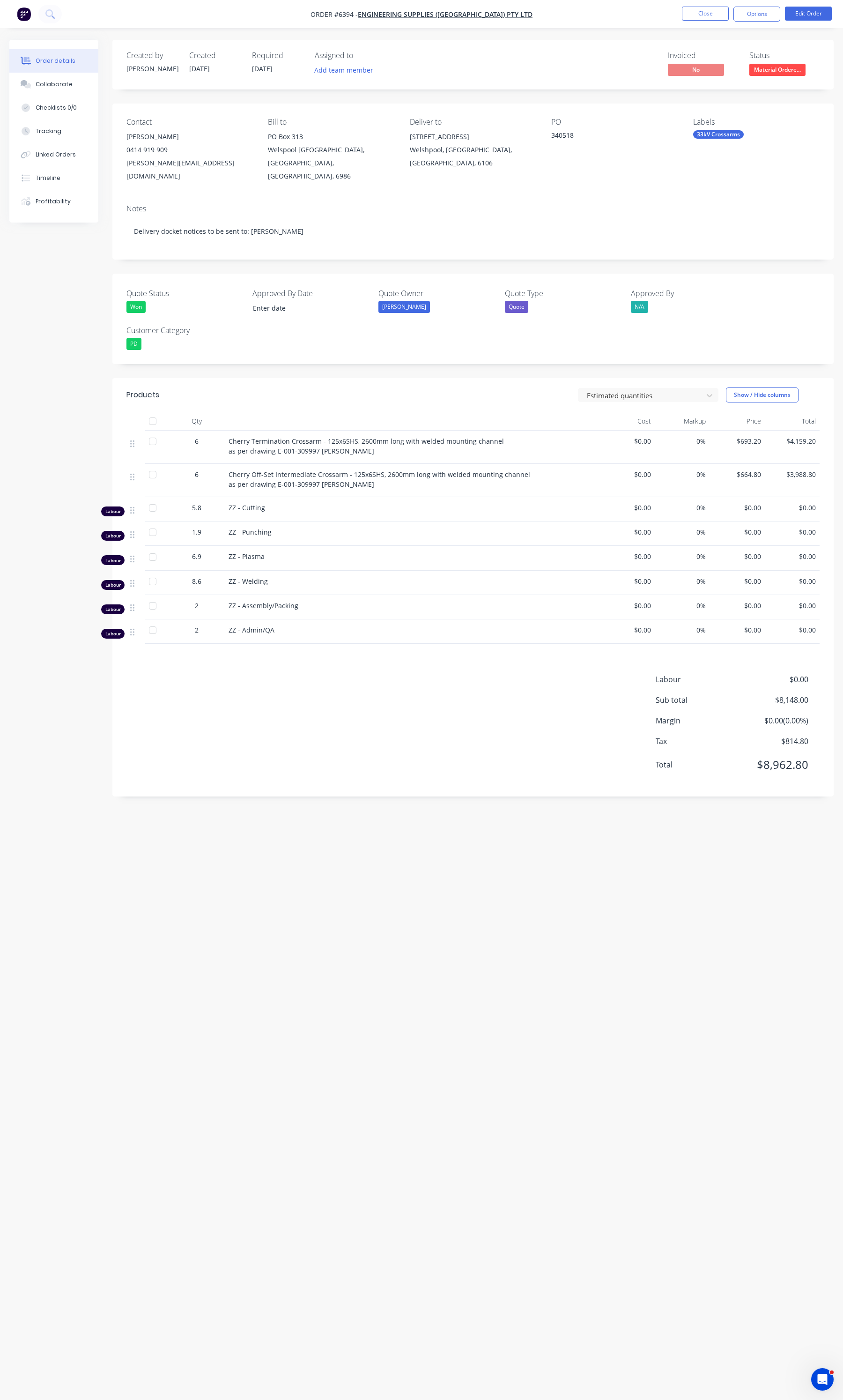
drag, startPoint x: 332, startPoint y: 447, endPoint x: 341, endPoint y: 435, distance: 15.0
click at [332, 447] on div "Cherry Termination Crossarm - 125x6SHS, 2600mm long with welded mounting channe…" at bounding box center [412, 447] width 374 height 33
drag, startPoint x: 338, startPoint y: 437, endPoint x: 277, endPoint y: 438, distance: 61.0
click at [277, 438] on div "Cherry Termination Crossarm - 125x6SHS, 2600mm long with welded mounting channe…" at bounding box center [412, 446] width 367 height 20
copy span "E-001-309997 revA"
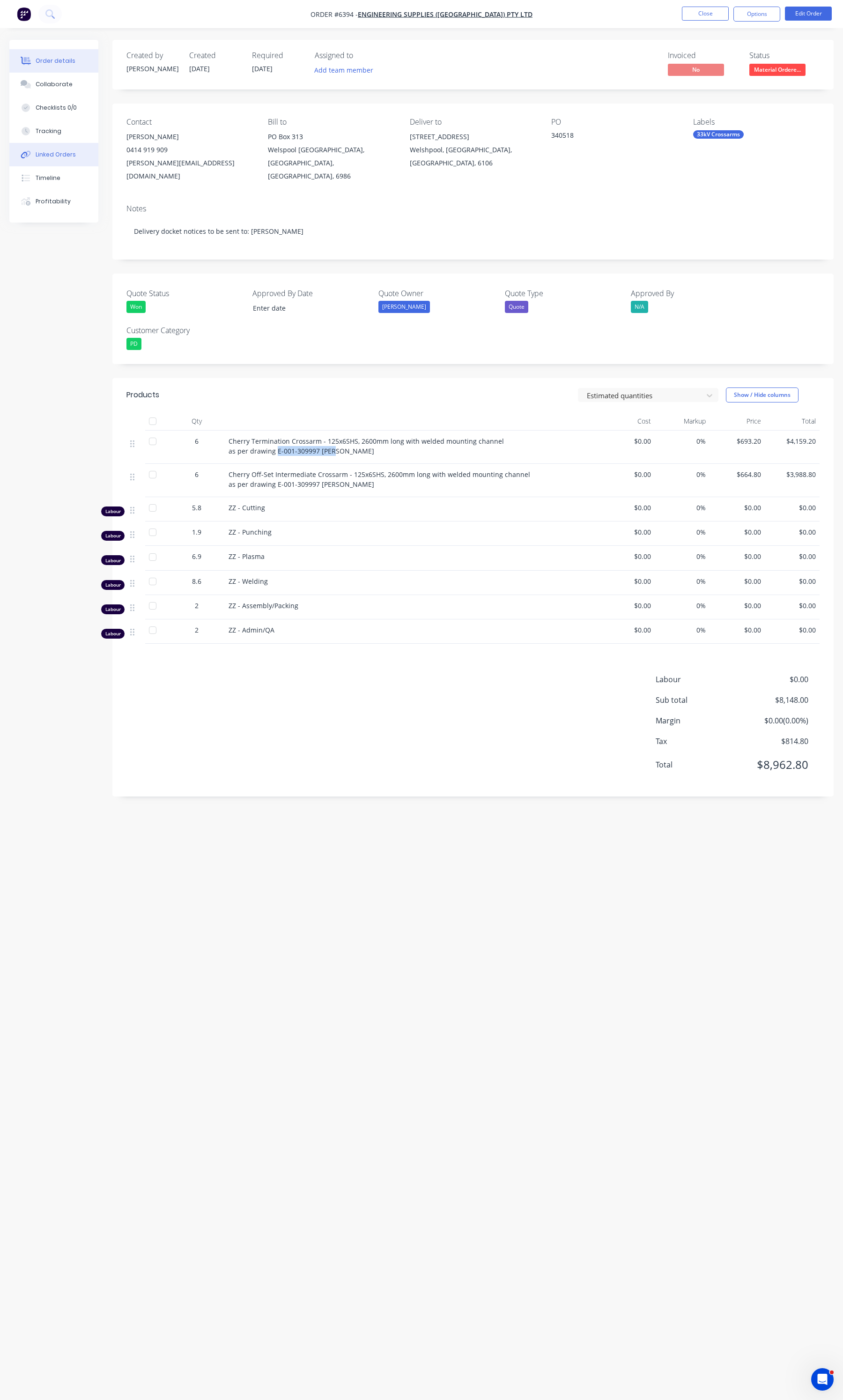
click at [50, 158] on div "Linked Orders" at bounding box center [56, 154] width 40 height 8
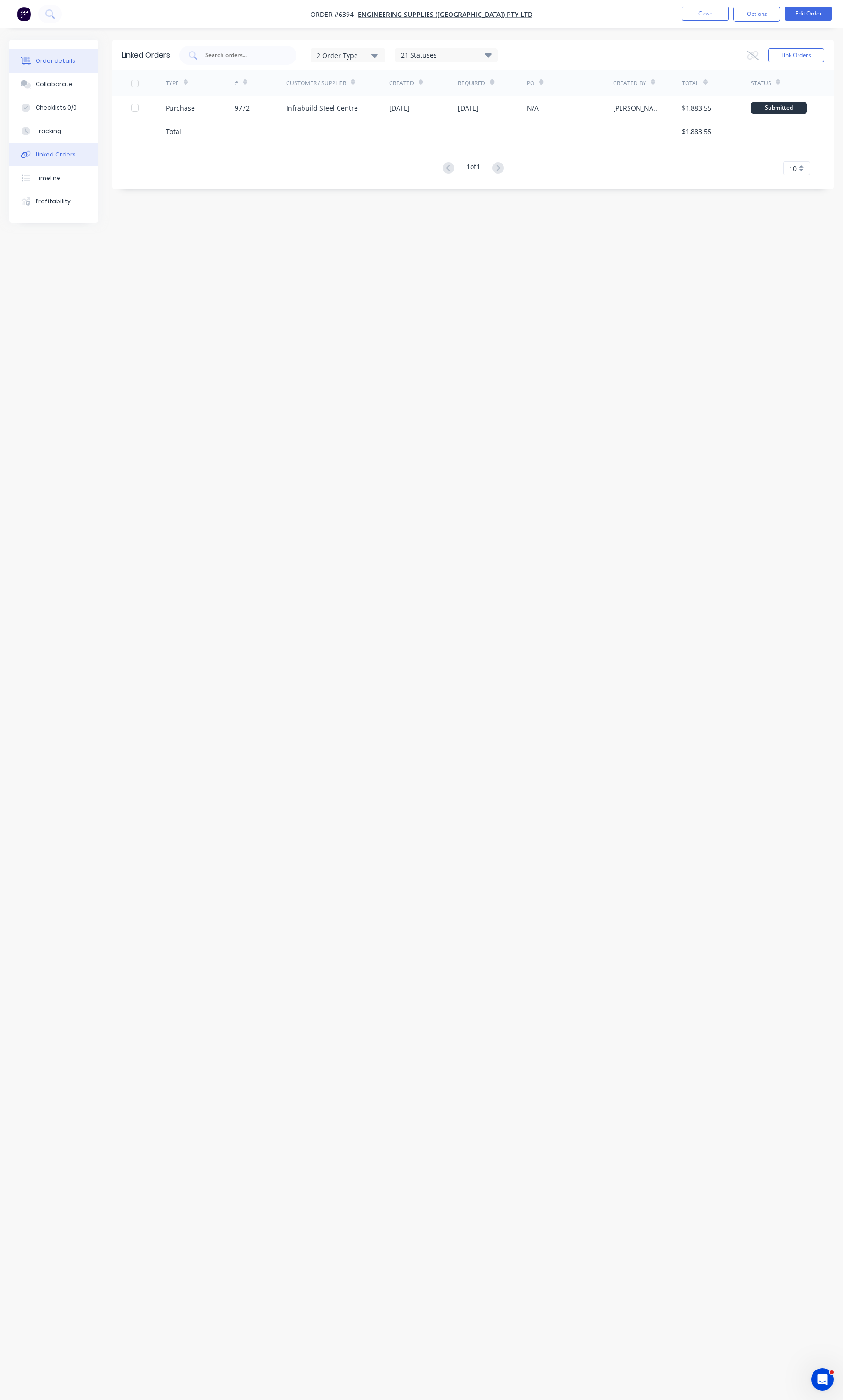
click at [37, 56] on button "Order details" at bounding box center [54, 60] width 89 height 24
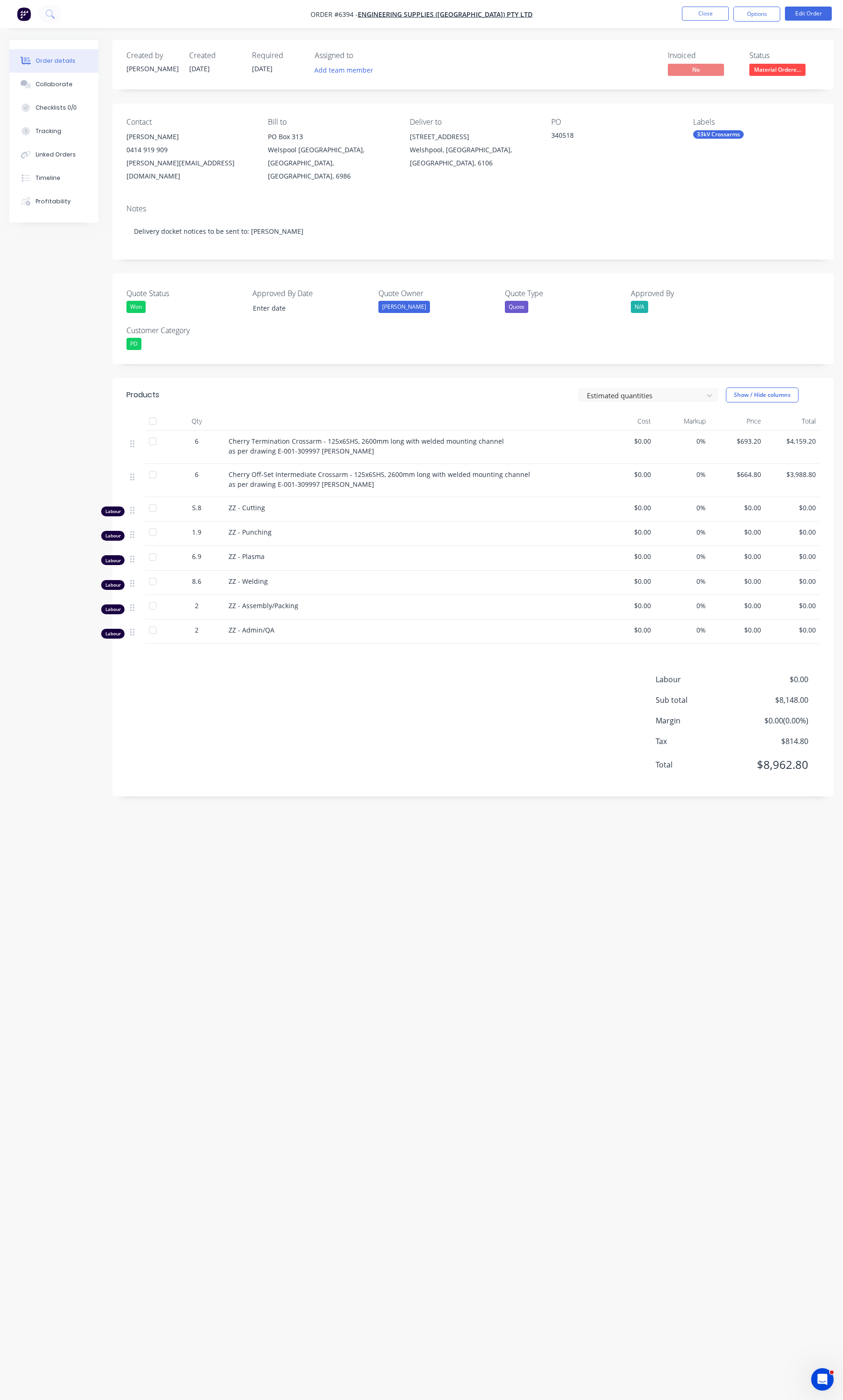
click at [312, 740] on div "Labour $0.00 Sub total $8,148.00 Margin $0.00 ( 0.00 %) Tax $814.80 Total $8,96…" at bounding box center [472, 728] width 693 height 109
click at [700, 12] on button "Close" at bounding box center [706, 13] width 47 height 14
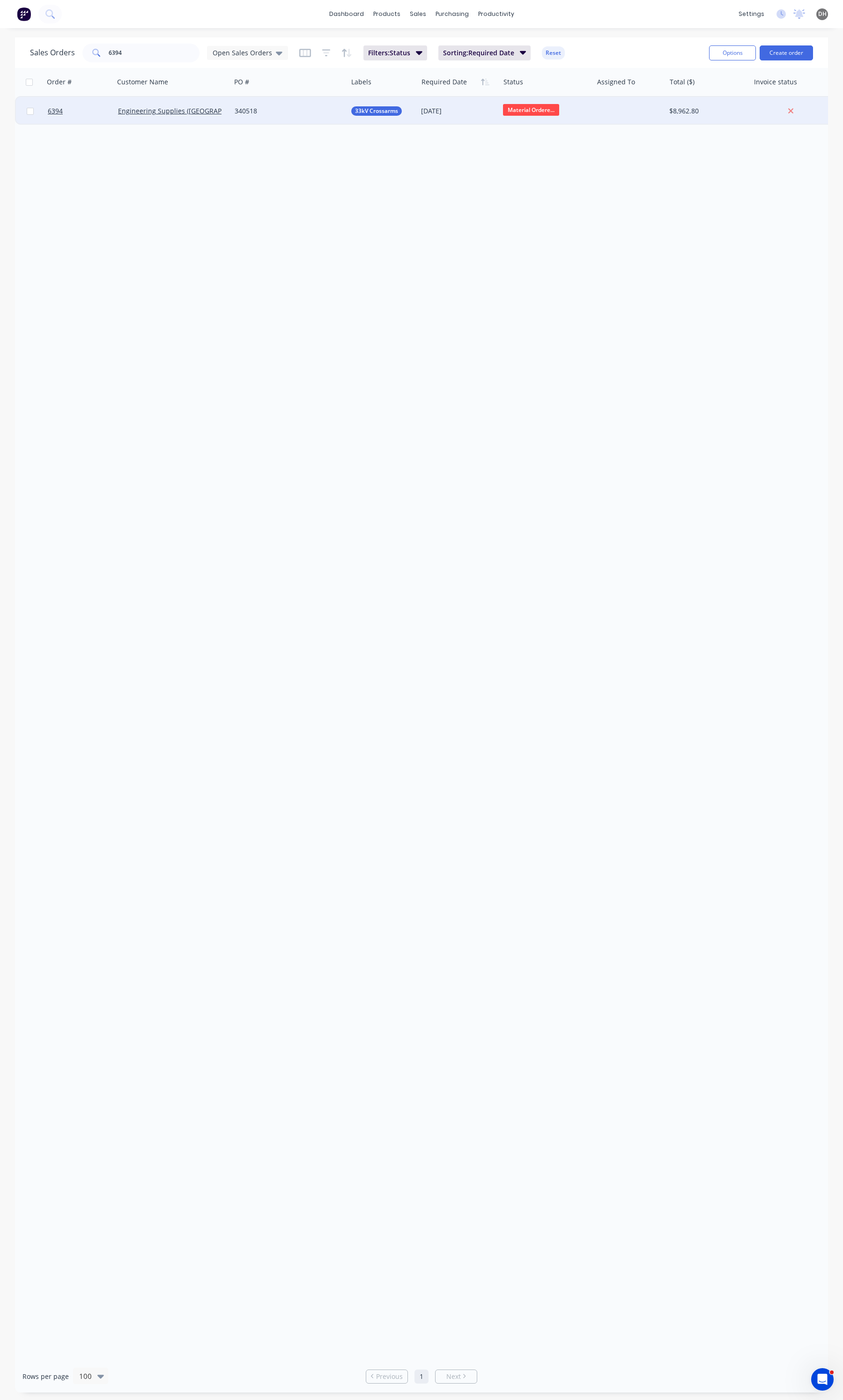
click at [278, 120] on div "340518" at bounding box center [289, 111] width 117 height 28
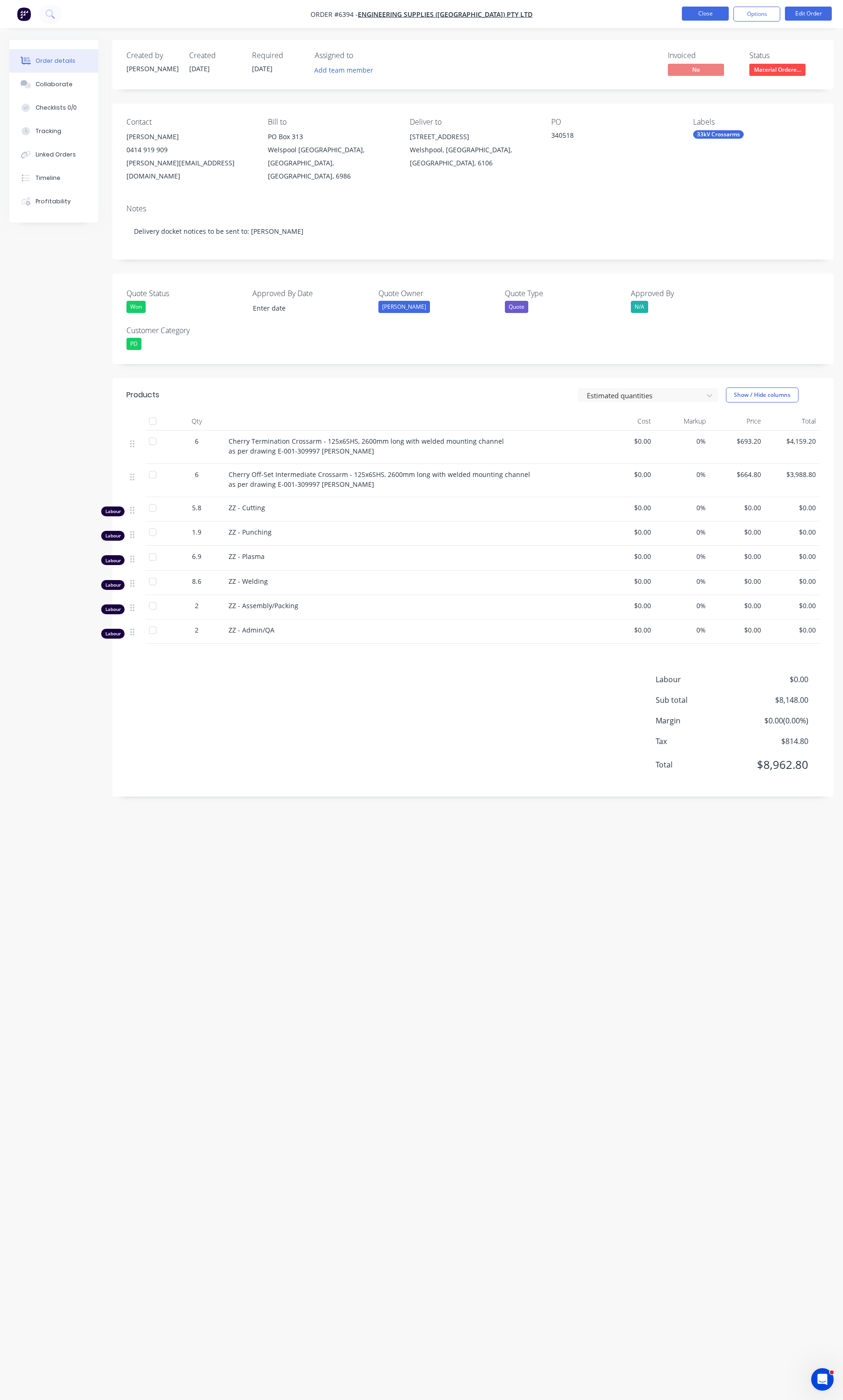
click at [687, 10] on button "Close" at bounding box center [706, 13] width 47 height 14
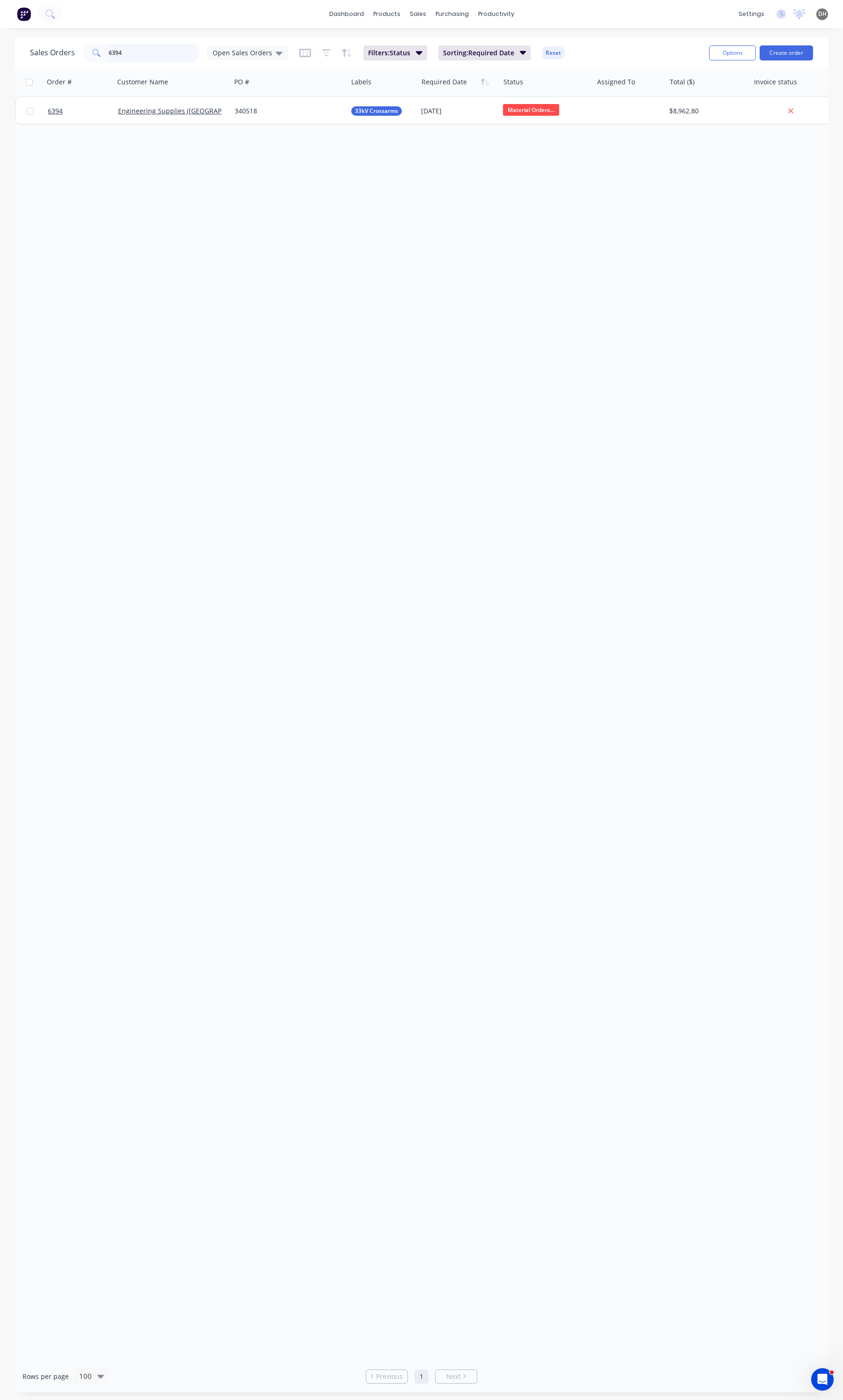
click at [156, 56] on input "6394" at bounding box center [154, 53] width 91 height 19
type input "6381"
click at [174, 125] on div "Order # Customer Name PO # Labels Required Date Status Assigned To Total ($) In…" at bounding box center [422, 713] width 813 height 1292
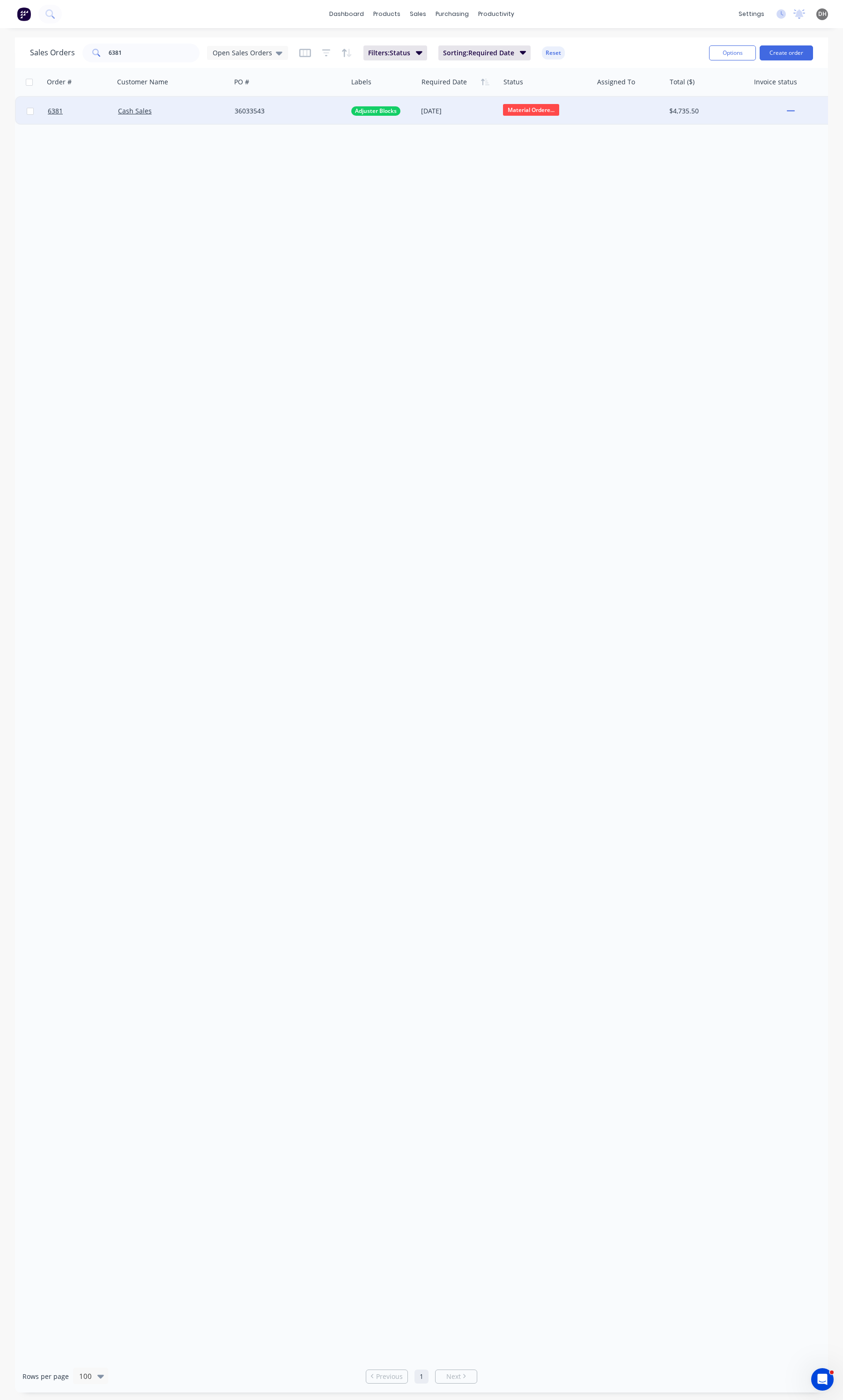
click at [183, 111] on div "Cash Sales" at bounding box center [169, 111] width 103 height 9
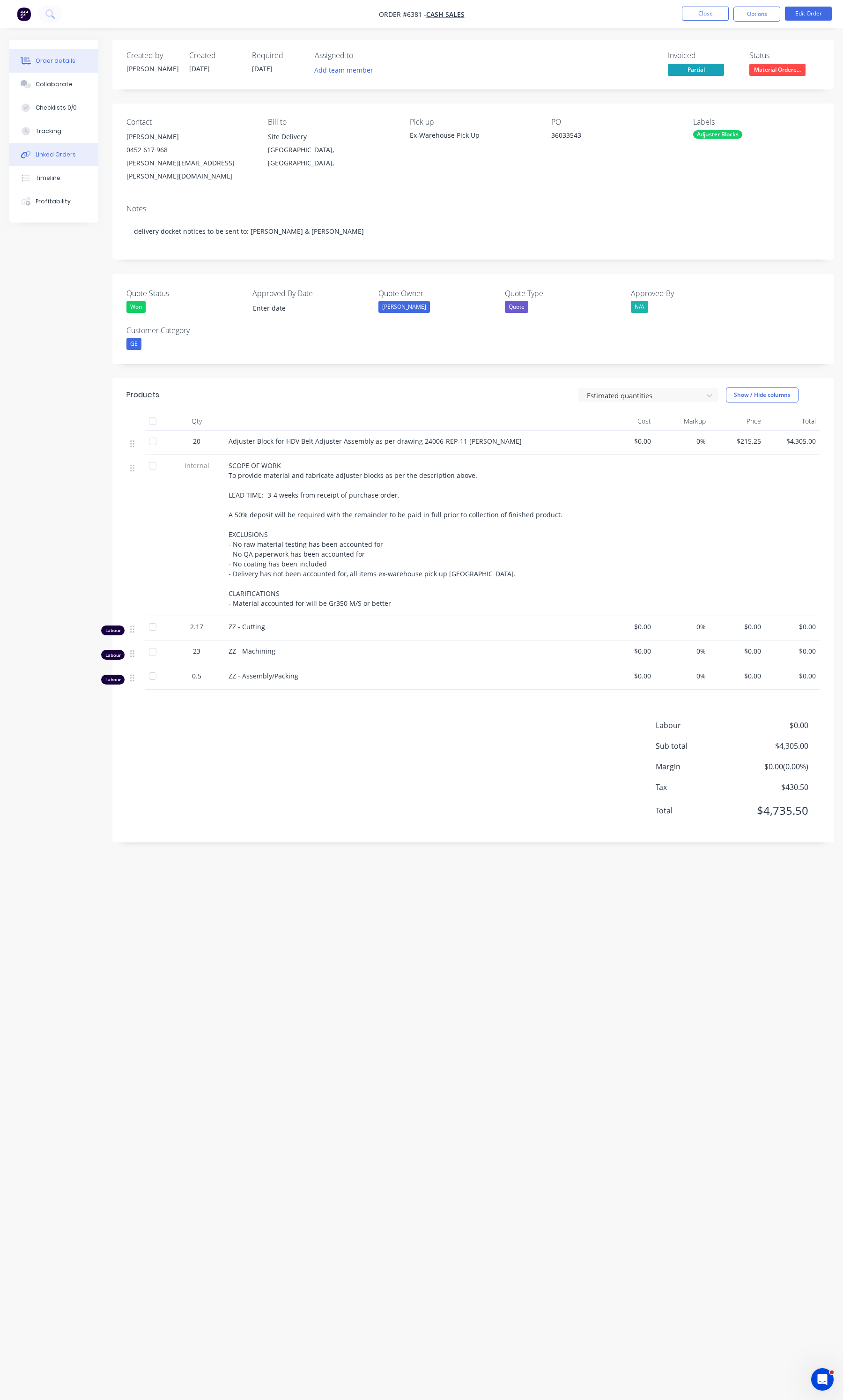
click at [45, 146] on button "Linked Orders" at bounding box center [54, 154] width 89 height 24
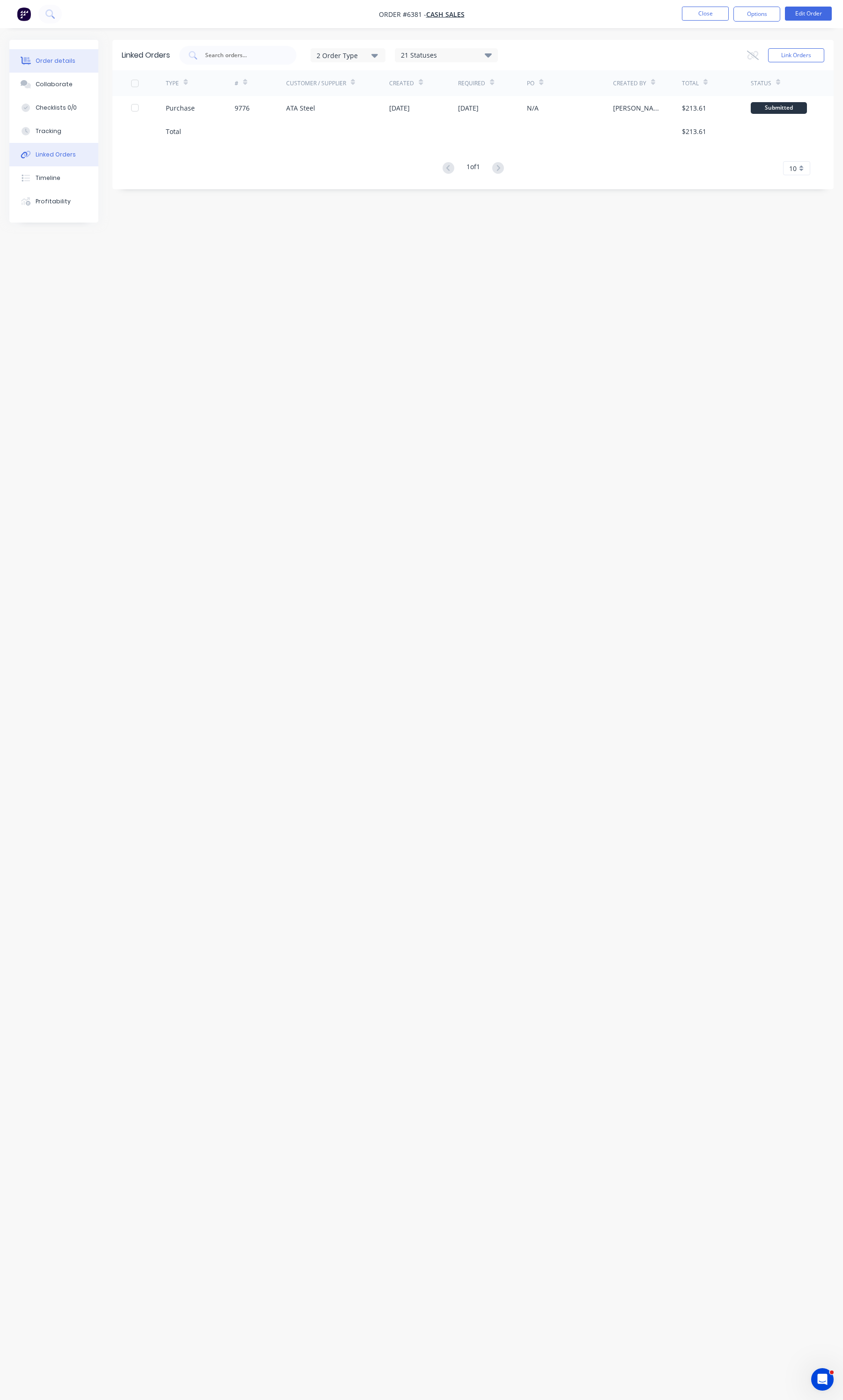
click at [54, 66] on button "Order details" at bounding box center [54, 60] width 89 height 24
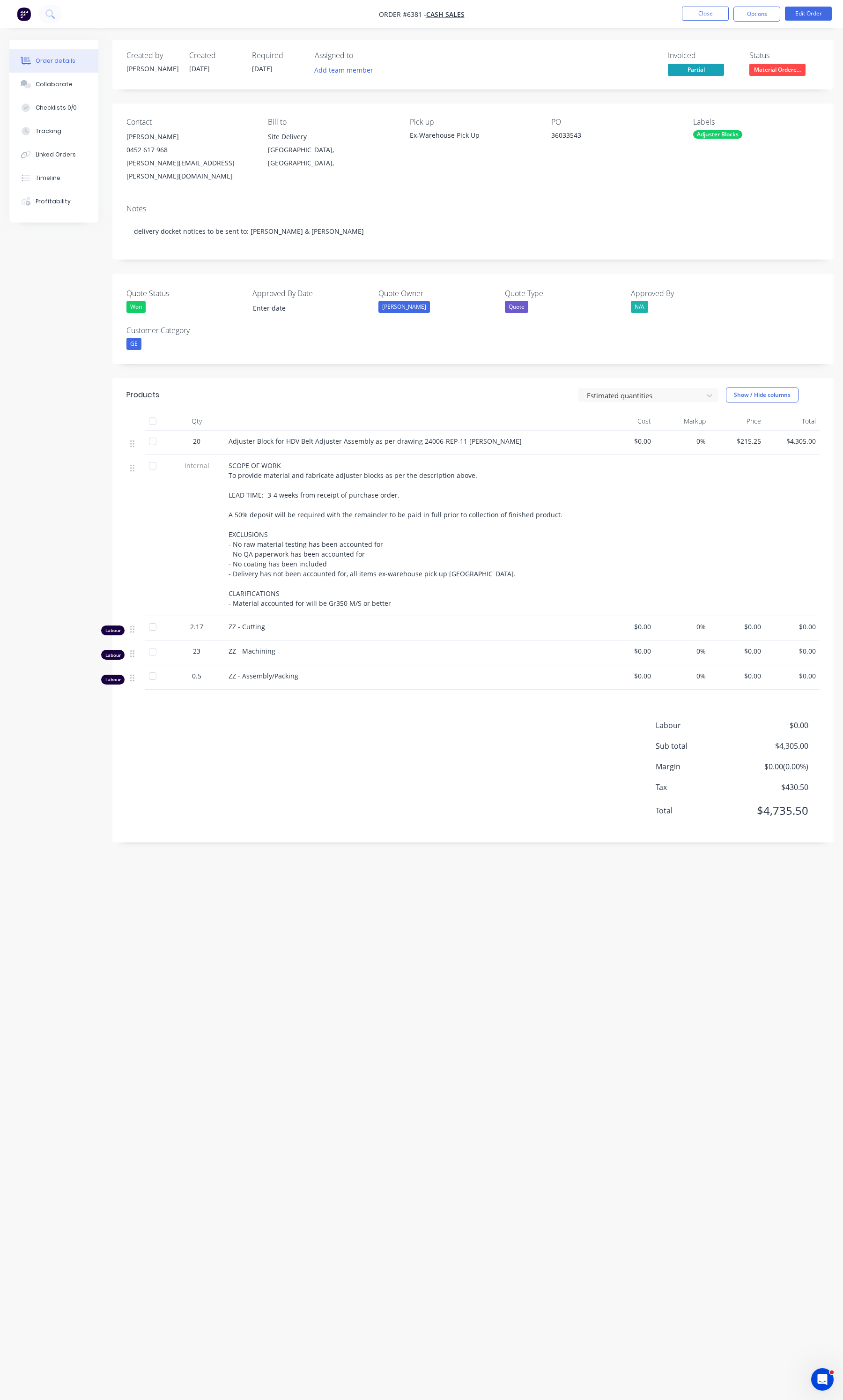
click at [714, 22] on nav "Order #6381 - Cash Sales Close Options Edit Order" at bounding box center [422, 14] width 843 height 28
click at [706, 14] on button "Close" at bounding box center [706, 13] width 47 height 14
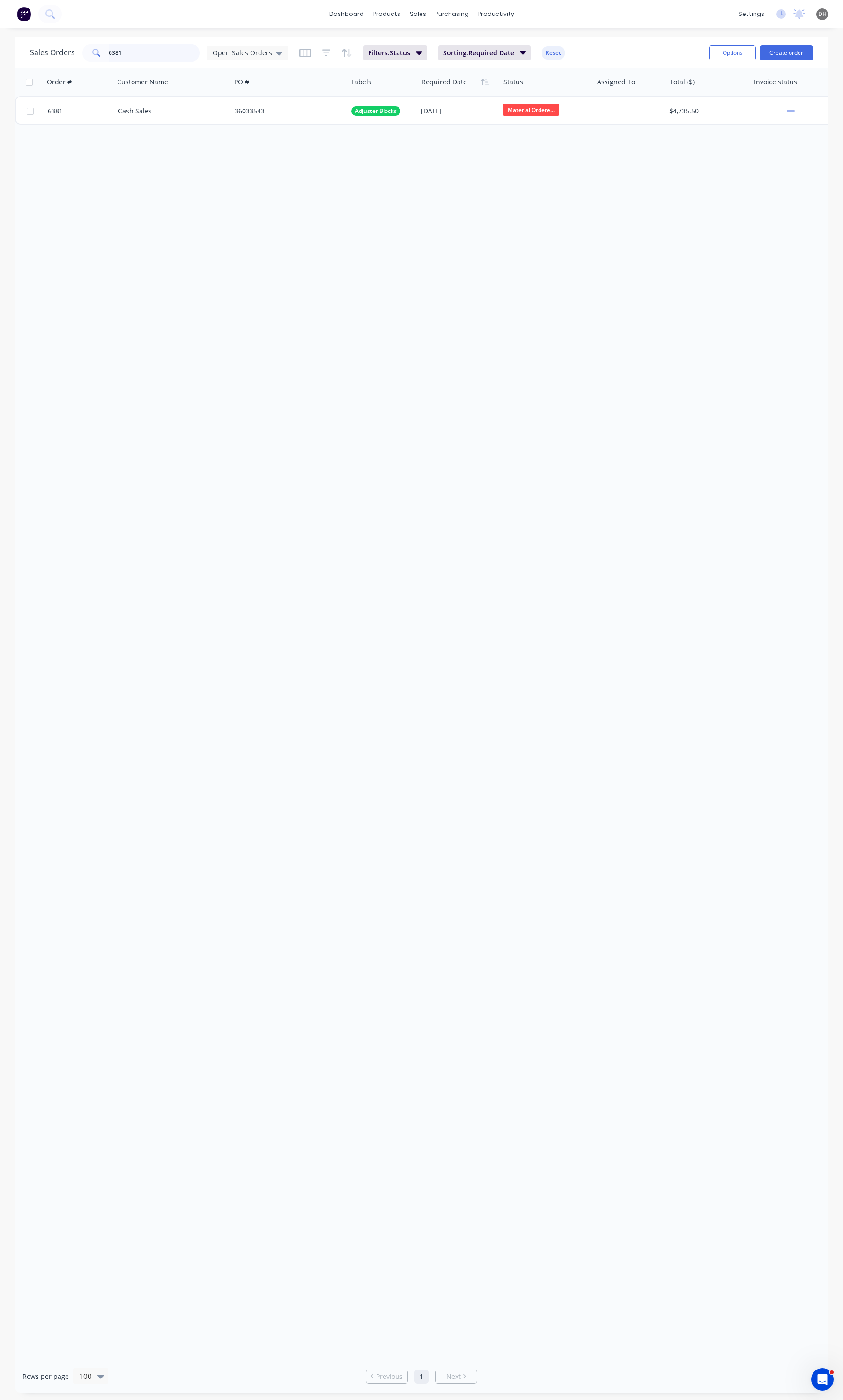
click at [152, 54] on input "6381" at bounding box center [154, 53] width 91 height 19
type input "6319"
click at [196, 114] on div "UGL Limited" at bounding box center [169, 111] width 103 height 9
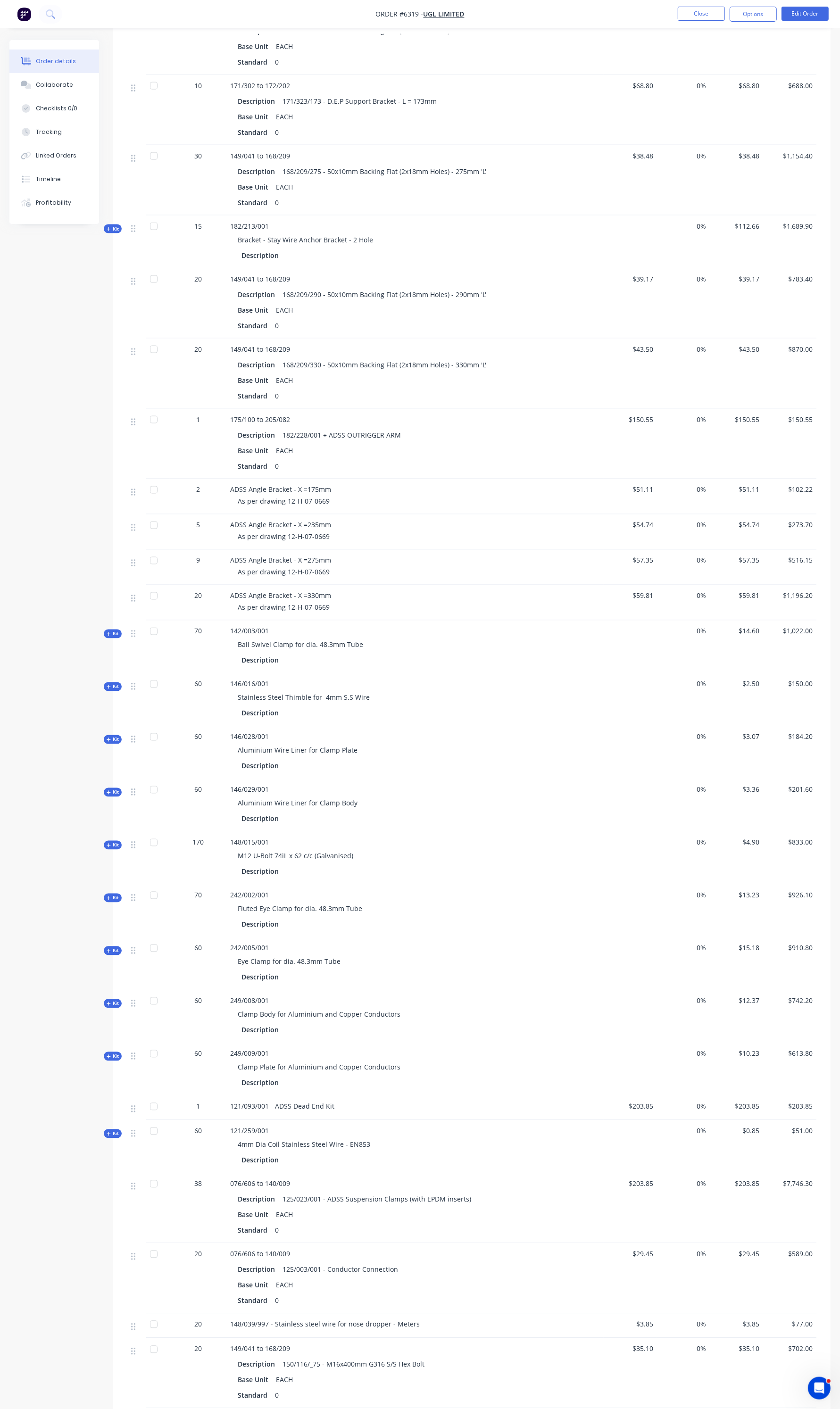
scroll to position [1401, 0]
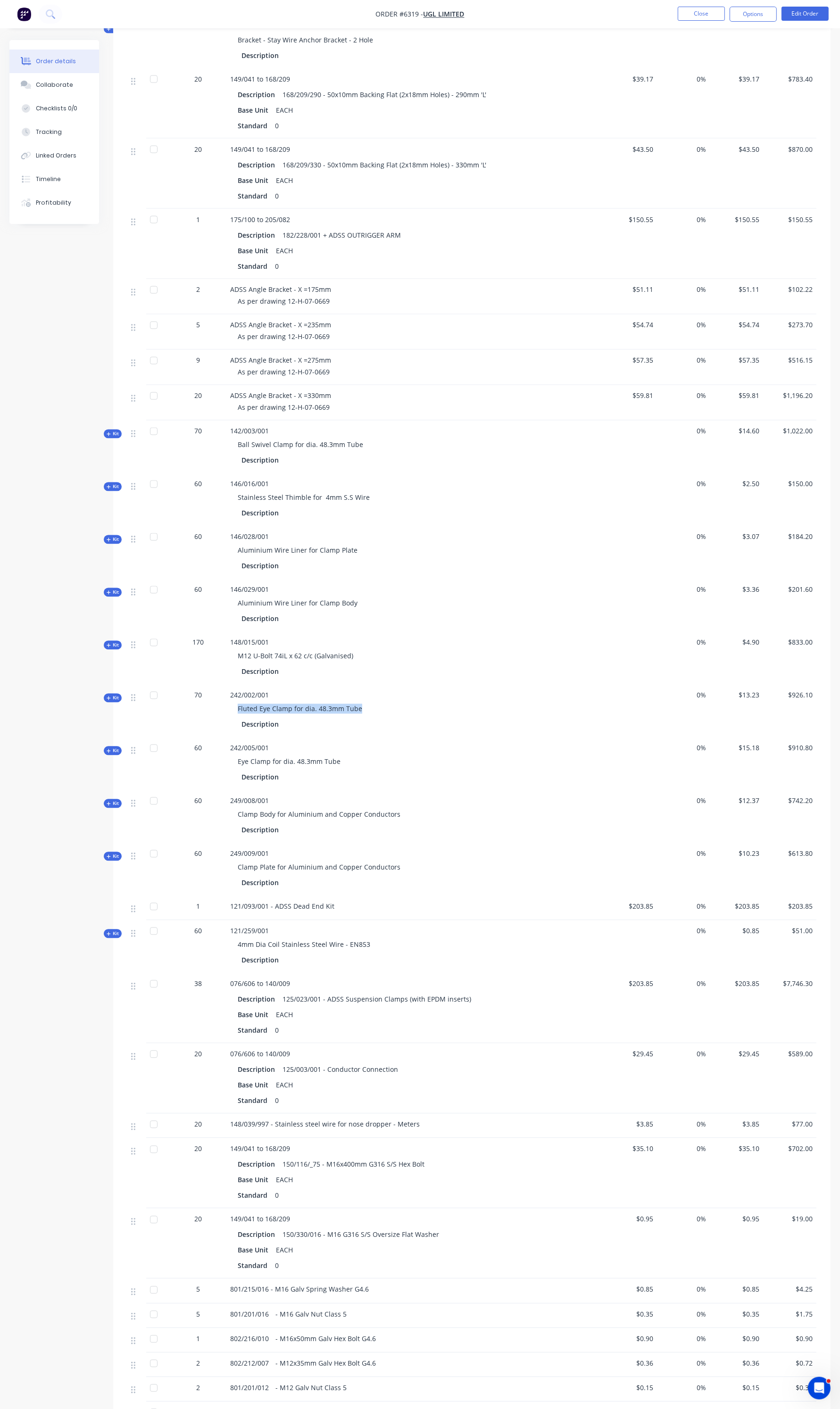
drag, startPoint x: 373, startPoint y: 692, endPoint x: 236, endPoint y: 699, distance: 137.2
click at [236, 700] on div "Fluted Eye Clamp for dia. 48.3mm Tube" at bounding box center [415, 708] width 369 height 17
copy span "Fluted Eye Clamp for dia. 48.3mm Tube"
drag, startPoint x: 400, startPoint y: 801, endPoint x: 238, endPoint y: 803, distance: 162.0
click at [238, 806] on div "Clamp Body for Aluminium and Copper Conductors" at bounding box center [415, 814] width 369 height 17
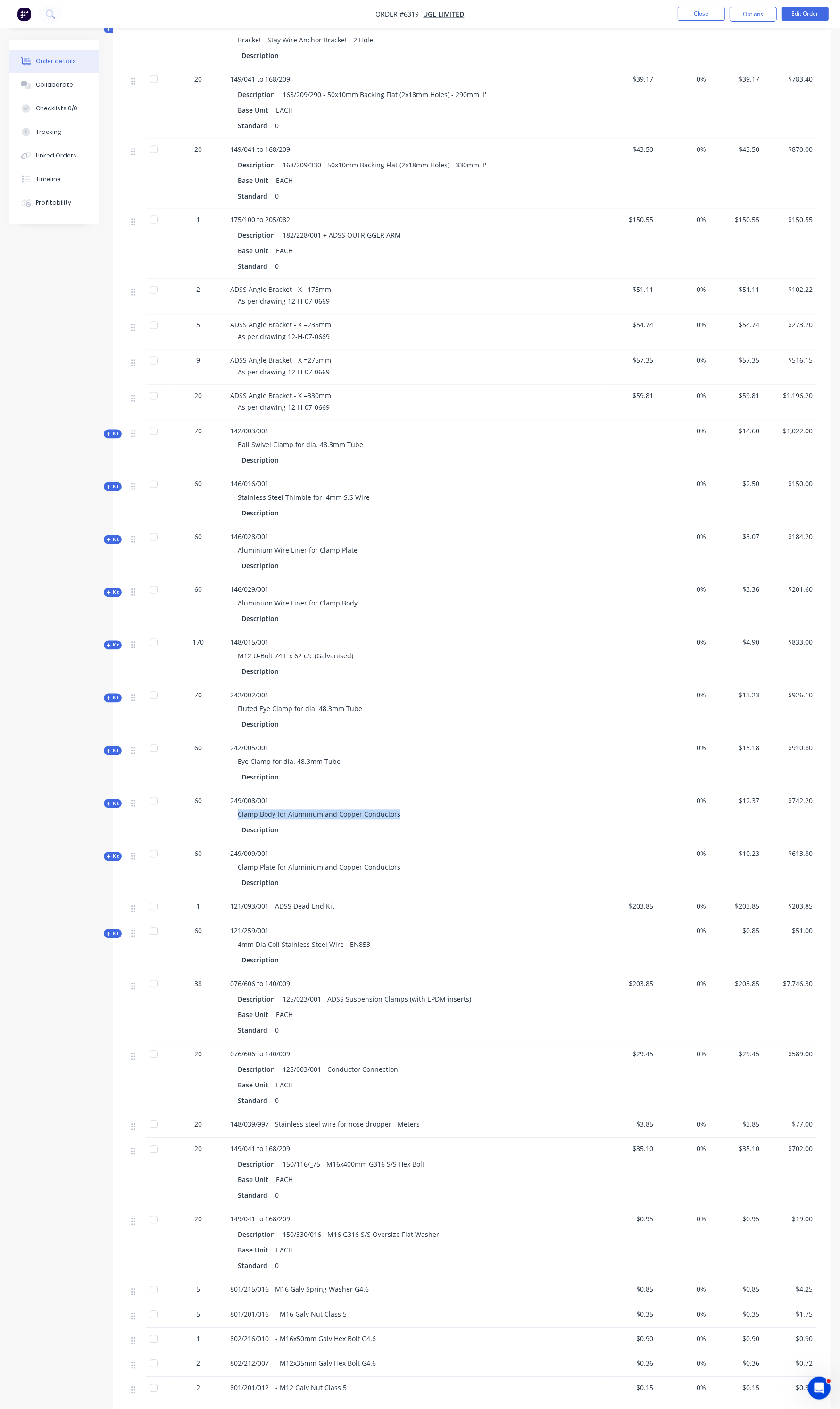
copy span "Clamp Body for Aluminium and Copper Conductors"
click at [399, 823] on div "Description" at bounding box center [415, 829] width 348 height 13
drag, startPoint x: 402, startPoint y: 854, endPoint x: 237, endPoint y: 857, distance: 165.0
click at [237, 859] on div "Clamp Plate for Aluminium and Copper Conductors" at bounding box center [415, 867] width 369 height 17
copy span "Clamp Plate for Aluminium and Copper Conductors"
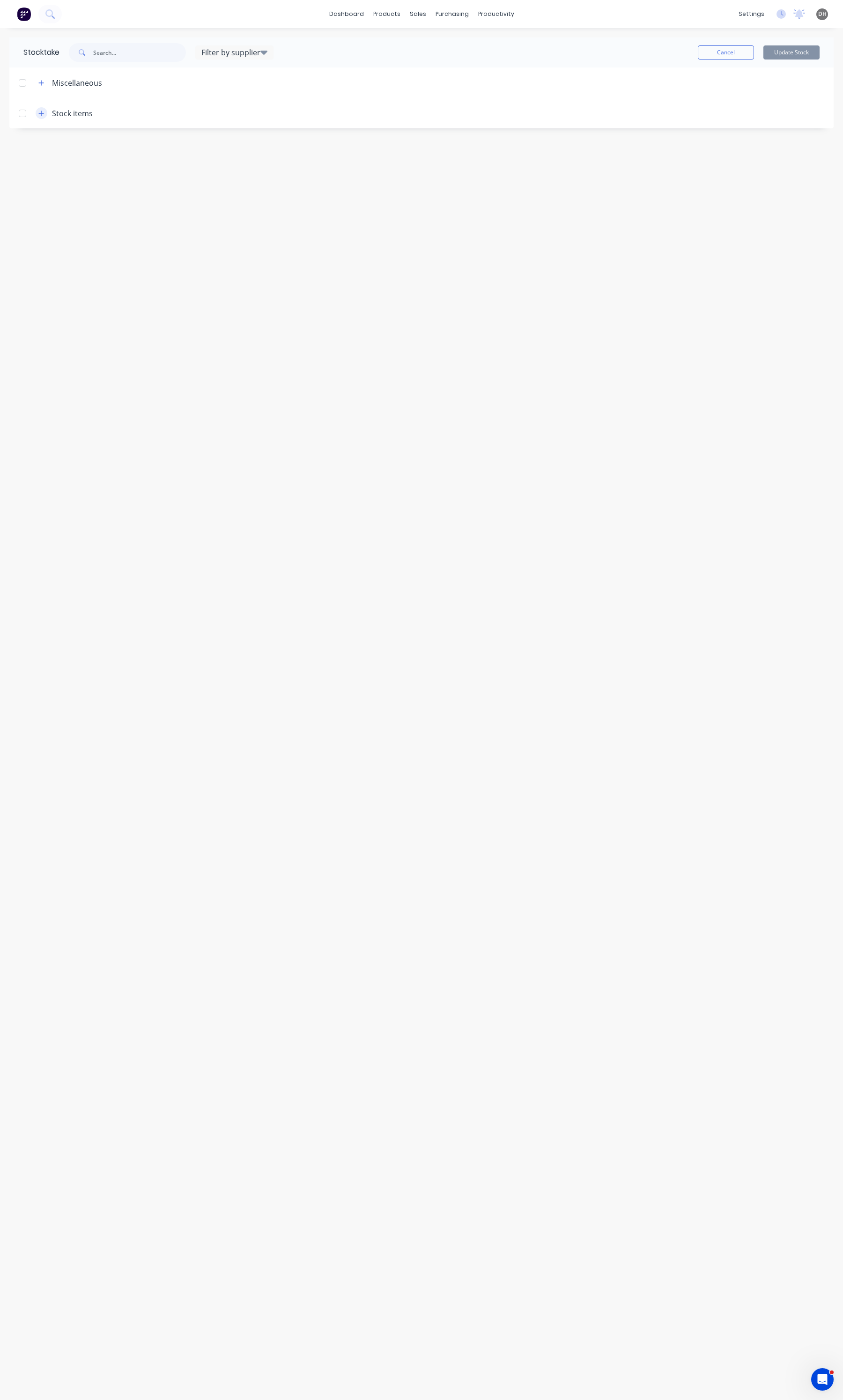
click at [39, 110] on icon "button" at bounding box center [41, 113] width 6 height 7
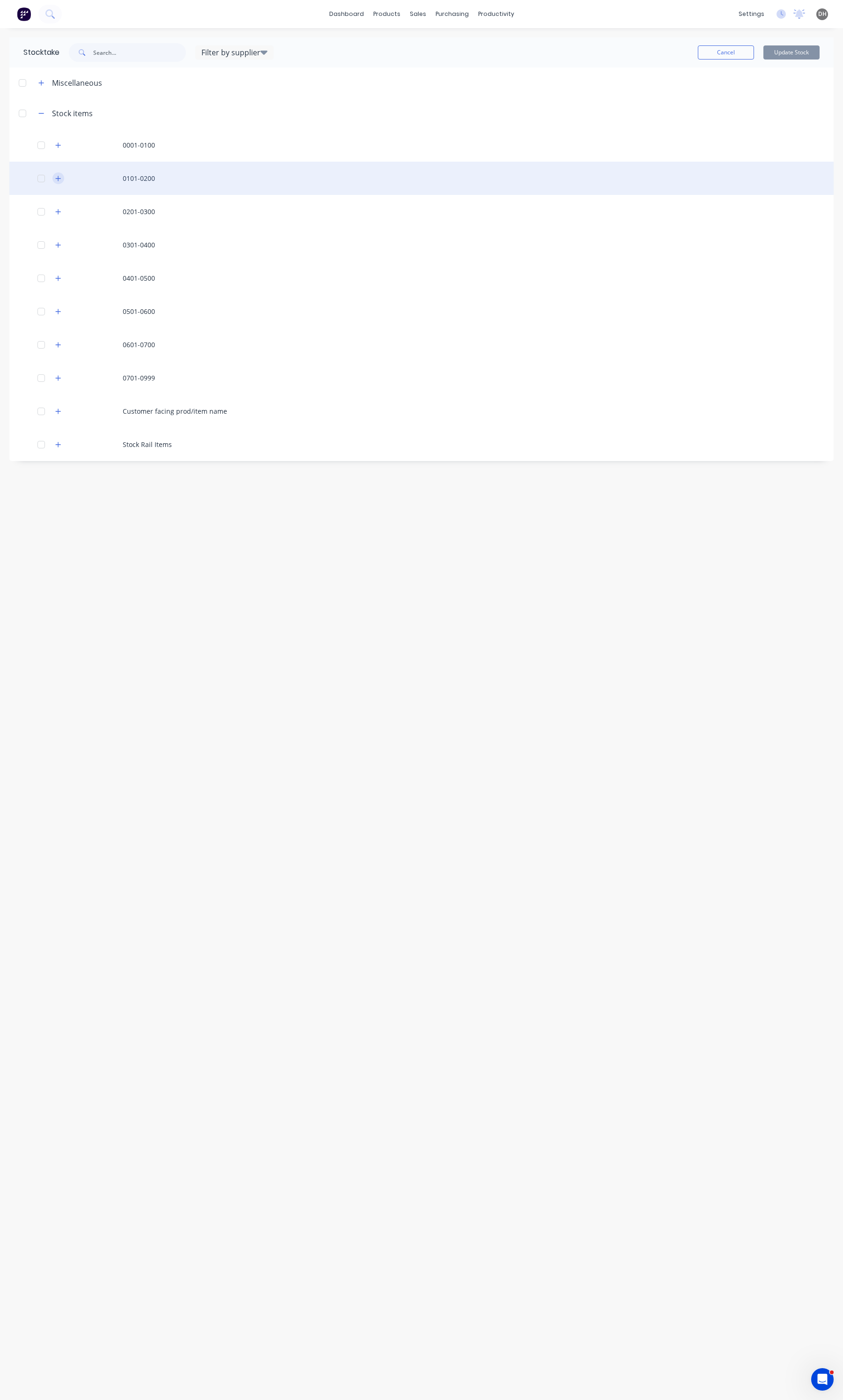
click at [53, 177] on button "button" at bounding box center [58, 178] width 11 height 11
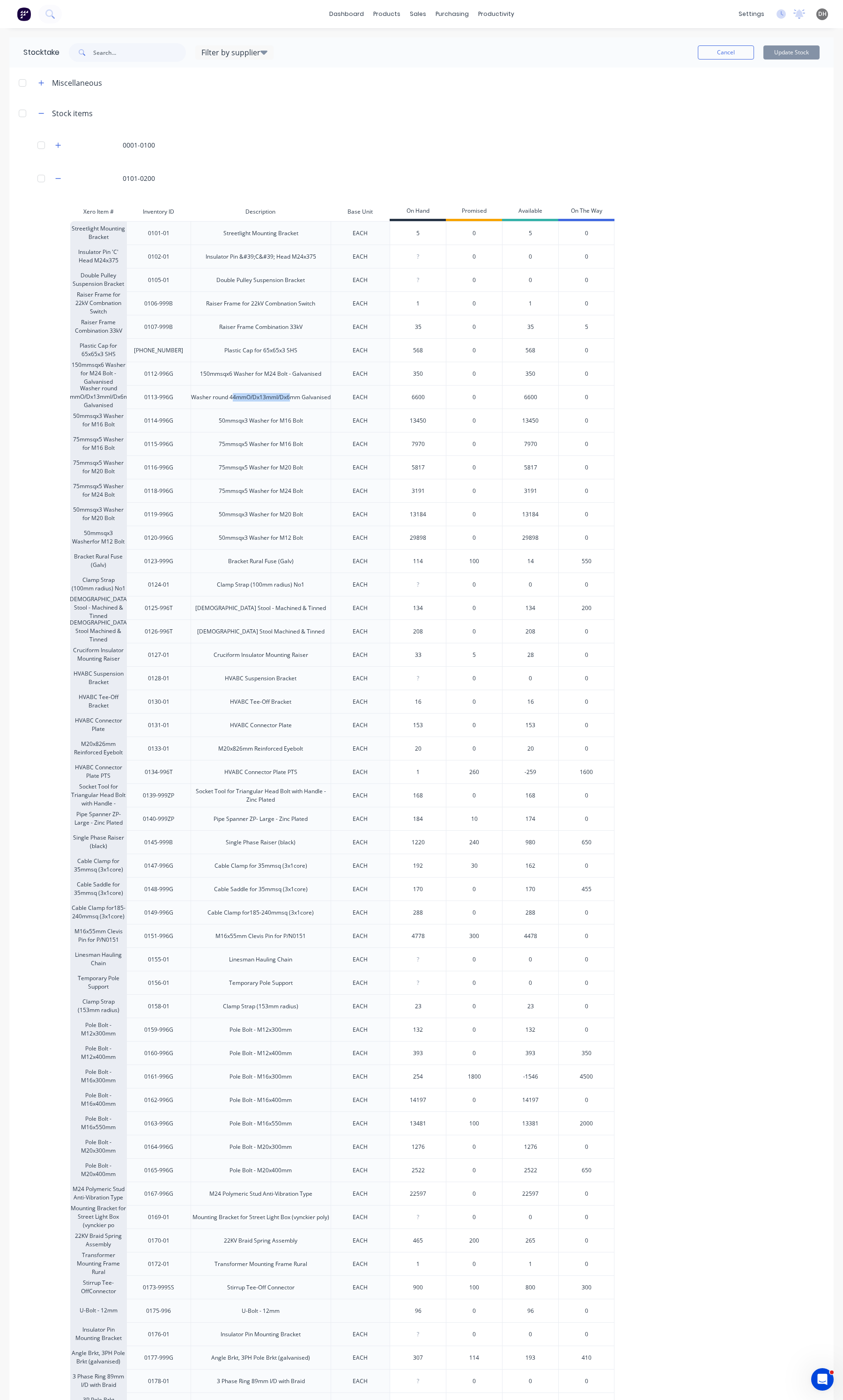
drag, startPoint x: 246, startPoint y: 390, endPoint x: 306, endPoint y: 391, distance: 60.0
click at [306, 391] on div "Washer round 44mmO/Dx13mmI/Dx6mm Galvanised" at bounding box center [261, 396] width 140 height 24
drag, startPoint x: 301, startPoint y: 397, endPoint x: 242, endPoint y: 387, distance: 59.8
click at [242, 387] on div "Washer round 44mmO/Dx13mmI/Dx6mm Galvanised" at bounding box center [261, 396] width 140 height 24
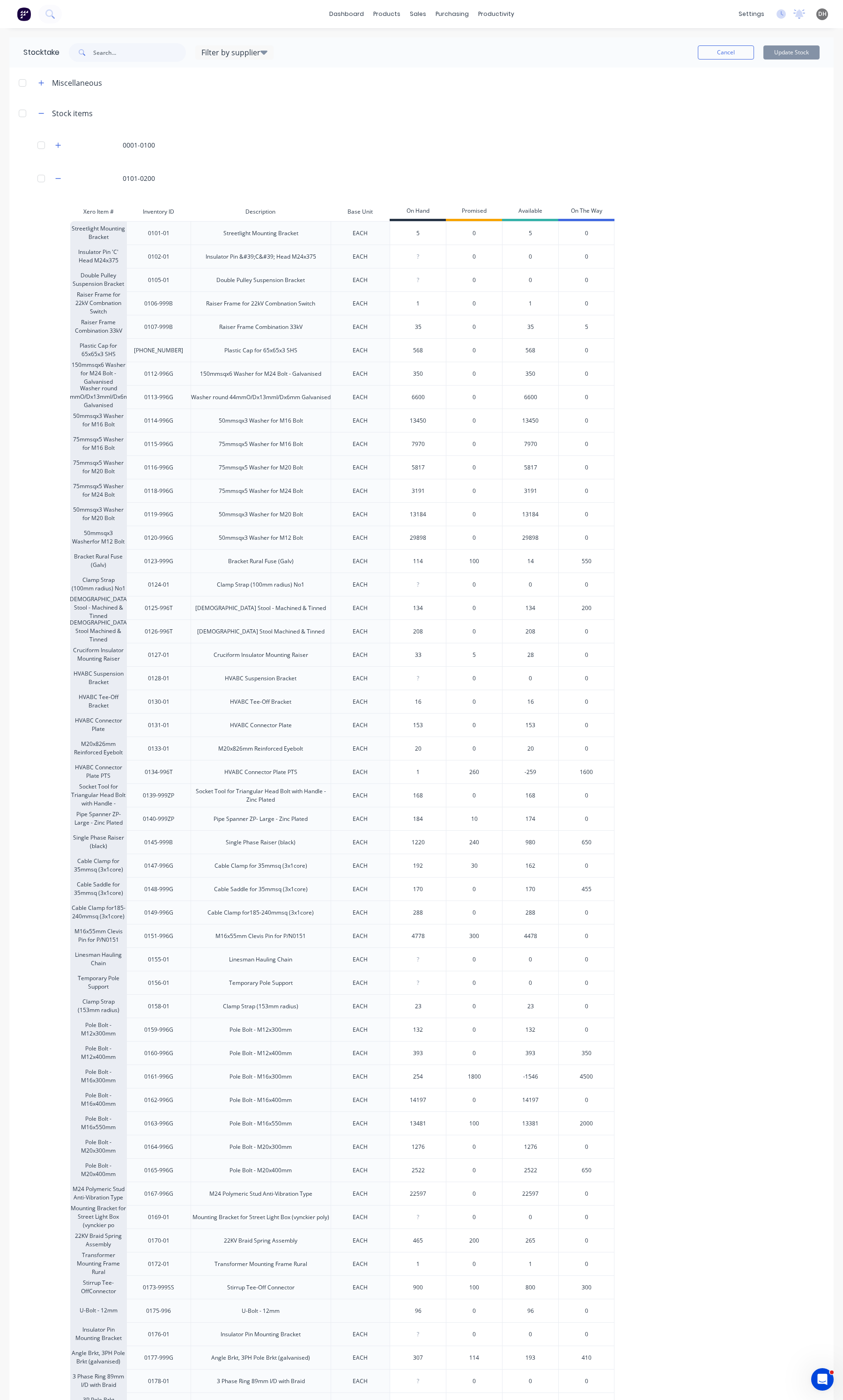
click at [255, 397] on div "Washer round 44mmO/Dx13mmI/Dx6mm Galvanised" at bounding box center [261, 396] width 140 height 24
drag, startPoint x: 248, startPoint y: 391, endPoint x: 310, endPoint y: 400, distance: 62.6
click at [310, 400] on div "Washer round 44mmO/Dx13mmI/Dx6mm Galvanised" at bounding box center [261, 396] width 140 height 24
drag, startPoint x: 297, startPoint y: 406, endPoint x: 205, endPoint y: 390, distance: 93.4
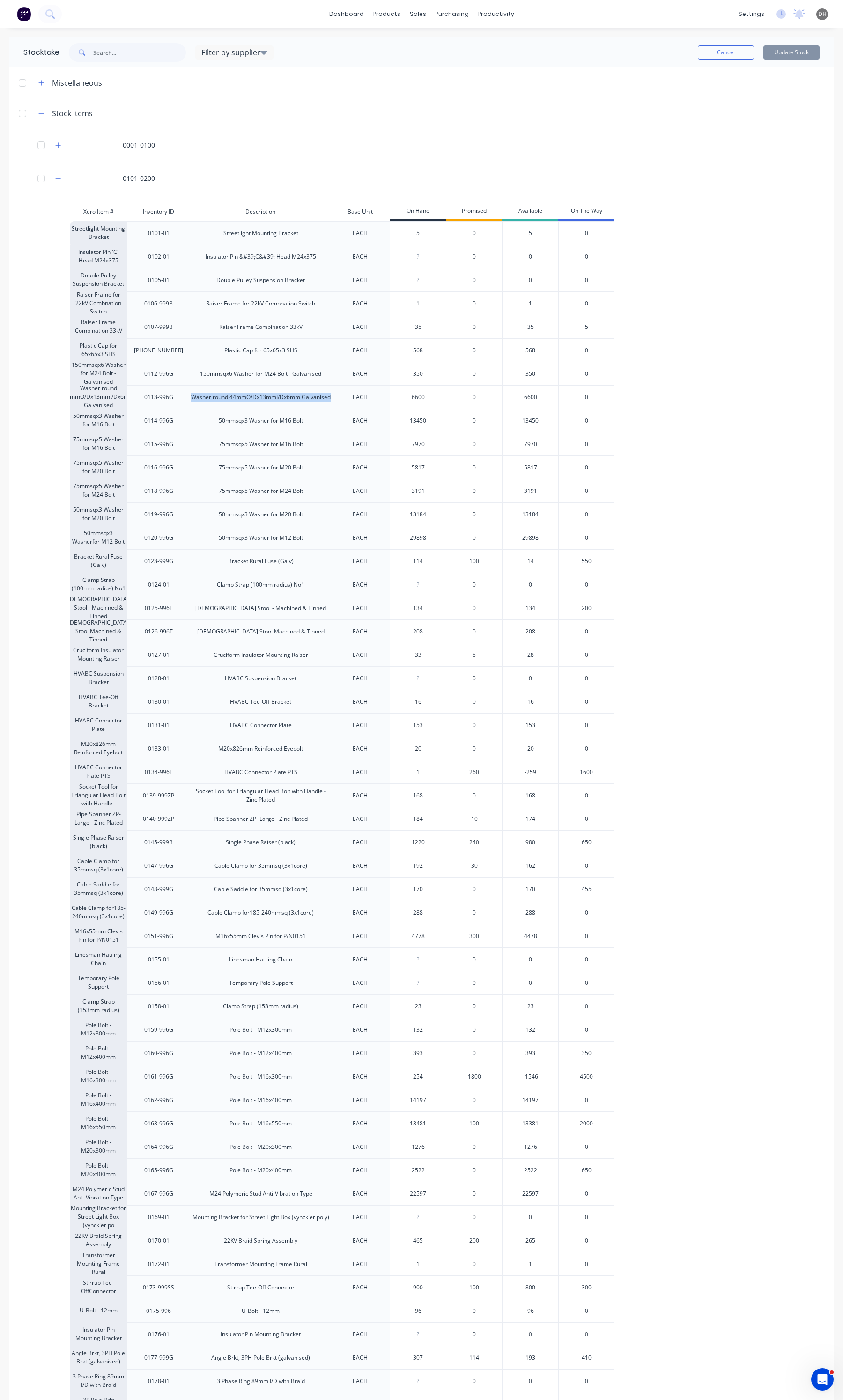
click at [205, 390] on div "Washer round 44mmO/Dx13mmI/Dx6mm Galvanised" at bounding box center [261, 396] width 140 height 24
